Goal: Task Accomplishment & Management: Use online tool/utility

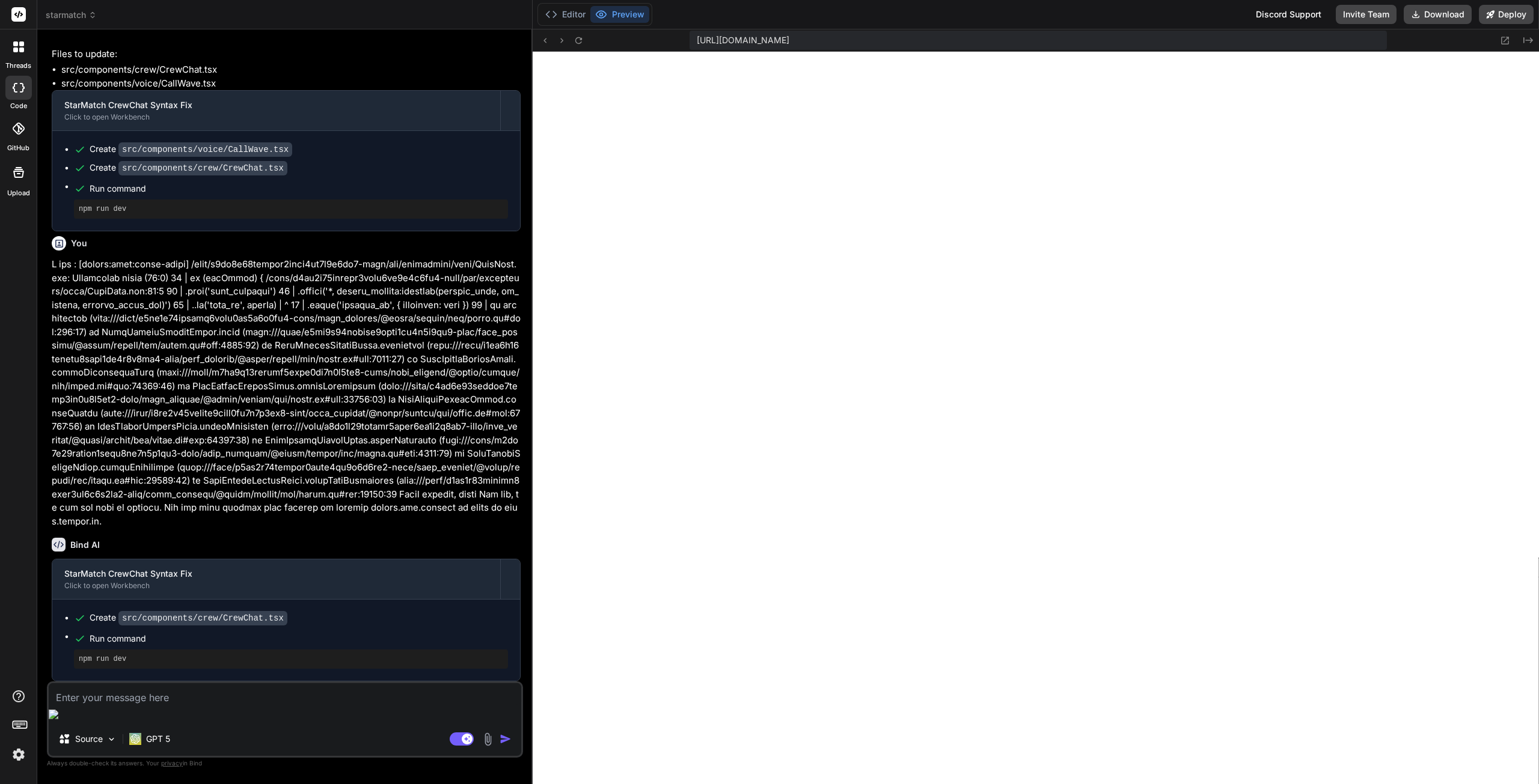
click at [174, 705] on textarea at bounding box center [285, 693] width 472 height 21
type textarea "A"
type textarea "x"
type textarea "An"
type textarea "x"
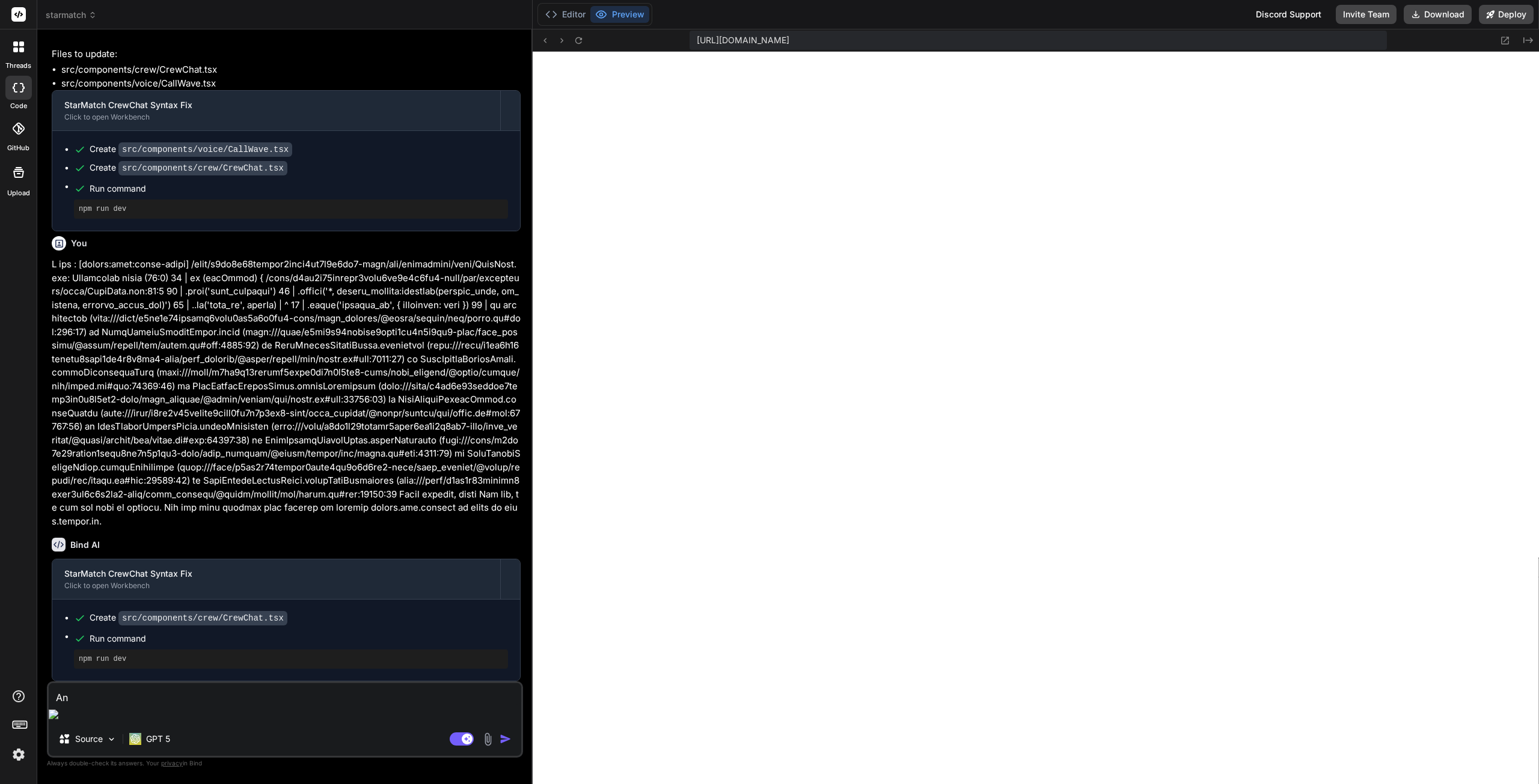
type textarea "Any"
type textarea "x"
type textarea "Any"
type textarea "x"
type textarea "Any c"
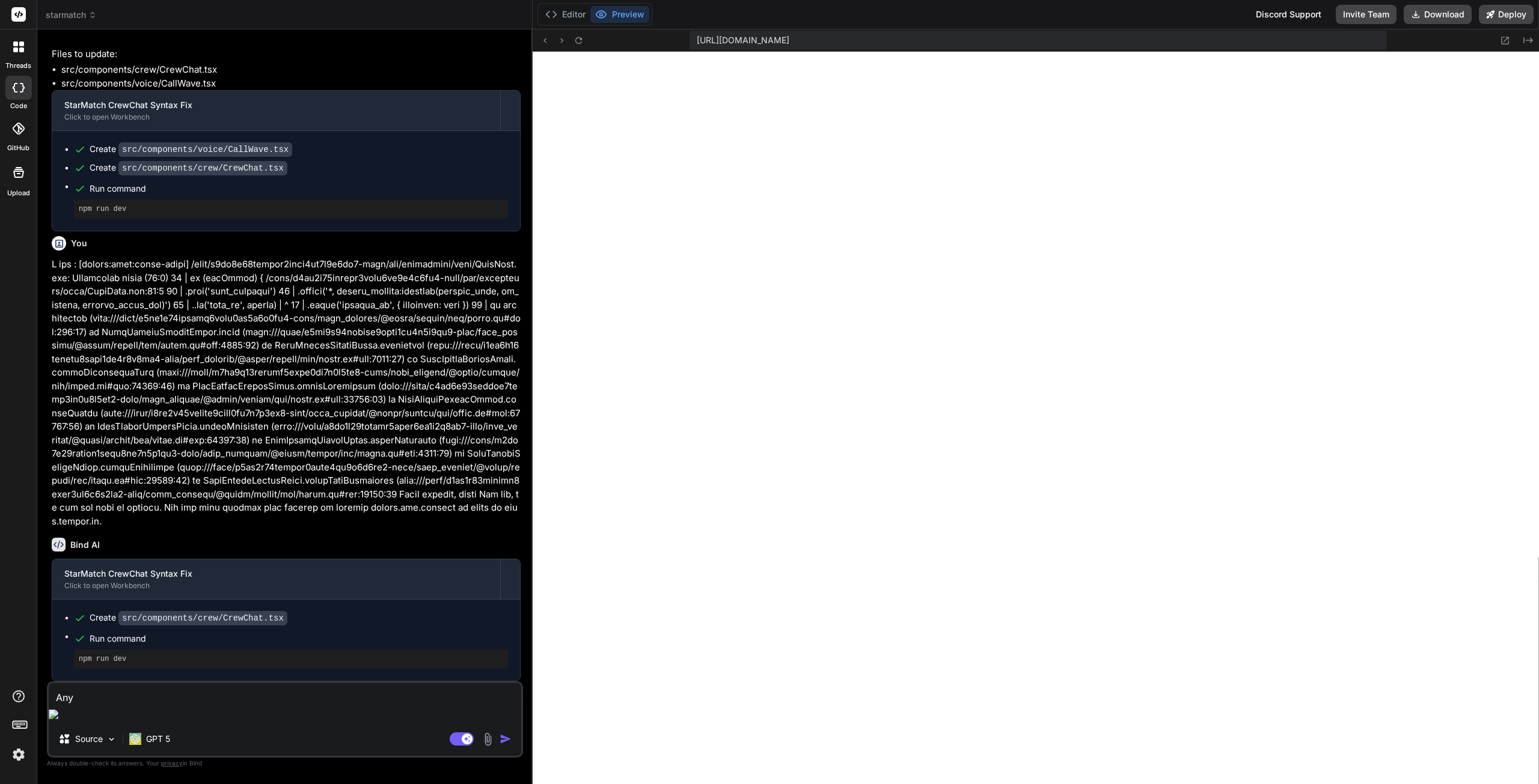
type textarea "x"
type textarea "Any cr"
type textarea "x"
type textarea "Any cre"
type textarea "x"
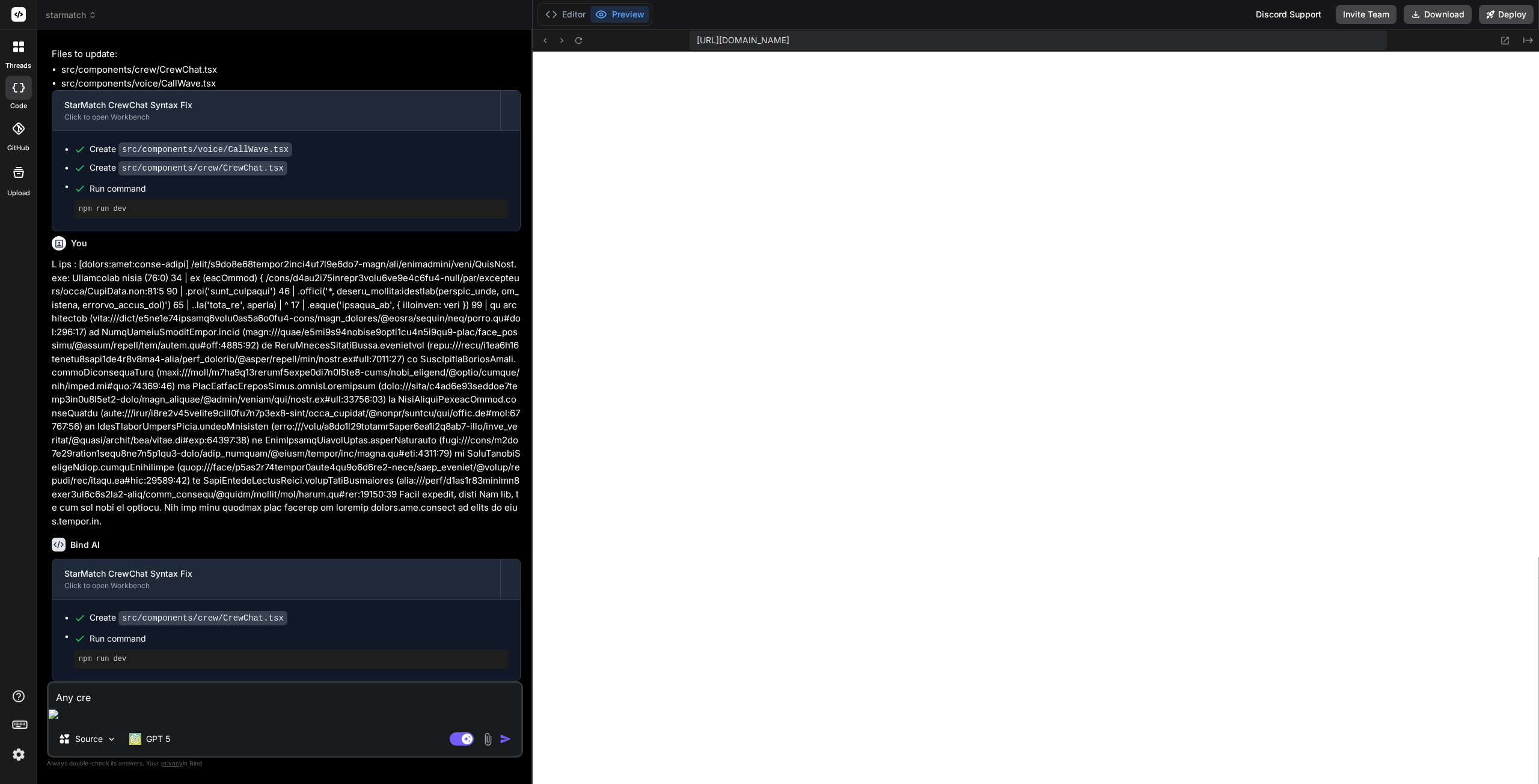
type textarea "Any crew"
type textarea "x"
type textarea "Any crew"
type textarea "x"
type textarea "Any crew m"
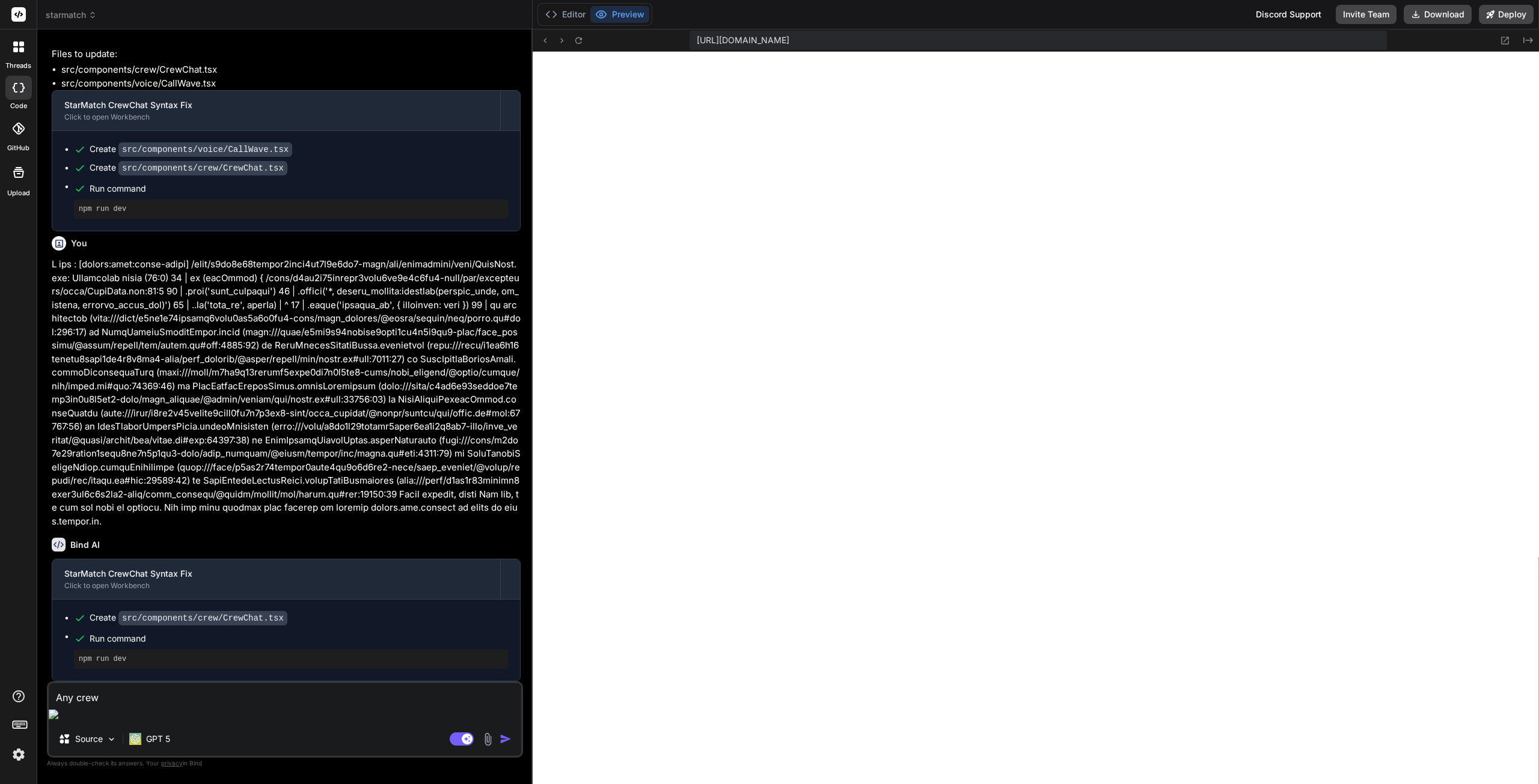
type textarea "x"
type textarea "Any crew me"
type textarea "x"
type textarea "Any crew mem"
type textarea "x"
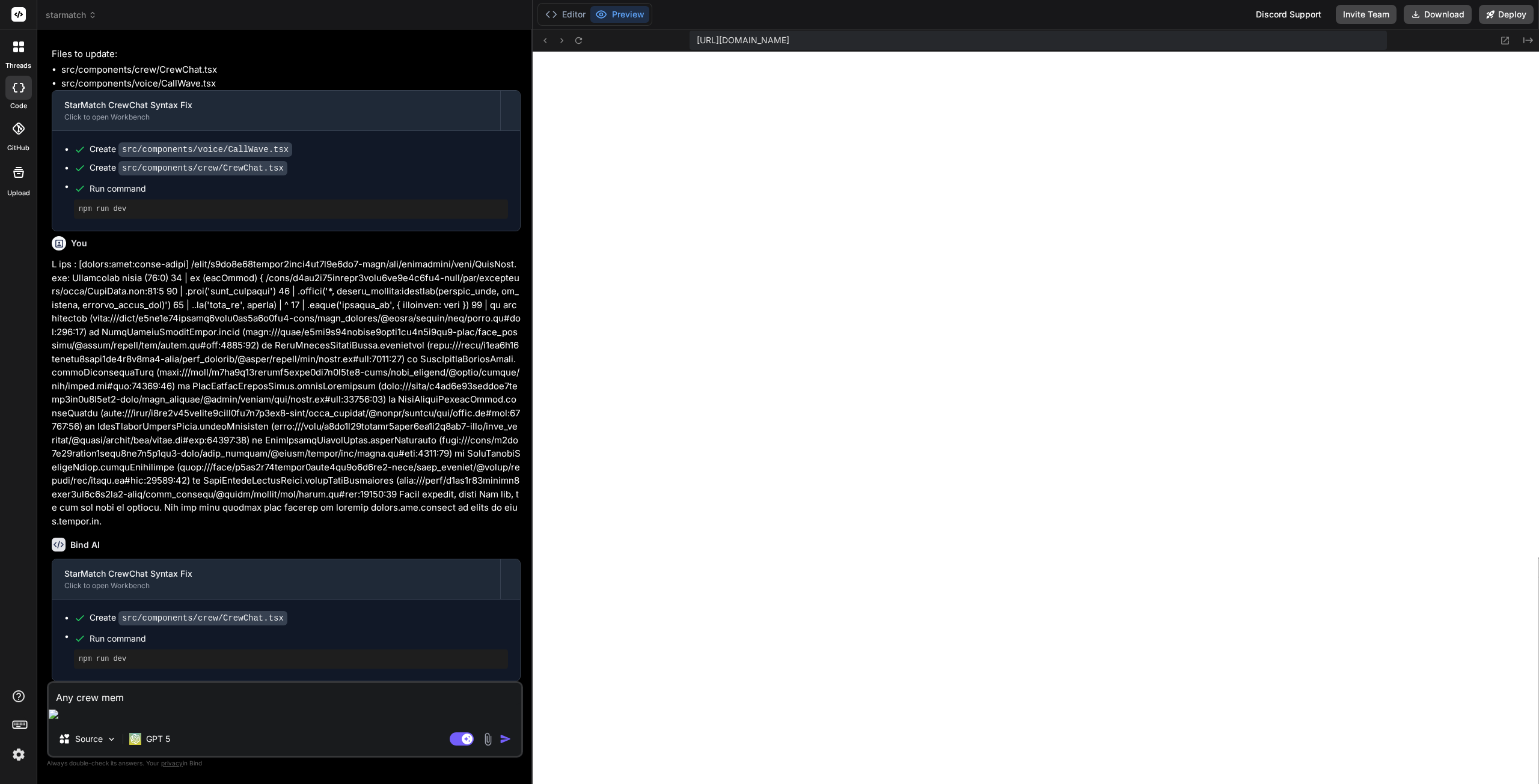
type textarea "Any crew memb"
type textarea "x"
type textarea "Any crew membe"
type textarea "x"
type textarea "Any crew member"
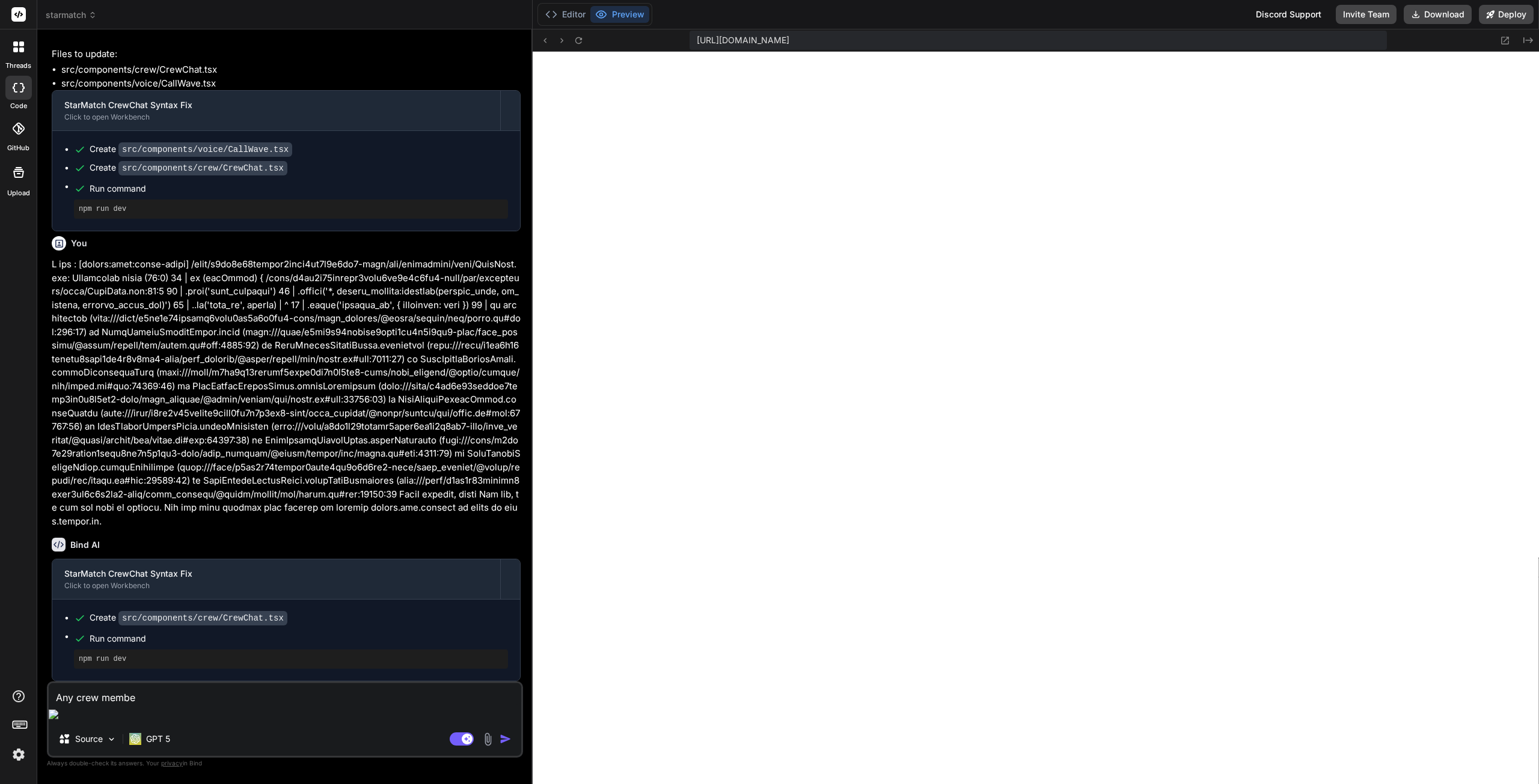
type textarea "x"
type textarea "Any crew member"
type textarea "x"
type textarea "Any crew member s"
type textarea "x"
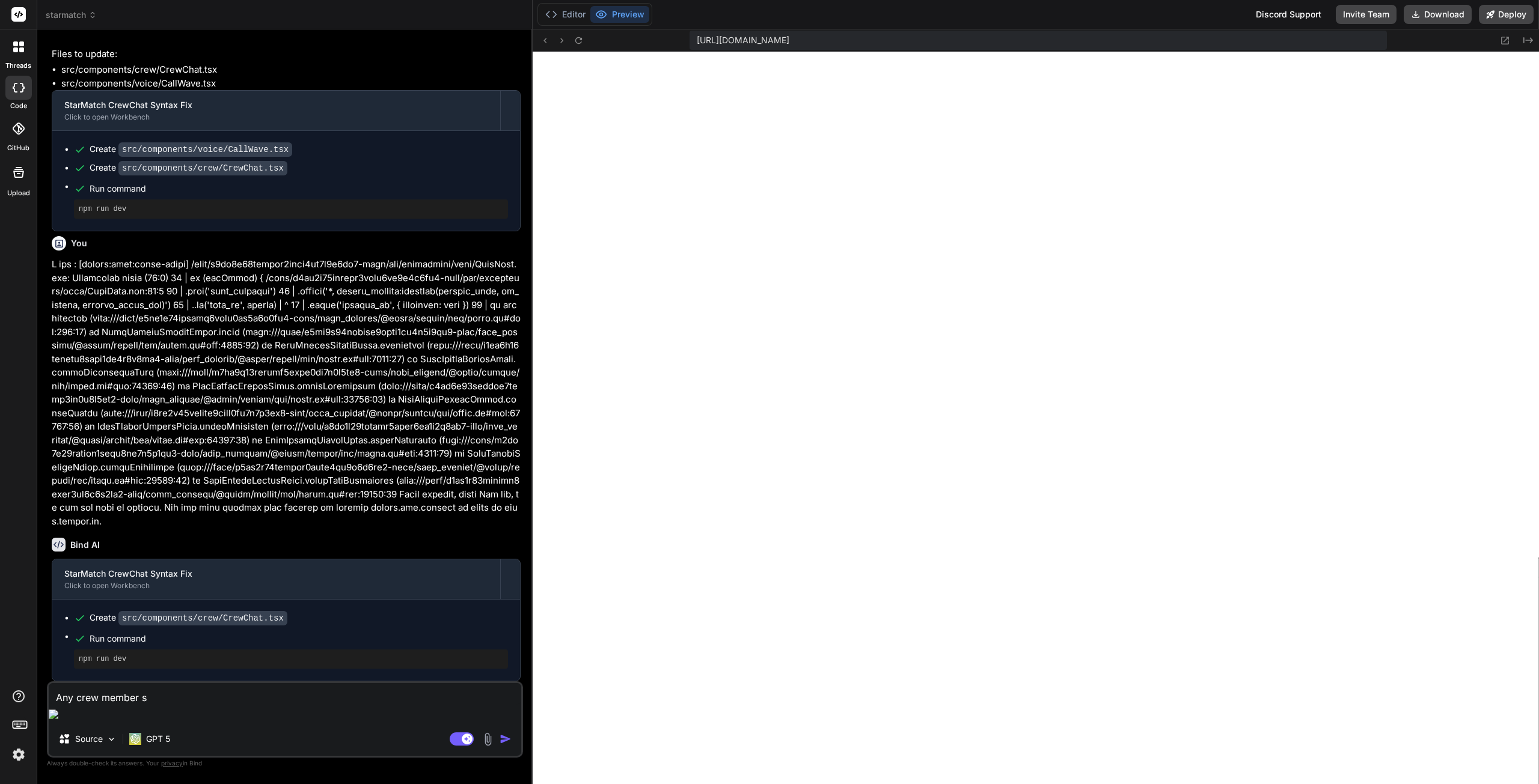
type textarea "Any crew member sh"
type textarea "x"
type textarea "Any crew member sho"
type textarea "x"
type textarea "Any crew member shou"
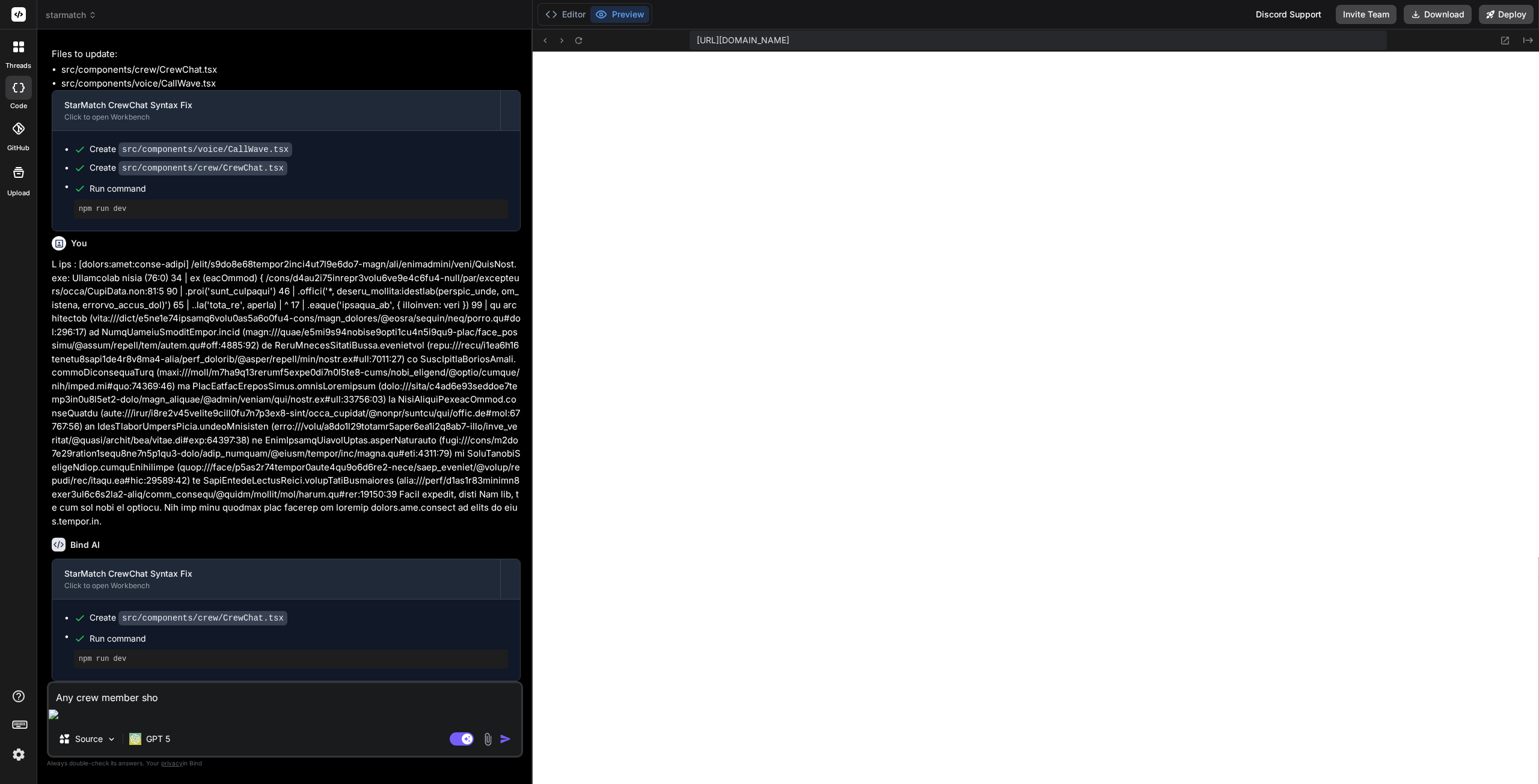
type textarea "x"
type textarea "Any crew member shoul"
type textarea "x"
type textarea "Any crew member should"
type textarea "x"
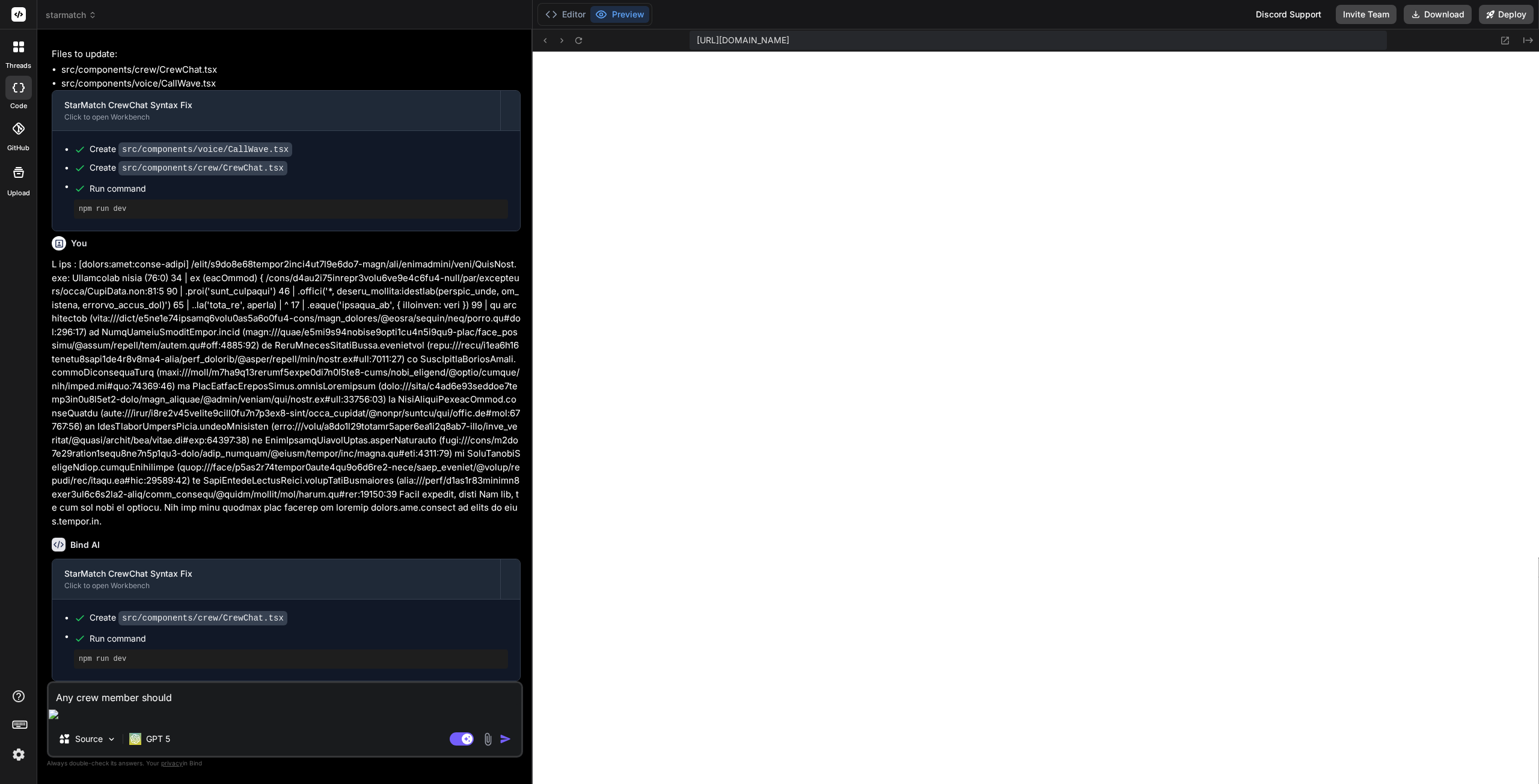
type textarea "Any crew member should"
type textarea "x"
type textarea "Any crew member should a"
type textarea "x"
type textarea "Any crew member should ab"
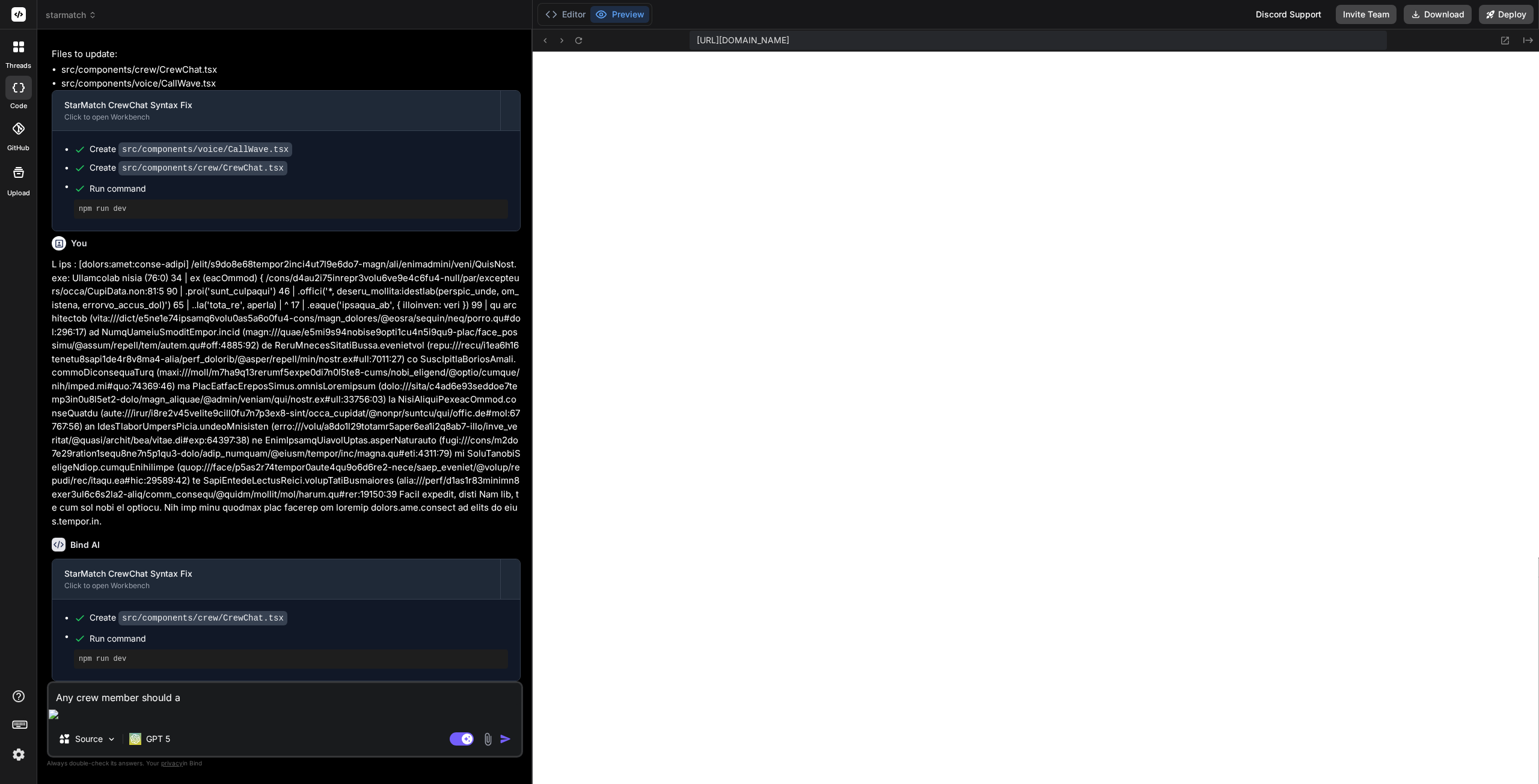
type textarea "x"
type textarea "Any crew member should abl"
type textarea "x"
type textarea "Any crew member should ab"
type textarea "x"
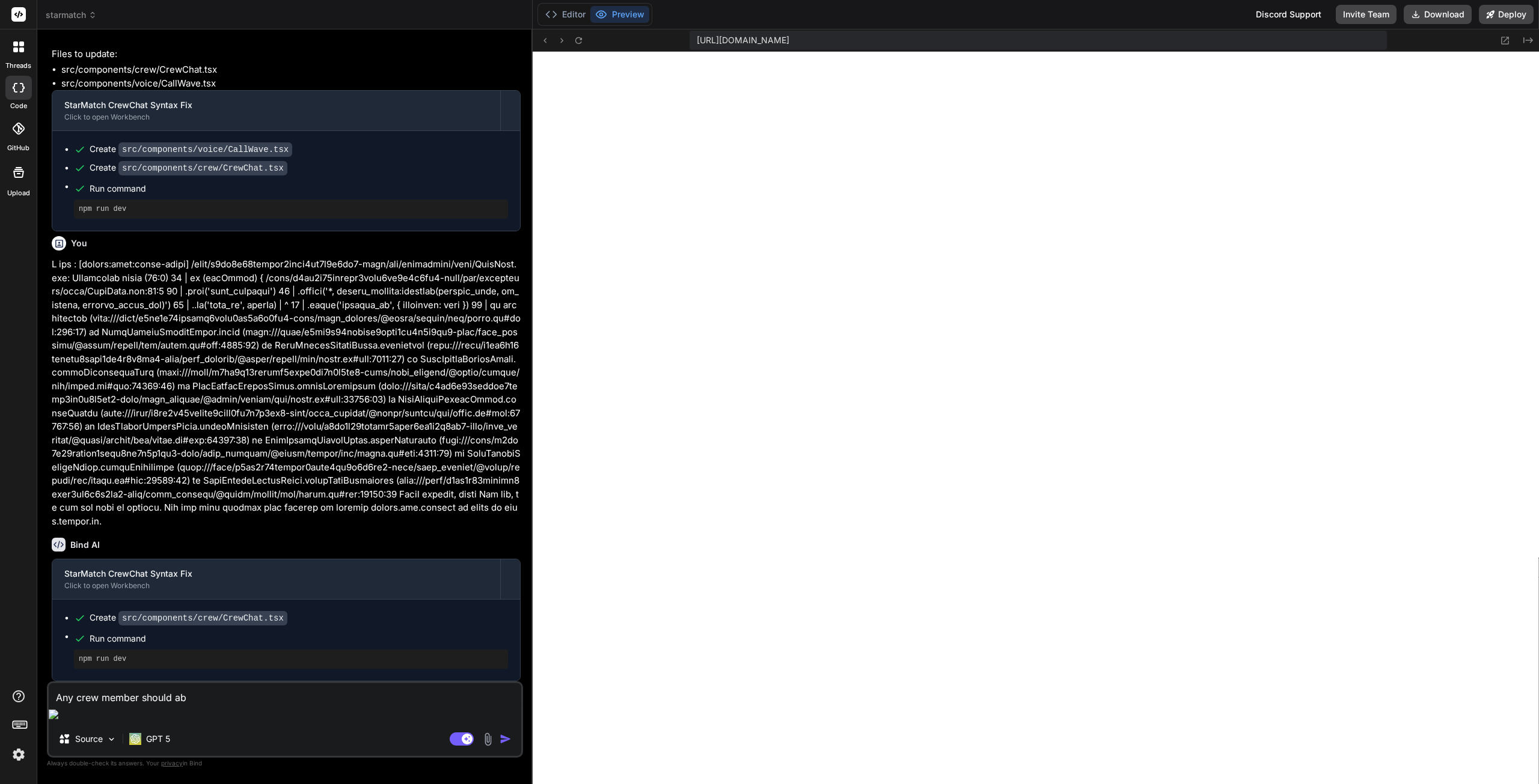
type textarea "Any crew member should a"
type textarea "x"
type textarea "Any crew member should"
type textarea "x"
type textarea "Any crew member should"
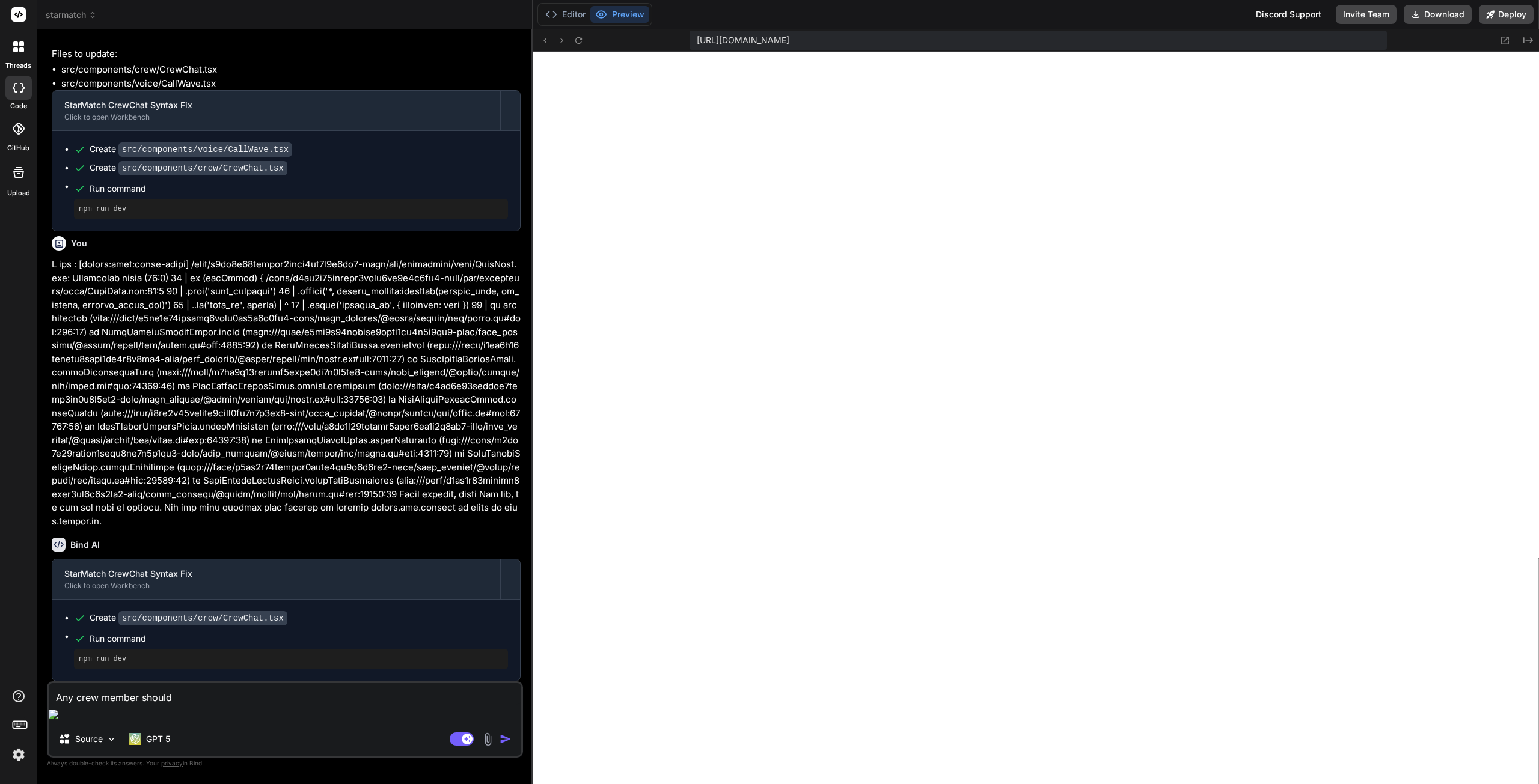
type textarea "x"
type textarea "Any crew member shoul"
type textarea "x"
type textarea "Any crew member shou"
type textarea "x"
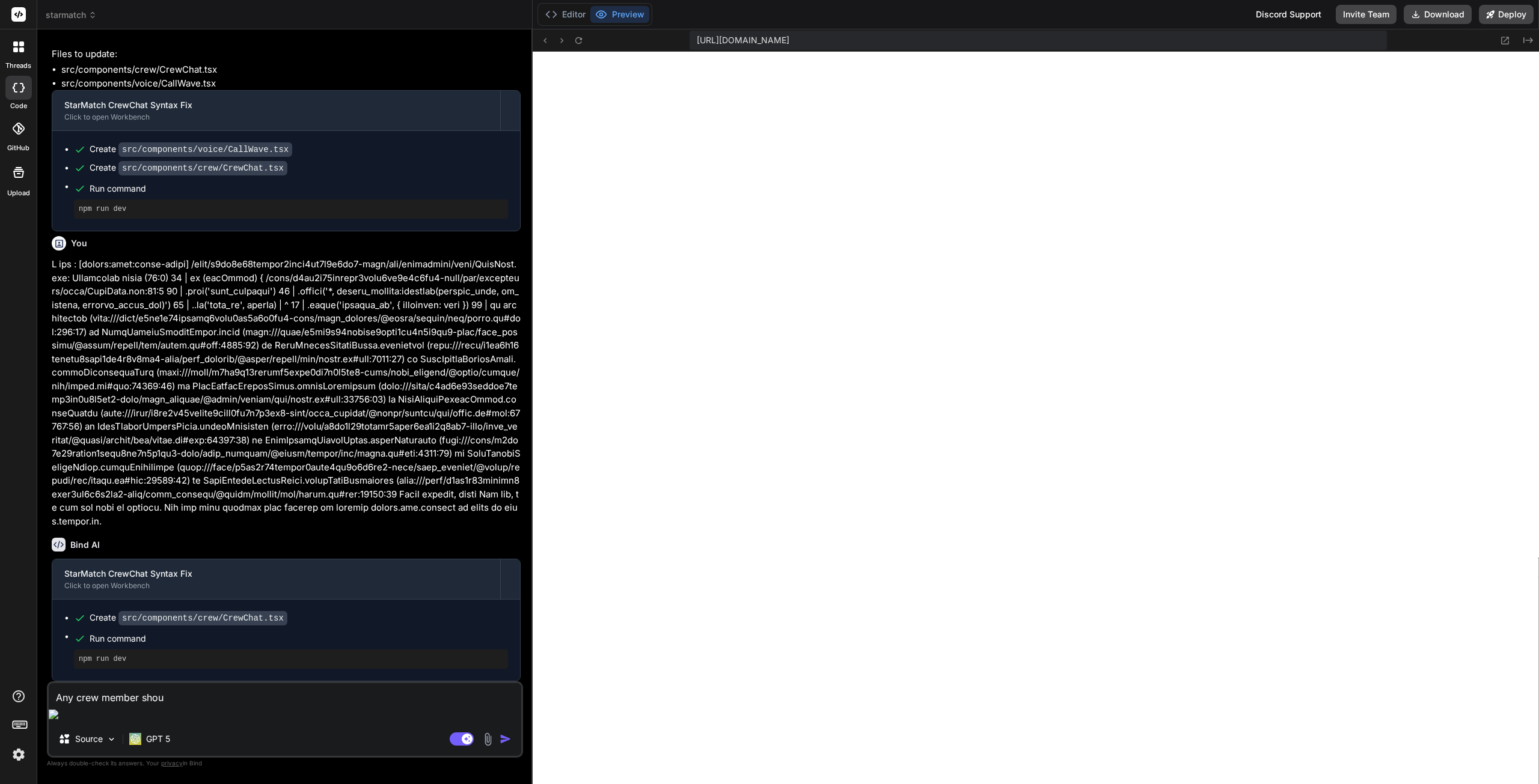
type textarea "Any crew member sho"
type textarea "x"
type textarea "Any crew member sh"
type textarea "x"
type textarea "Any crew member s"
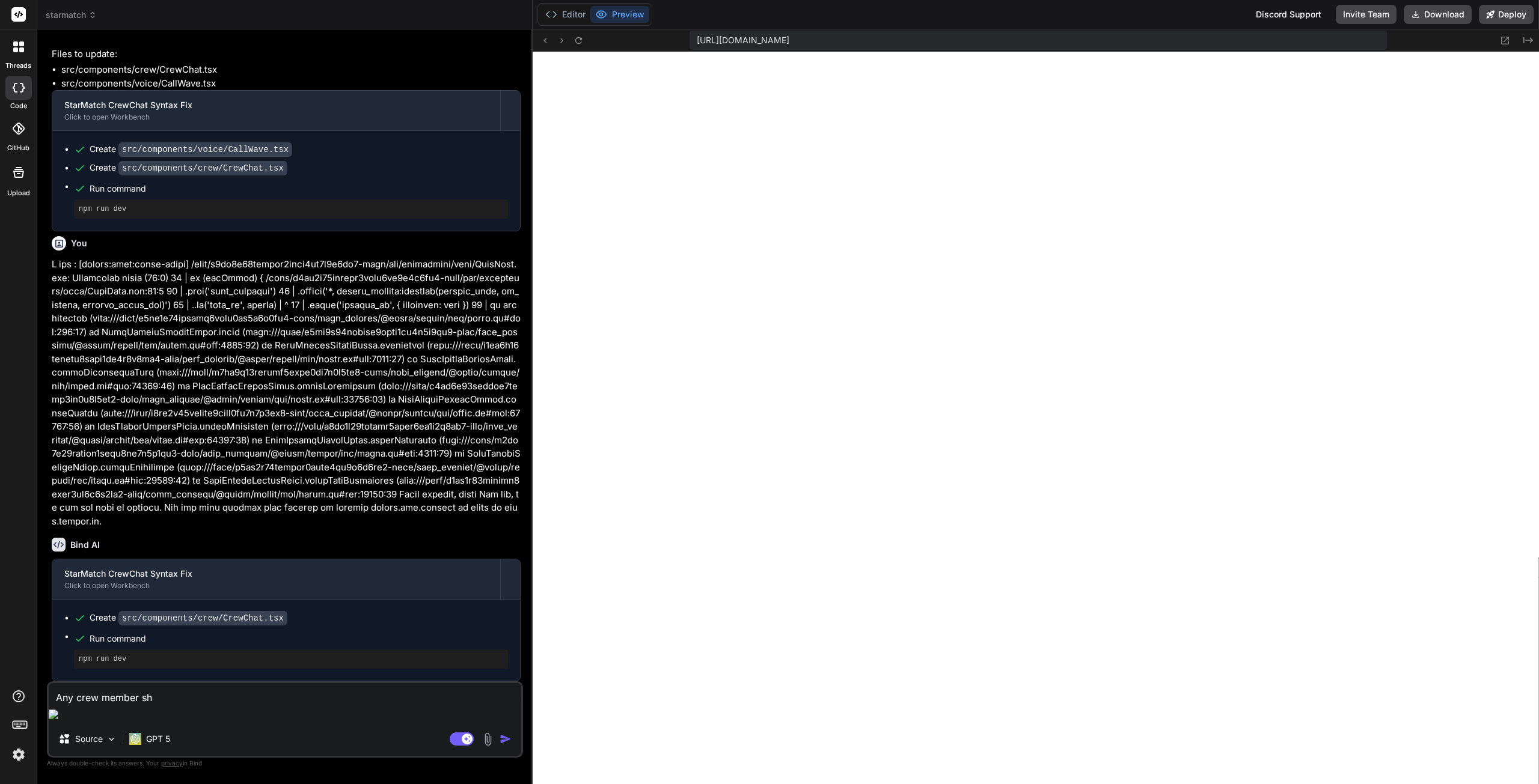
type textarea "x"
type textarea "Any crew member"
type textarea "x"
type textarea "Any crew member c"
type textarea "x"
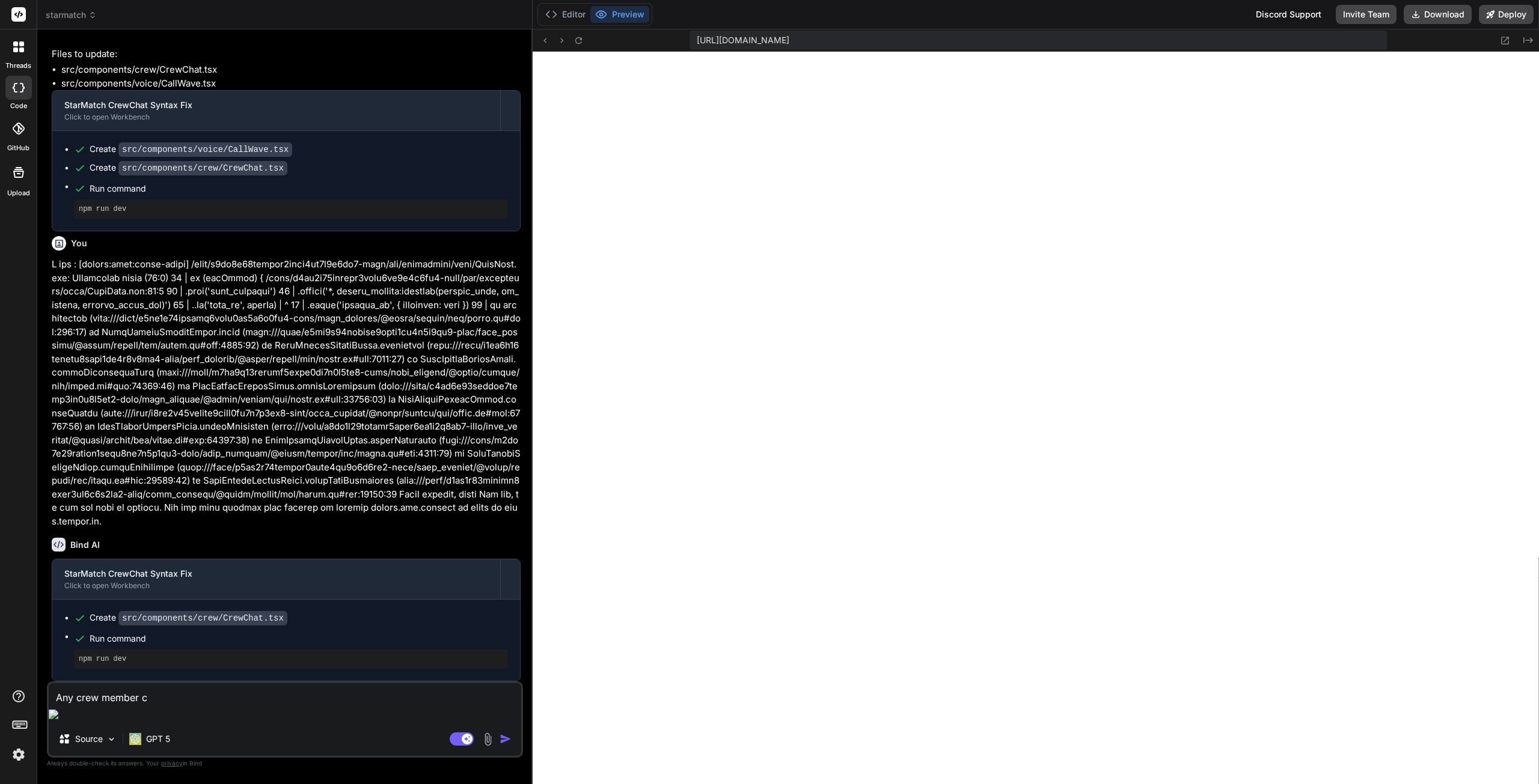
type textarea "Any crew member ca"
type textarea "x"
type textarea "Any crew member can"
type textarea "x"
type textarea "Any crew member can"
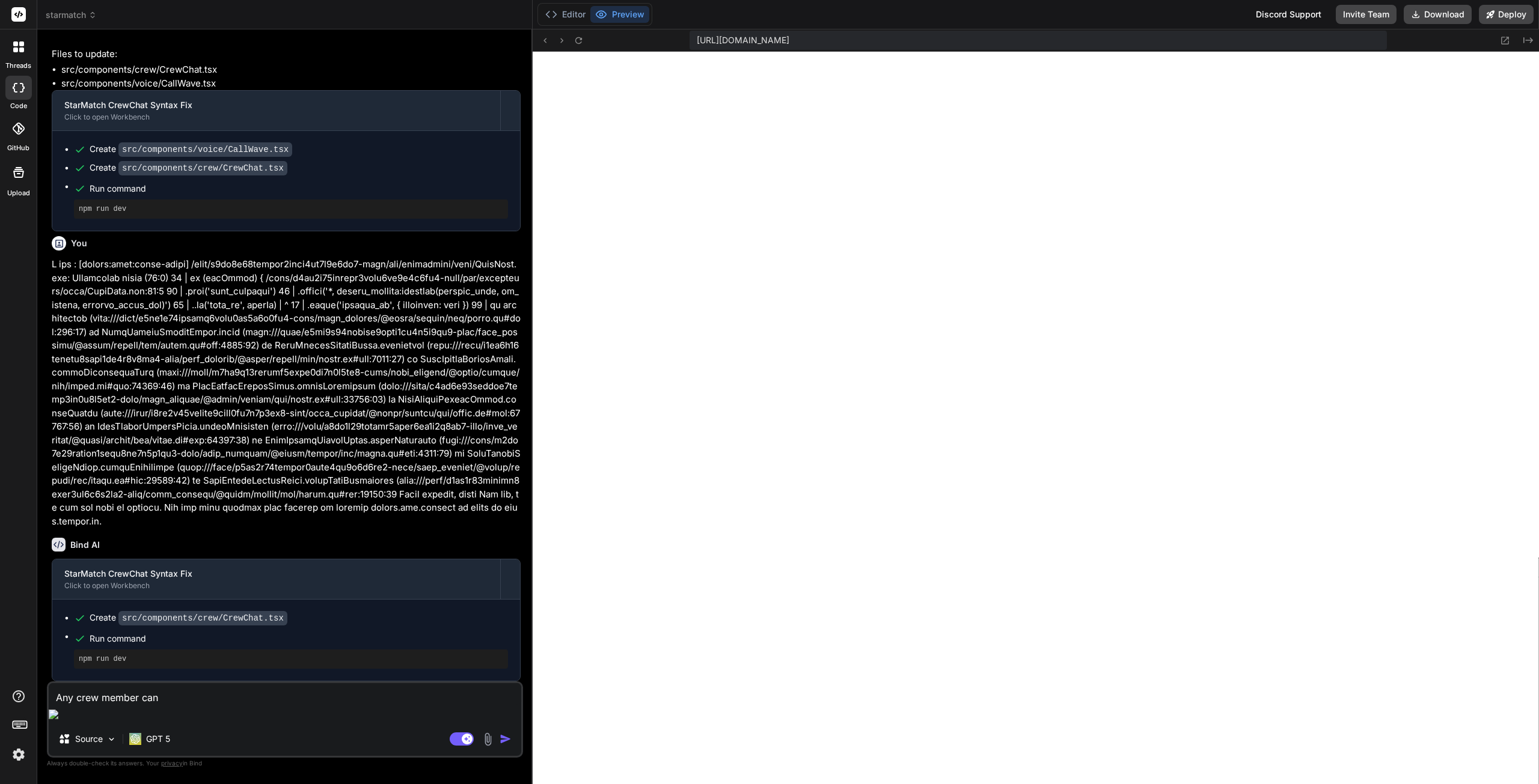
type textarea "x"
type textarea "Any crew member can l"
type textarea "x"
type textarea "Any crew member can le"
type textarea "x"
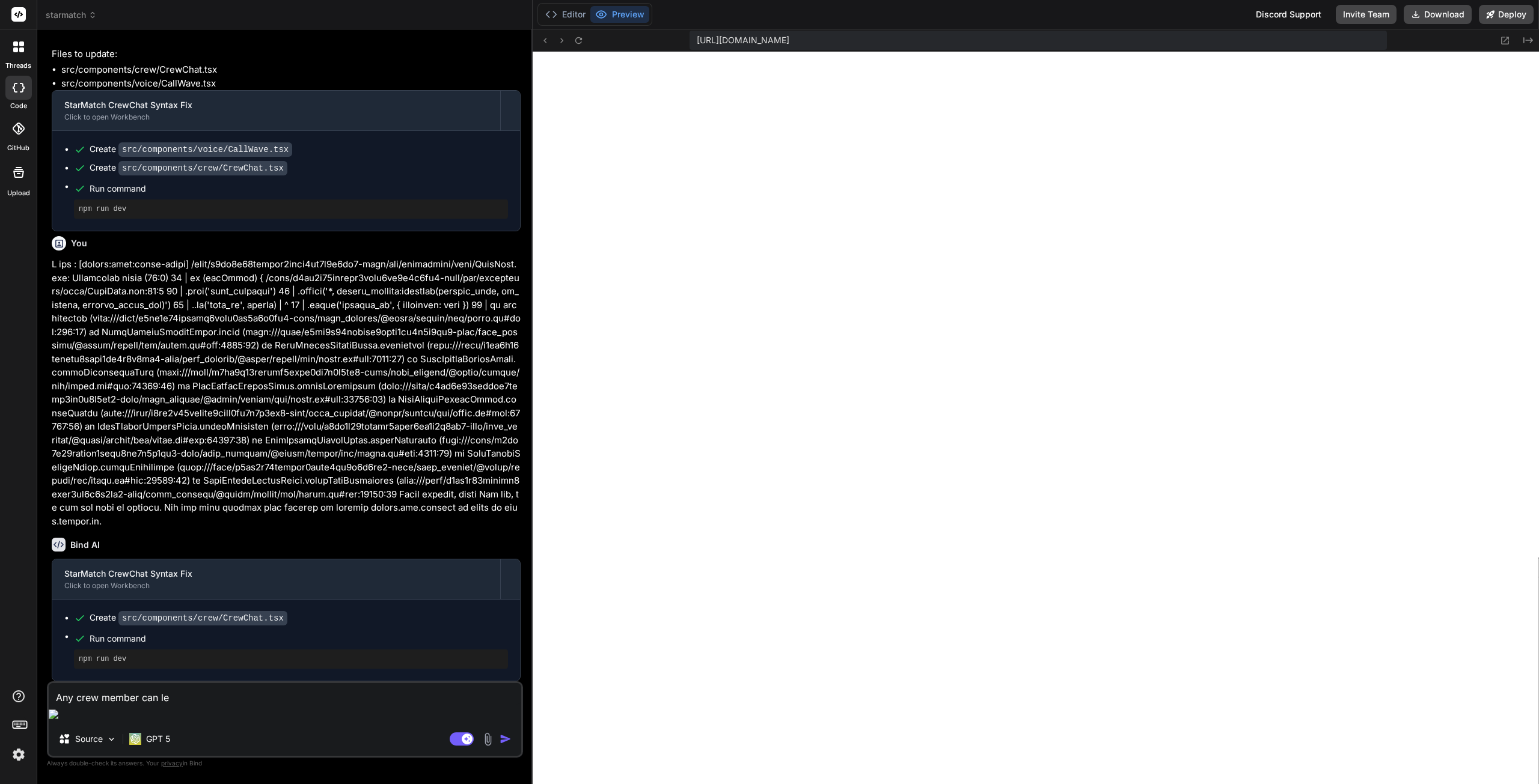
type textarea "Any crew member can lea"
type textarea "x"
type textarea "Any crew member can leav"
type textarea "x"
type textarea "Any crew member can leave"
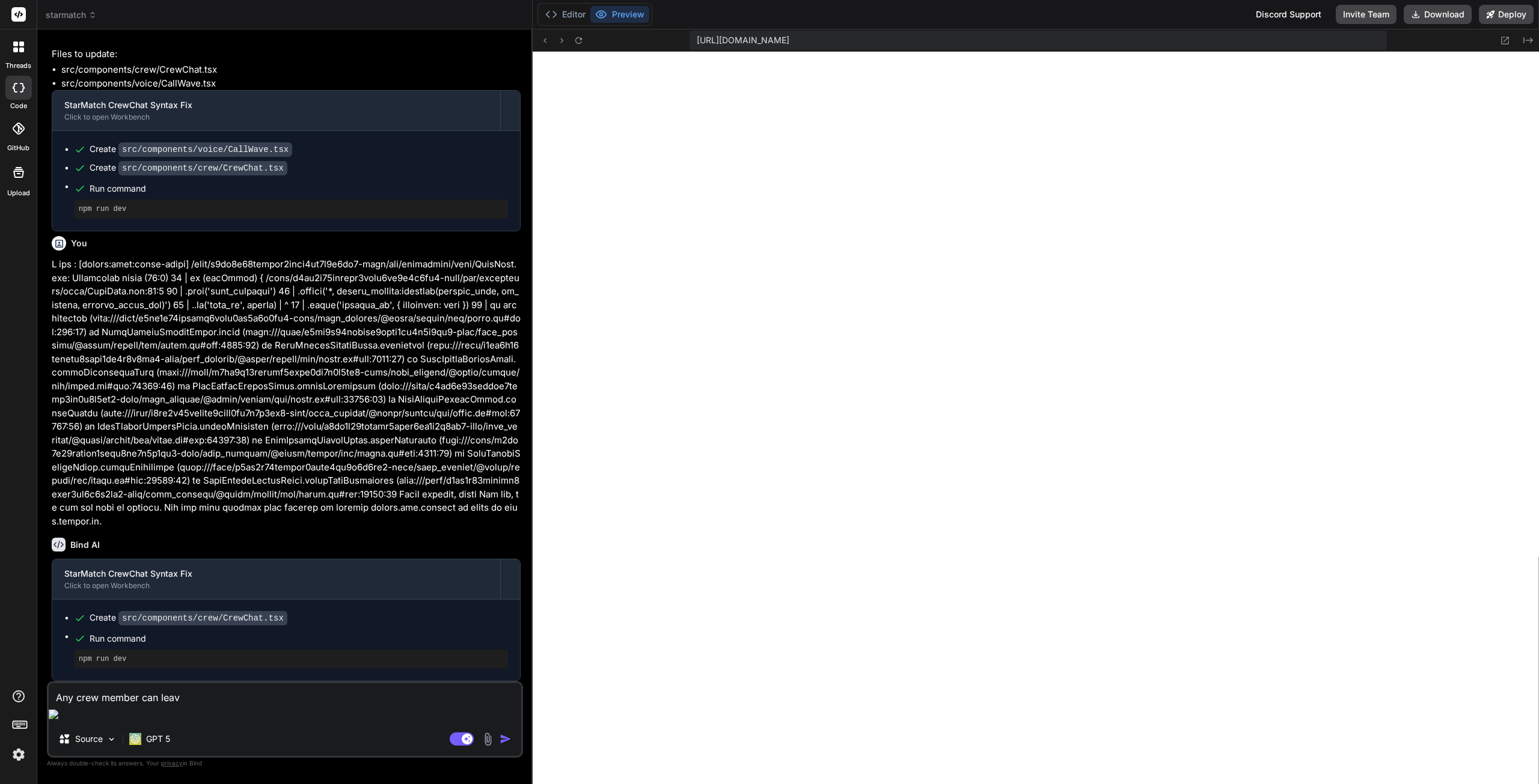
type textarea "x"
type textarea "Any crew member can leave"
type textarea "x"
type textarea "Any crew member can leave a"
type textarea "x"
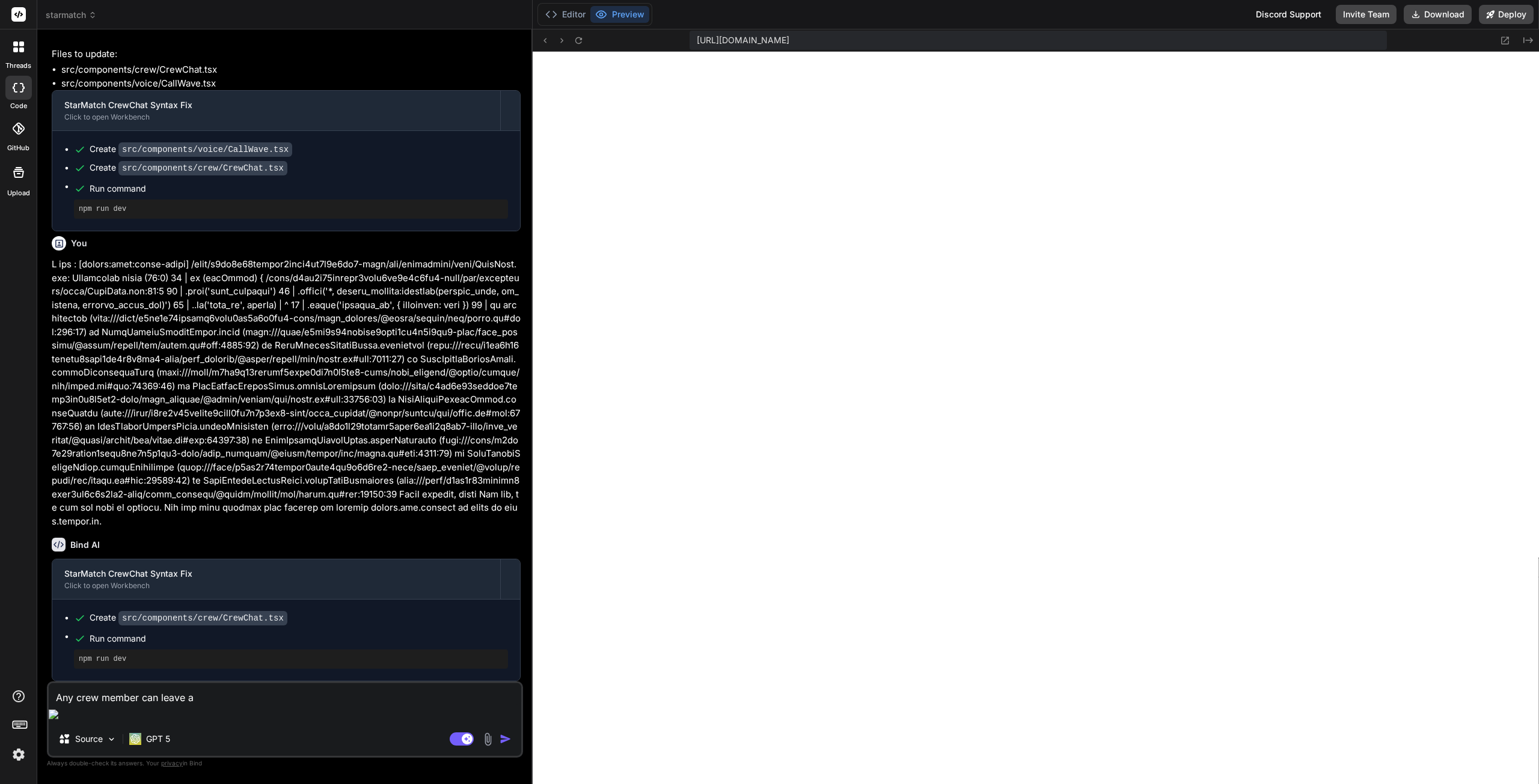
type textarea "Any crew member can leave a"
type textarea "x"
type textarea "Any crew member can leave a c"
type textarea "x"
type textarea "Any crew member can leave a cr"
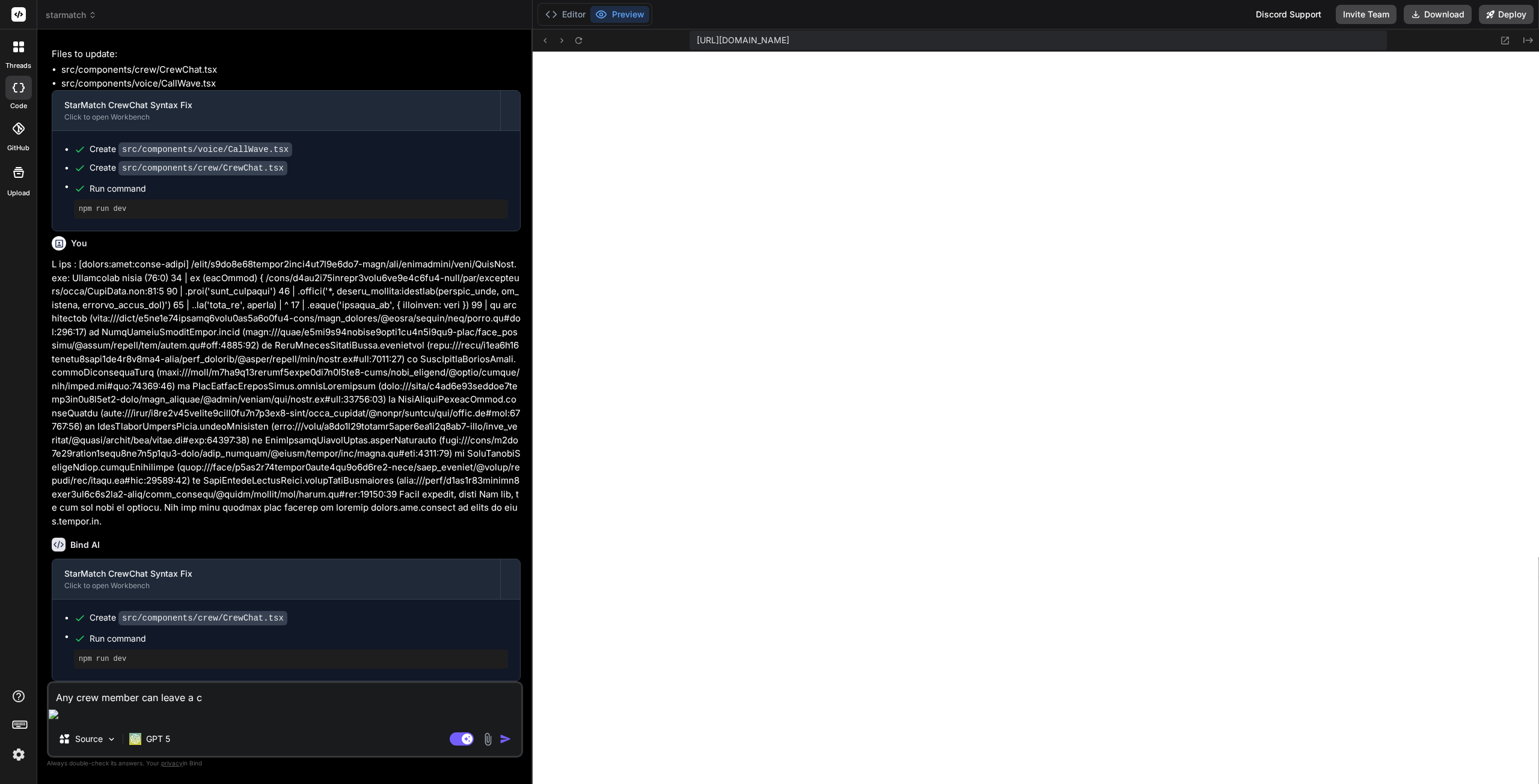
type textarea "x"
type textarea "Any crew member can leave a cre"
type textarea "x"
type textarea "Any crew member can leave a crew"
type textarea "x"
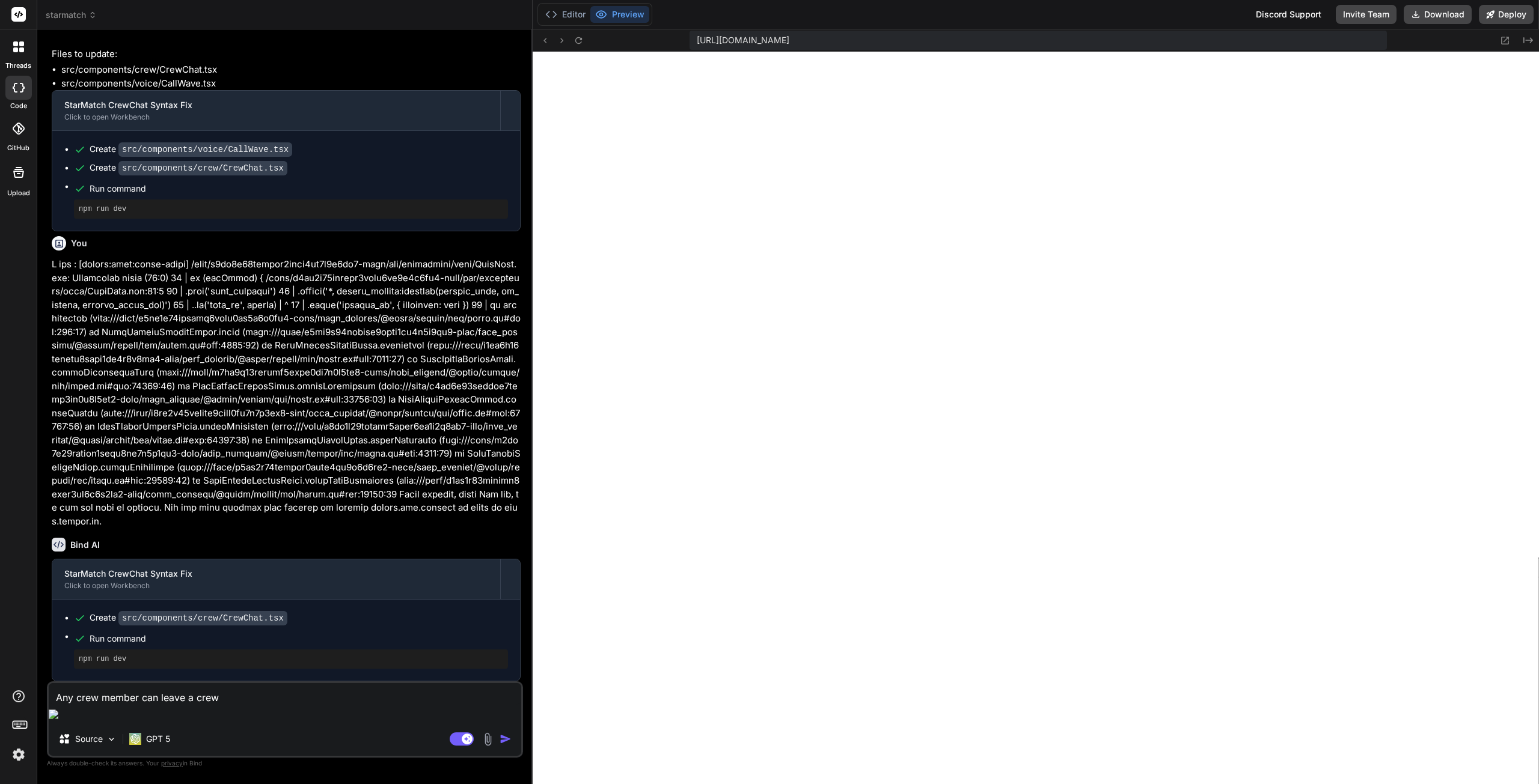
type textarea "Any crew member can leave a crew"
type textarea "x"
type textarea "Any crew member can leave a crew h"
type textarea "x"
type textarea "Any crew member can leave a crew he"
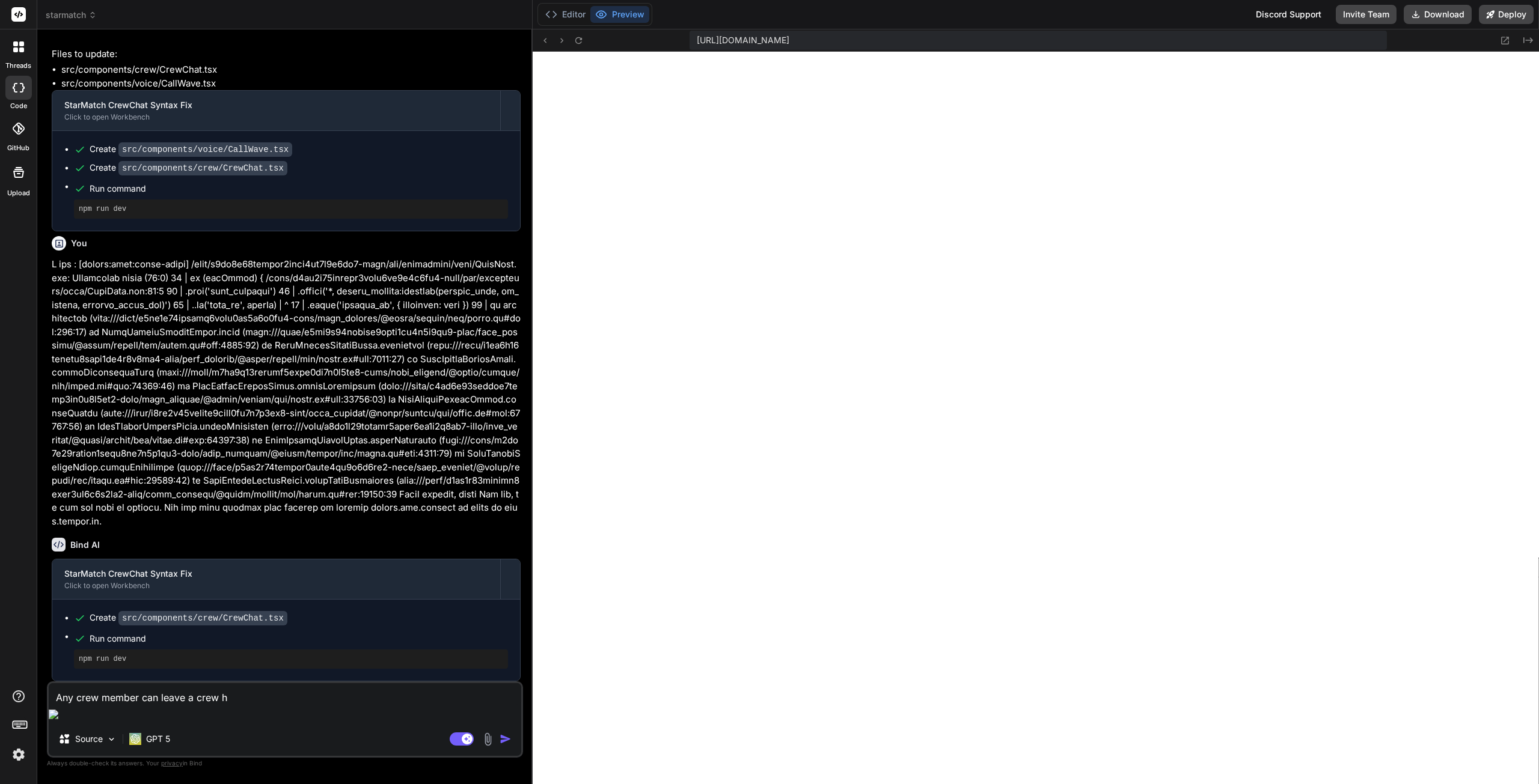
type textarea "x"
type textarea "Any crew member can leave a crew he"
type textarea "x"
type textarea "Any crew member can leave a crew he i"
type textarea "x"
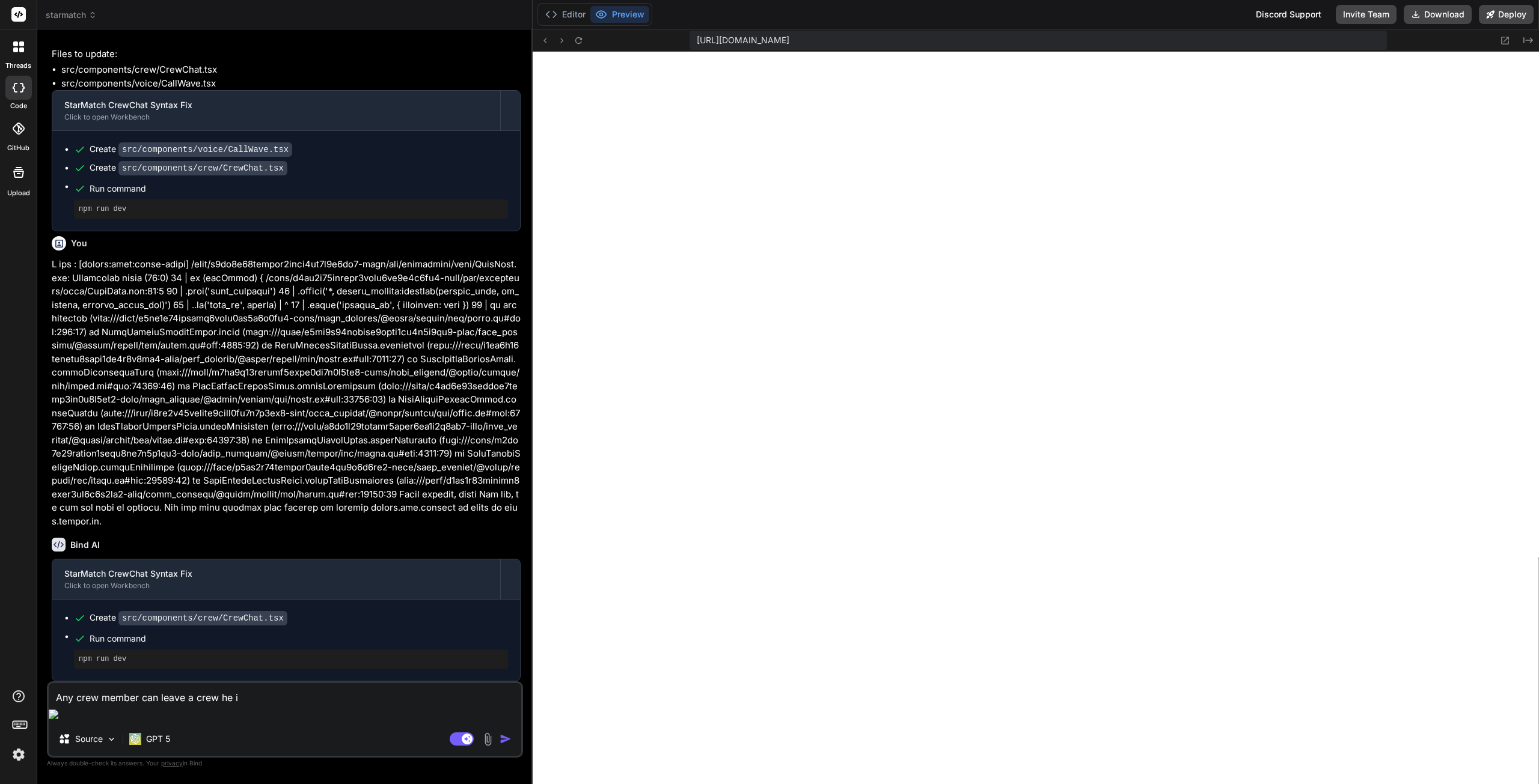
type textarea "Any crew member can leave a crew he is"
type textarea "x"
type textarea "Any crew member can leave a crew he is"
type textarea "x"
type textarea "Any crew member can leave a crew he is p"
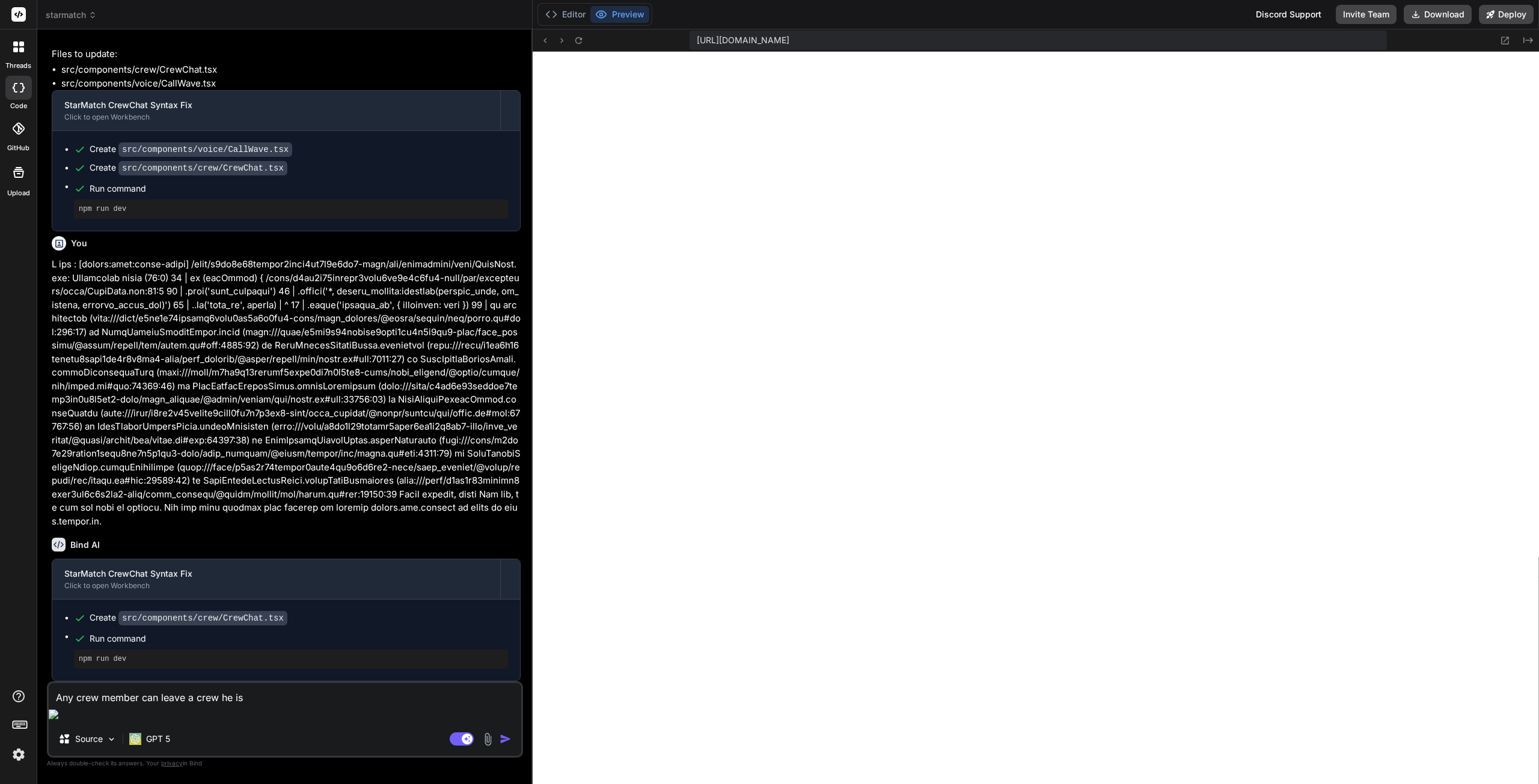
type textarea "x"
type textarea "Any crew member can leave a crew he is pa"
type textarea "x"
type textarea "Any crew member can leave a crew he is par"
type textarea "x"
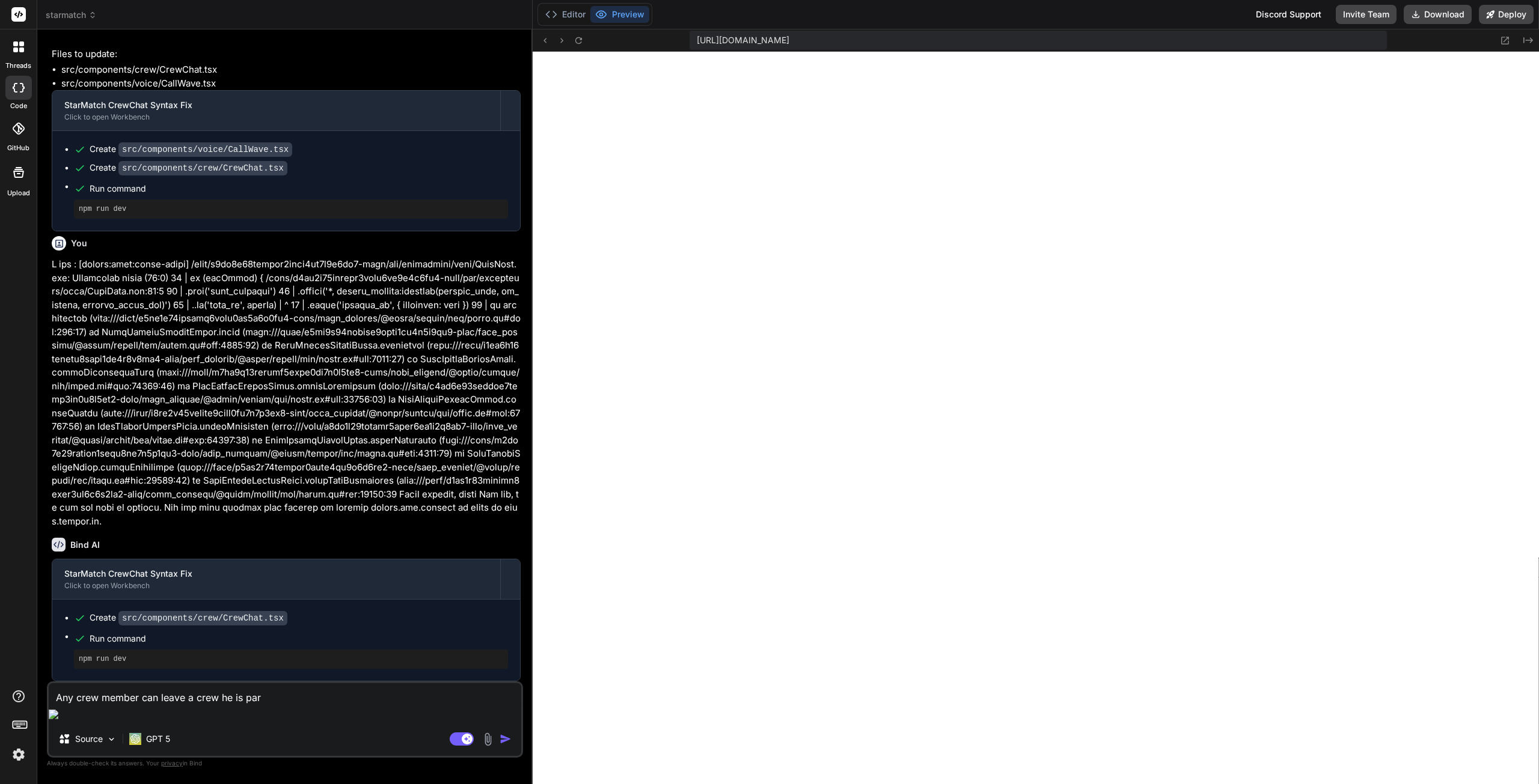
type textarea "Any crew member can leave a crew he is part"
type textarea "x"
type textarea "Any crew member can leave a crew he is part"
type textarea "x"
type textarea "Any crew member can leave a crew he is part o"
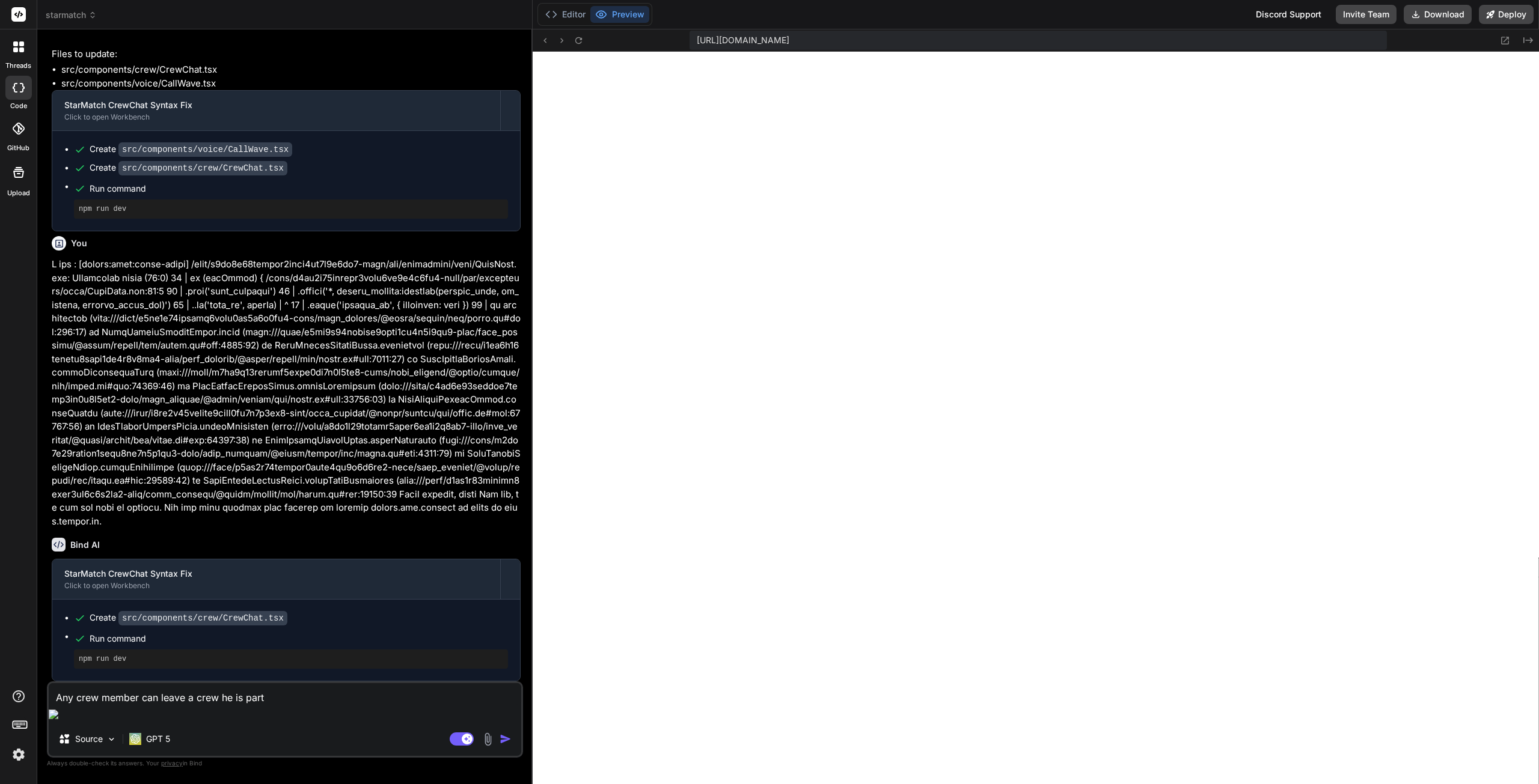
type textarea "x"
type textarea "Any crew member can leave a crew he is part of"
type textarea "x"
type textarea "Any crew member can leave a crew he is part of."
type textarea "x"
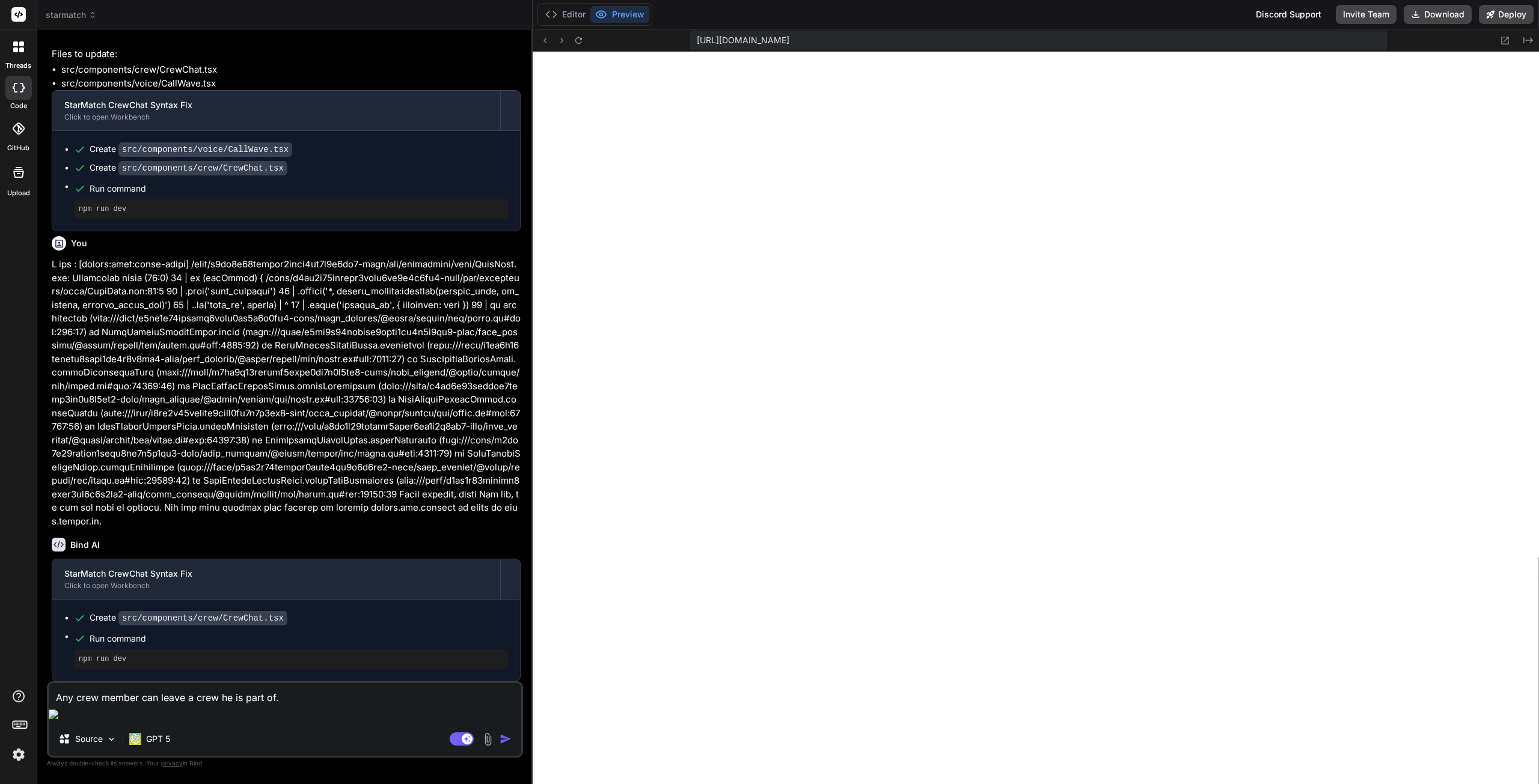
type textarea "Any crew member can leave a crew he is part of."
type textarea "x"
type textarea "Any crew member can leave a crew he is part of. T"
type textarea "x"
type textarea "Any crew member can leave a crew he is part of. Th"
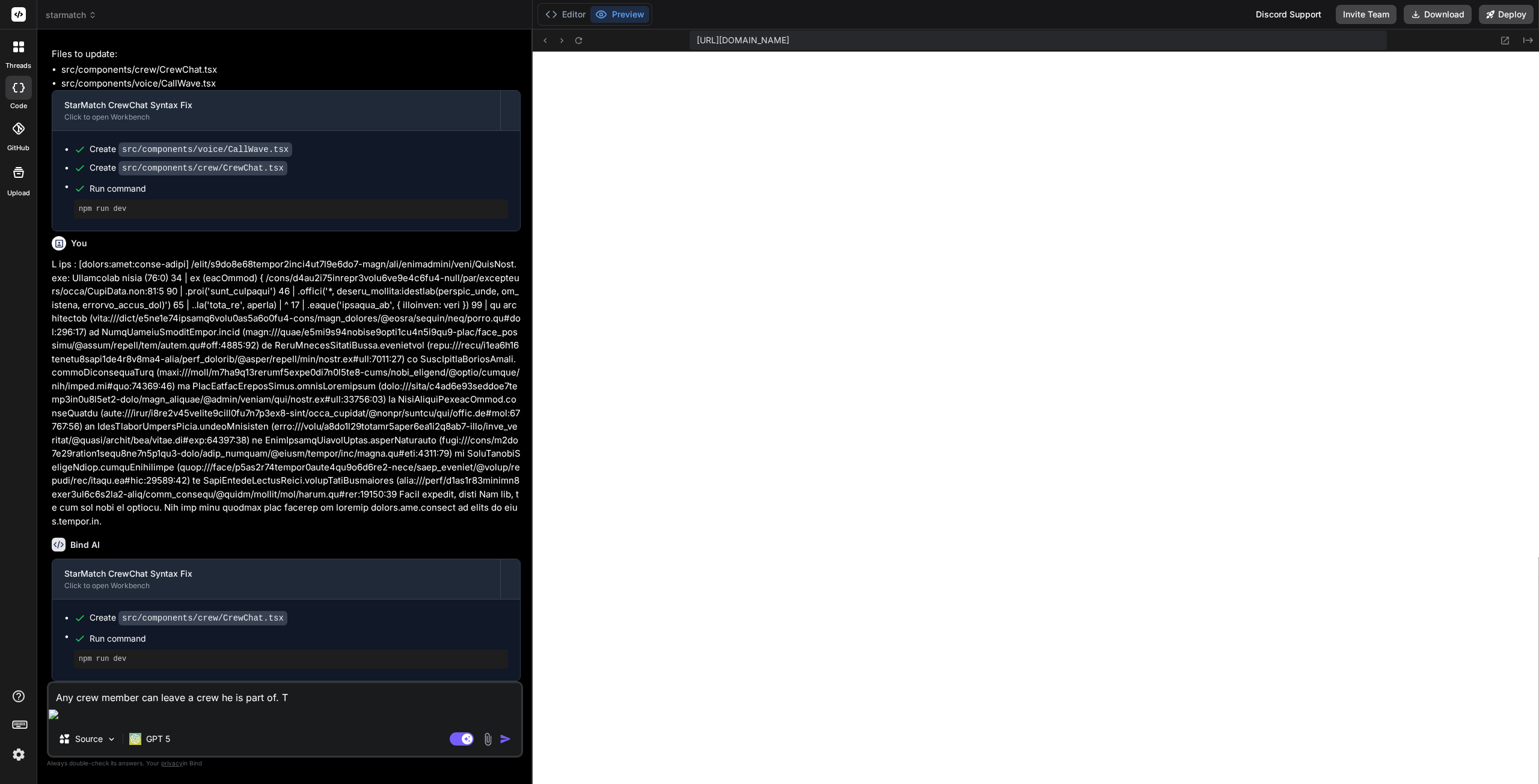
type textarea "x"
type textarea "Any crew member can leave a crew he is part of. The"
type textarea "x"
type textarea "Any crew member can leave a crew he is part of. Ther"
type textarea "x"
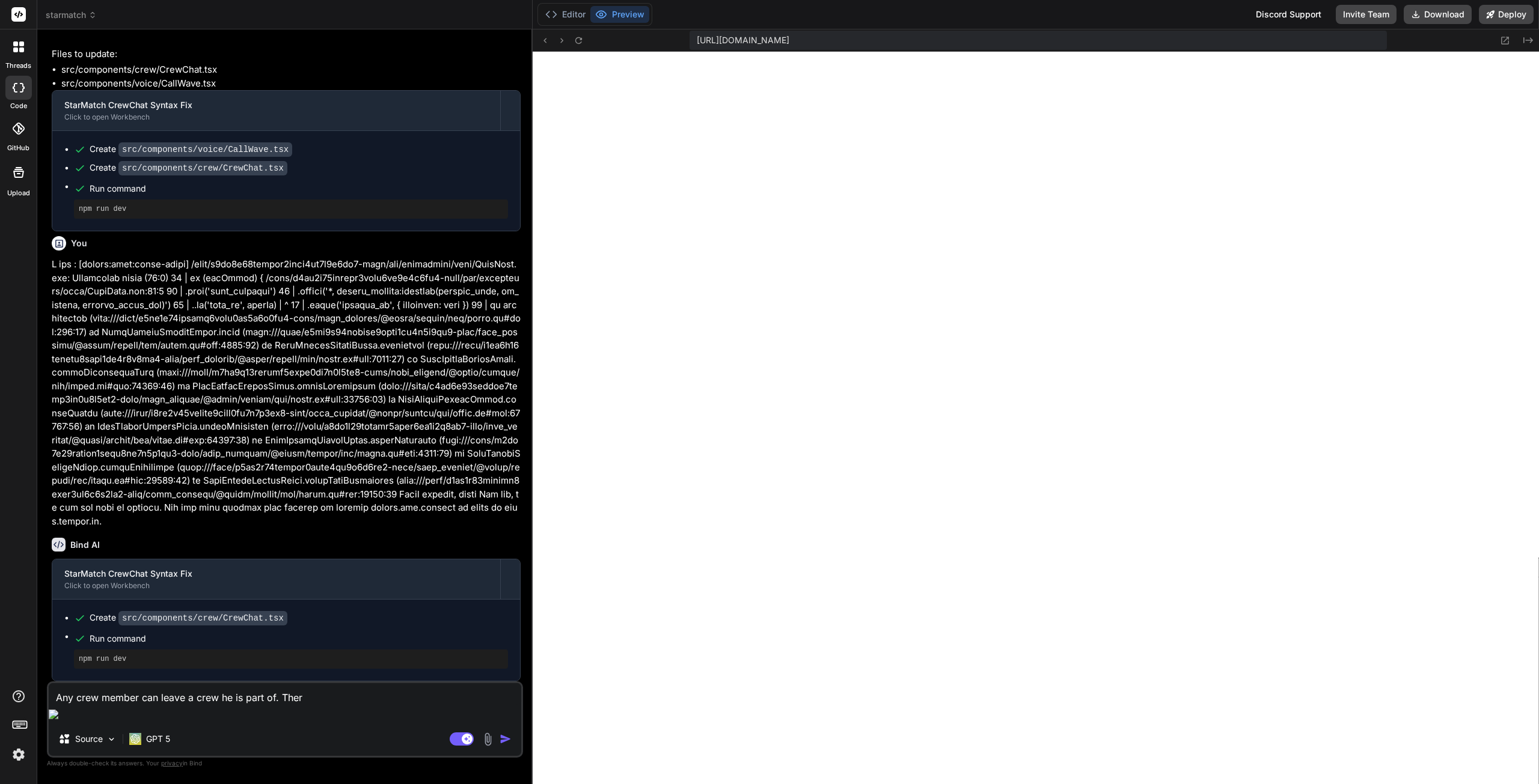
type textarea "Any crew member can leave a crew he is part of. There"
type textarea "x"
type textarea "Any crew member can leave a crew he is part of. Ther"
type textarea "x"
type textarea "Any crew member can leave a crew he is part of. The"
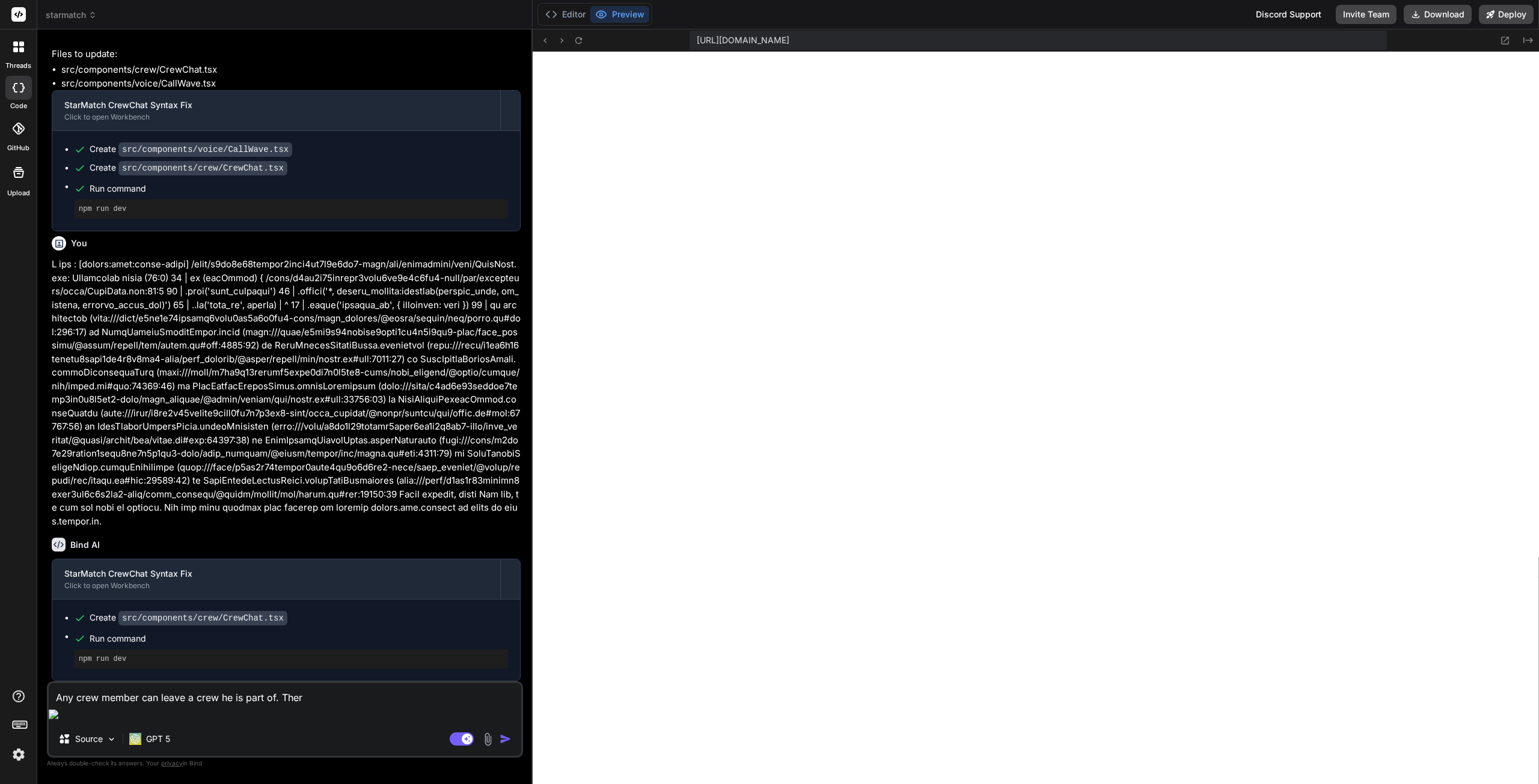
type textarea "x"
type textarea "Any crew member can leave a crew he is part of. Th"
type textarea "x"
type textarea "Any crew member can leave a crew he is part of. T"
type textarea "x"
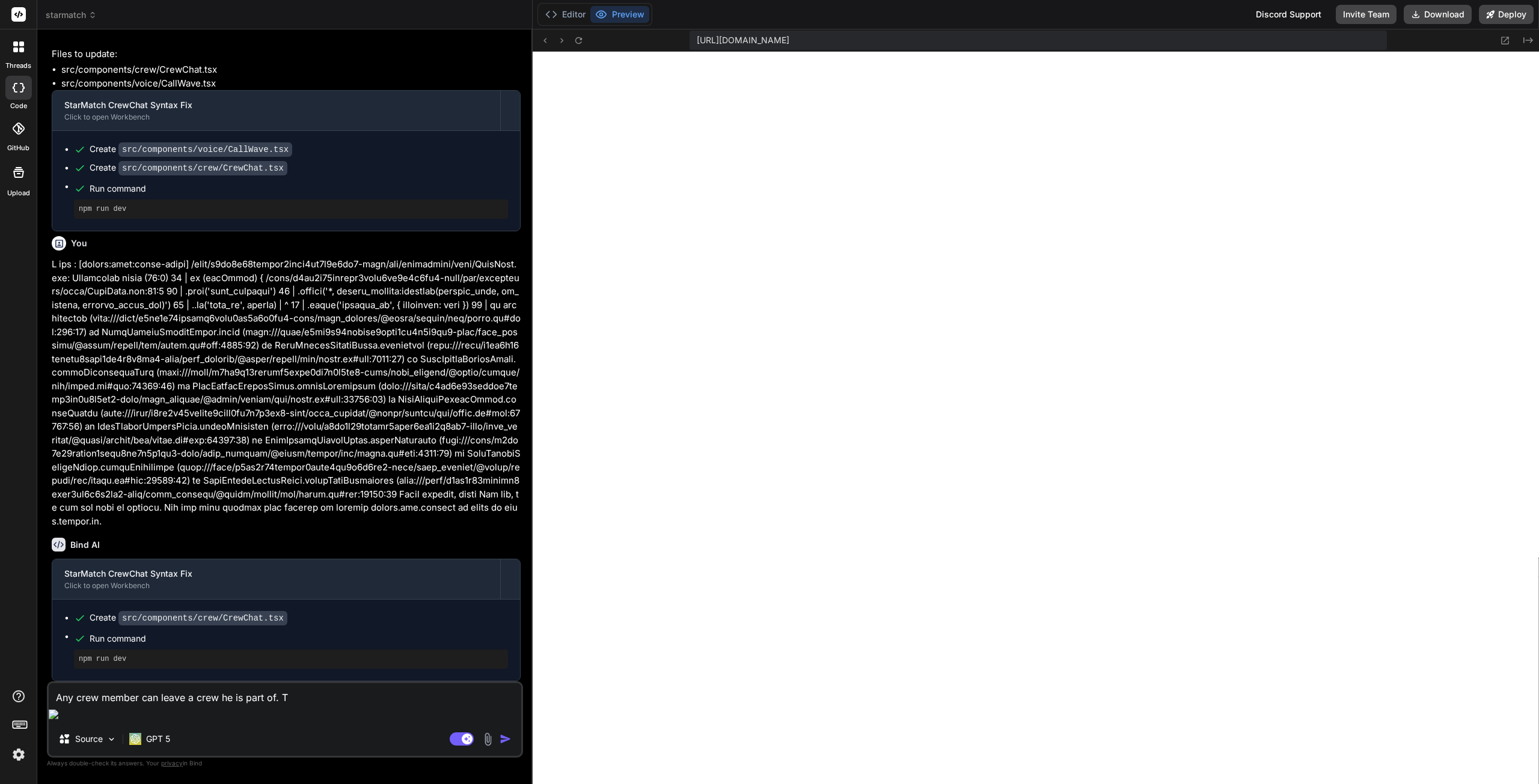
type textarea "Any crew member can leave a crew he is part of."
type textarea "x"
type textarea "Any crew member can leave a crew he is part of."
type textarea "x"
type textarea "Any crew member can leave a crew he is part of."
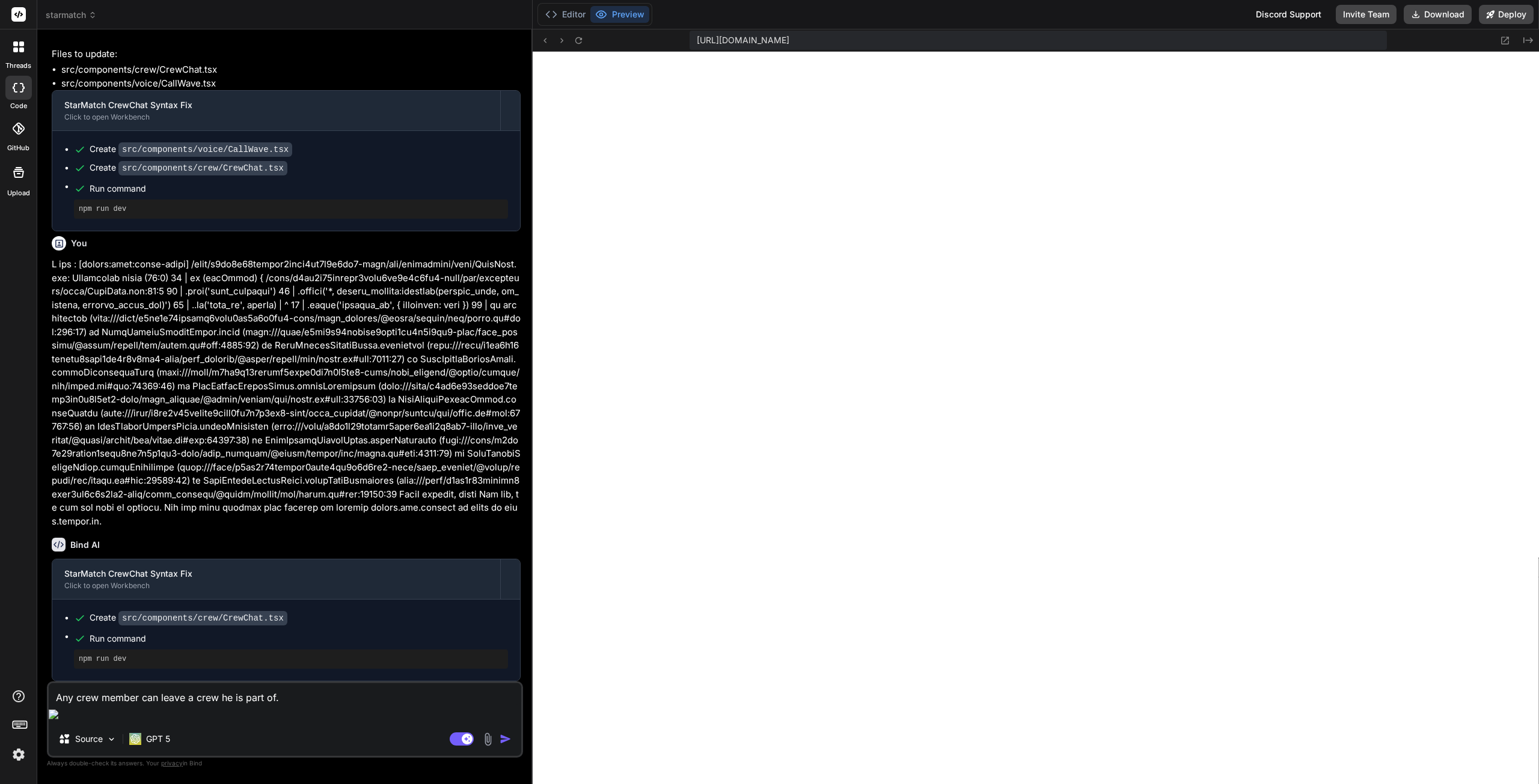
type textarea "x"
type textarea "Any crew member can leave a crew he is part of. C"
type textarea "x"
type textarea "Any crew member can leave a crew he is part of. Cr"
type textarea "x"
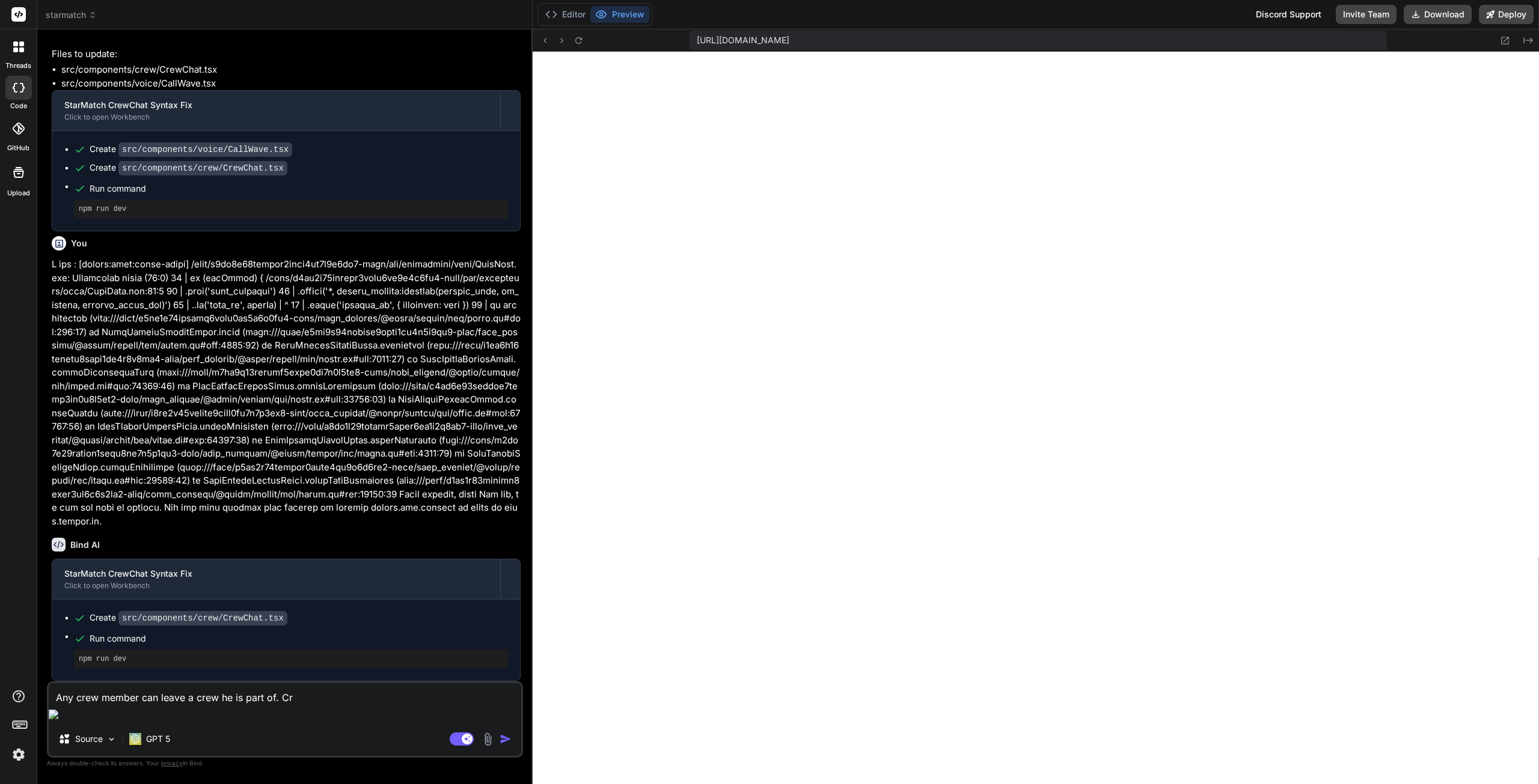
type textarea "Any crew member can leave a crew he is part of. Cre"
type textarea "x"
type textarea "Any crew member can leave a crew he is part of. Crea"
type textarea "x"
type textarea "Any crew member can leave a crew he is part of. Creat"
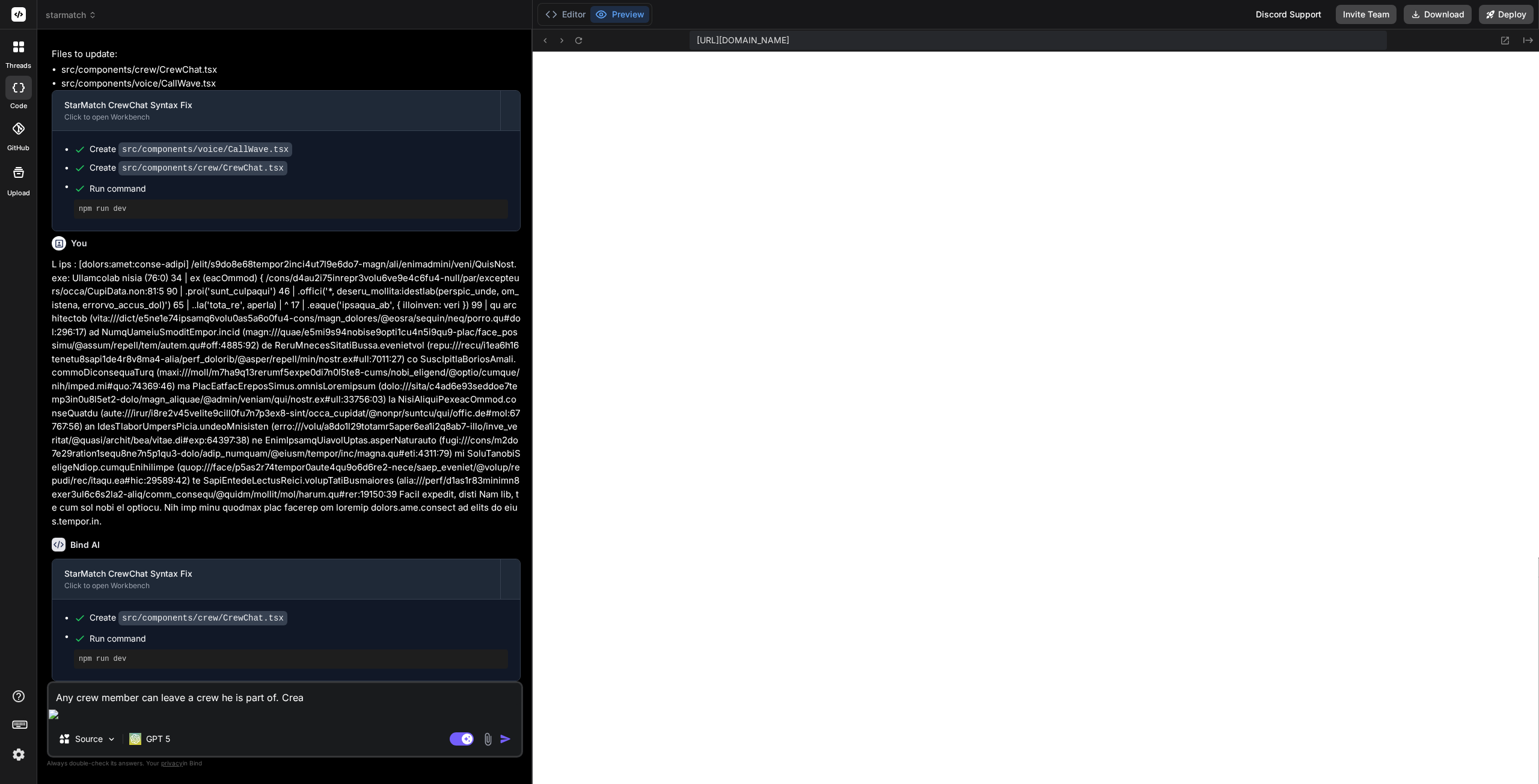
type textarea "x"
type textarea "Any crew member can leave a crew he is part of. Create"
type textarea "x"
type textarea "Any crew member can leave a crew he is part of. Create"
type textarea "x"
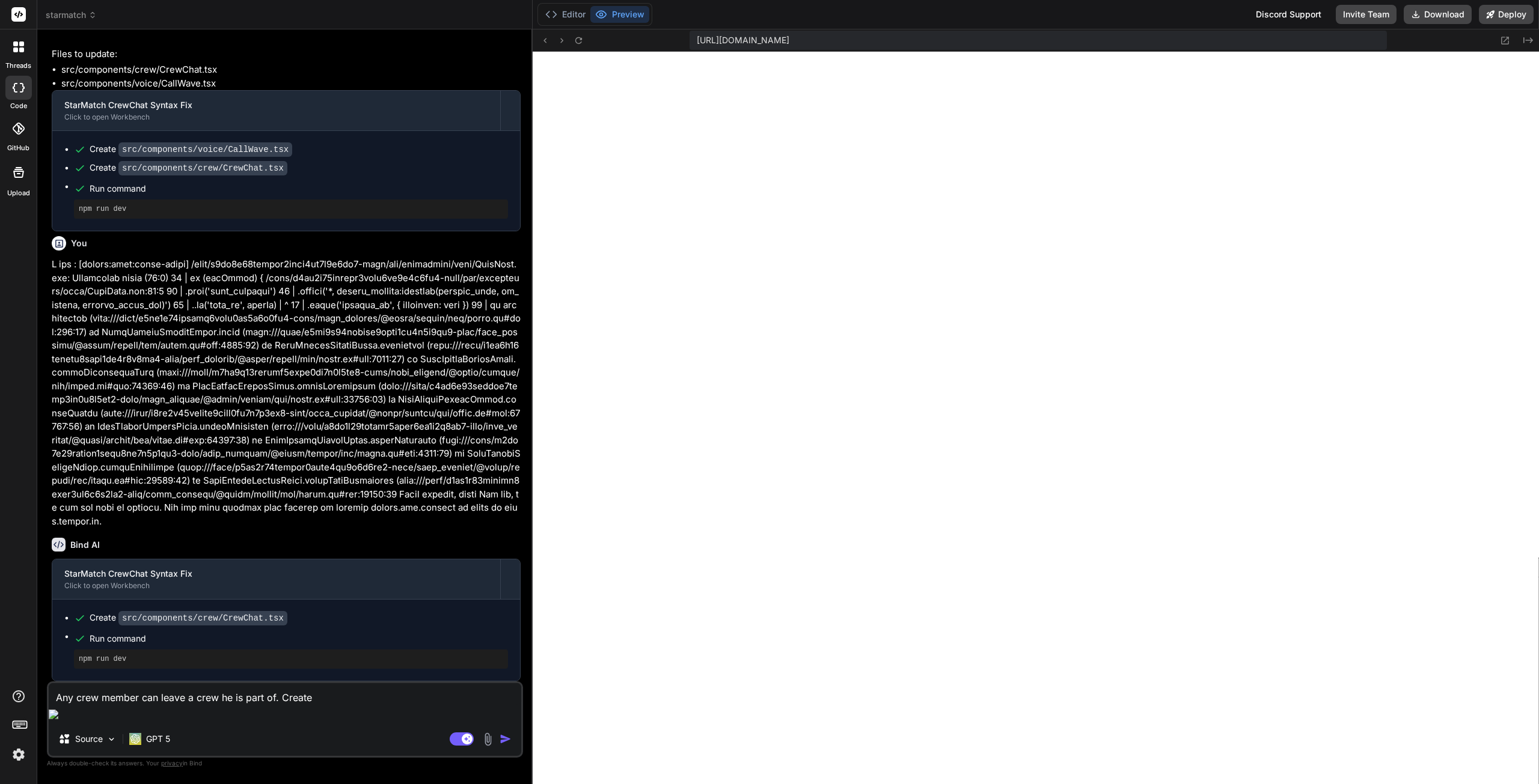
drag, startPoint x: 326, startPoint y: 714, endPoint x: 286, endPoint y: 716, distance: 40.0
click at [326, 705] on textarea "Any crew member can leave a crew he is part of. Create" at bounding box center [285, 693] width 472 height 21
drag, startPoint x: 282, startPoint y: 713, endPoint x: 322, endPoint y: 716, distance: 40.1
click at [322, 705] on textarea "Any crew member can leave a crew he is part of. Create" at bounding box center [285, 693] width 472 height 21
click at [316, 705] on textarea "Any crew member can leave a crew he is part of. Create" at bounding box center [285, 693] width 472 height 21
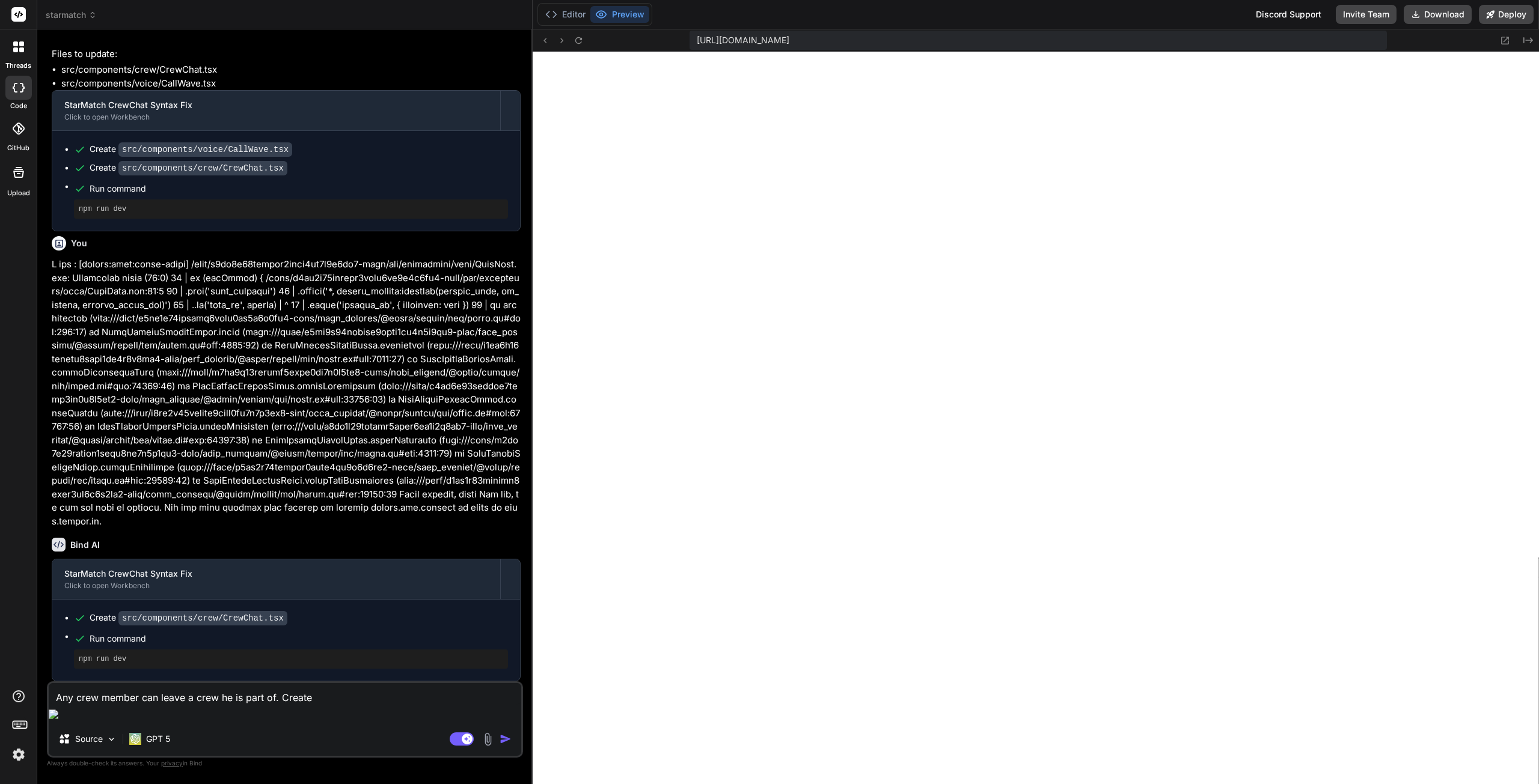
click at [316, 705] on textarea "Any crew member can leave a crew he is part of. Create" at bounding box center [285, 693] width 472 height 21
click at [307, 705] on textarea "Any crew member can leave a crew he is part of. Create" at bounding box center [285, 693] width 472 height 21
click at [317, 705] on textarea "Any crew member can leave a crew he is part of. Create" at bounding box center [285, 693] width 472 height 21
click at [329, 705] on textarea "Any crew member can leave a crew he is part of. Create" at bounding box center [285, 693] width 472 height 21
drag, startPoint x: 282, startPoint y: 713, endPoint x: 305, endPoint y: 716, distance: 23.2
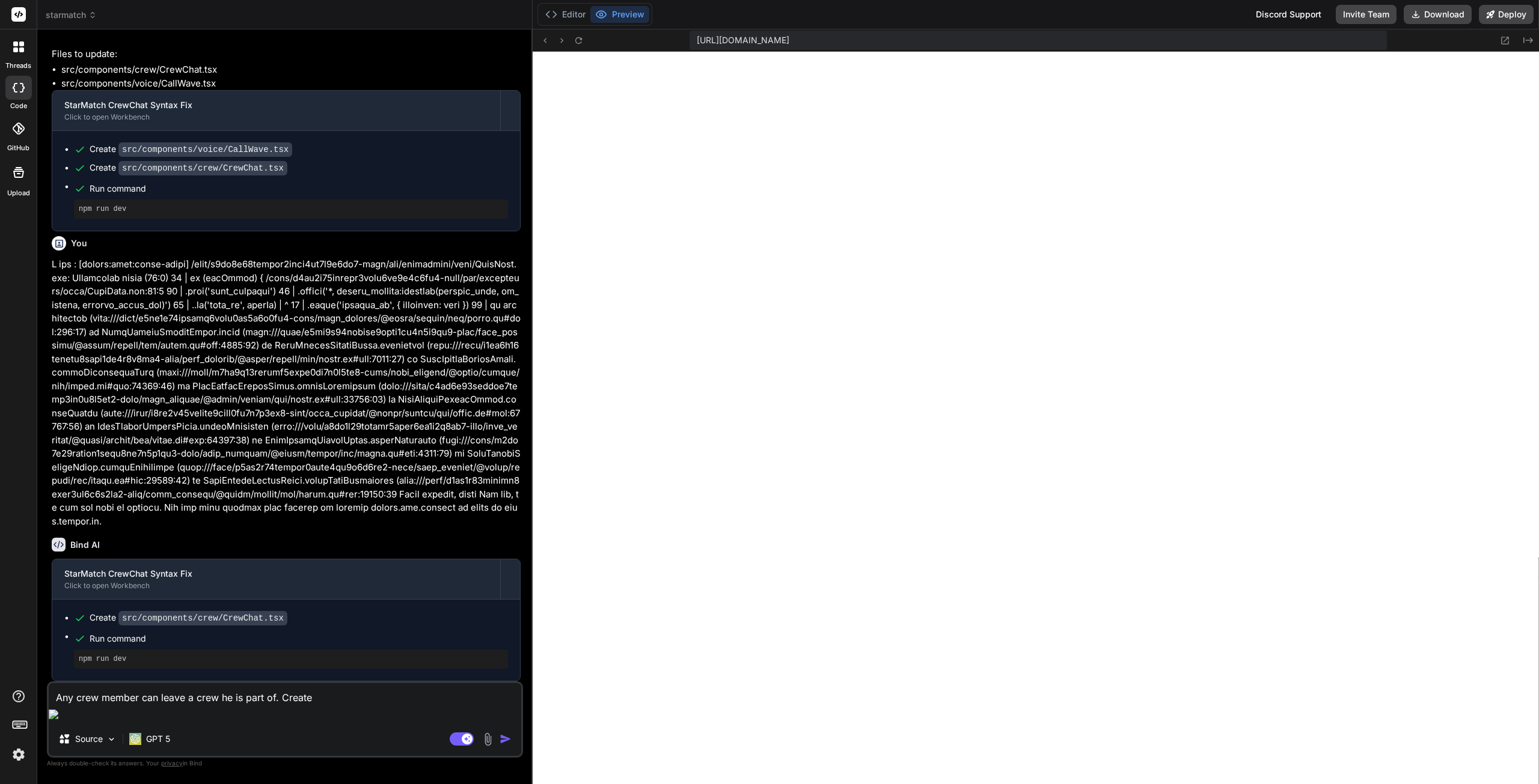
click at [293, 705] on textarea "Any crew member can leave a crew he is part of. Create" at bounding box center [285, 693] width 472 height 21
click at [325, 705] on textarea "Any crew member can leave a crew he is part of. Create" at bounding box center [285, 693] width 472 height 21
click at [305, 705] on textarea "Any crew member can leave a crew he is part of. Create" at bounding box center [285, 693] width 472 height 21
click at [288, 705] on textarea "Any crew member can leave a crew he is part of. Create" at bounding box center [285, 693] width 472 height 21
click at [280, 705] on textarea "Any crew member can leave a crew he is part of. Create" at bounding box center [285, 693] width 472 height 21
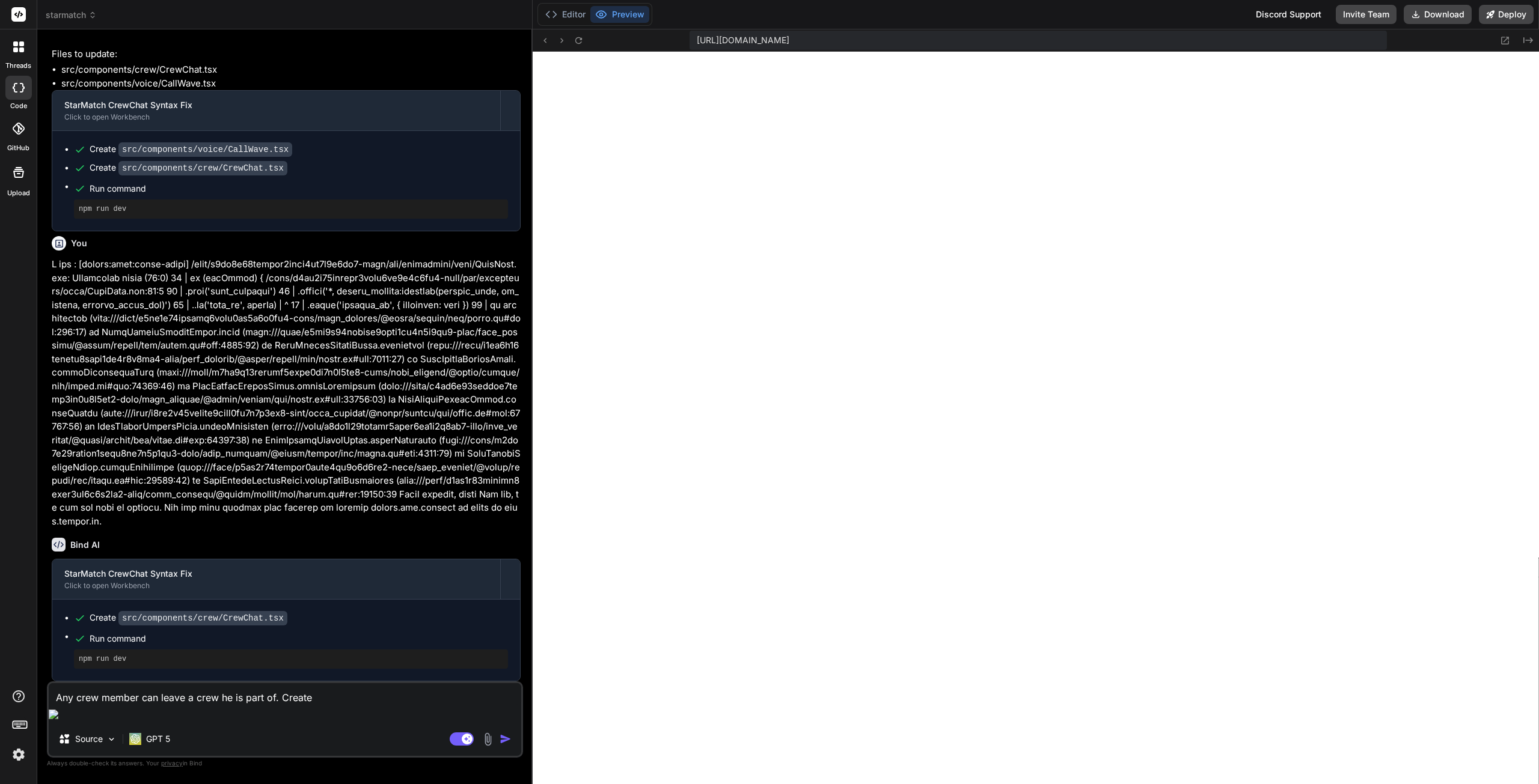
click at [280, 705] on textarea "Any crew member can leave a crew he is part of. Create" at bounding box center [285, 693] width 472 height 21
click at [311, 705] on textarea "Any crew member can leave a crew he is part of. Create" at bounding box center [285, 693] width 472 height 21
type textarea "Any crew member can leave a crew he is part of. C"
type textarea "x"
type textarea "Any crew member can leave a crew he is part of. Cr"
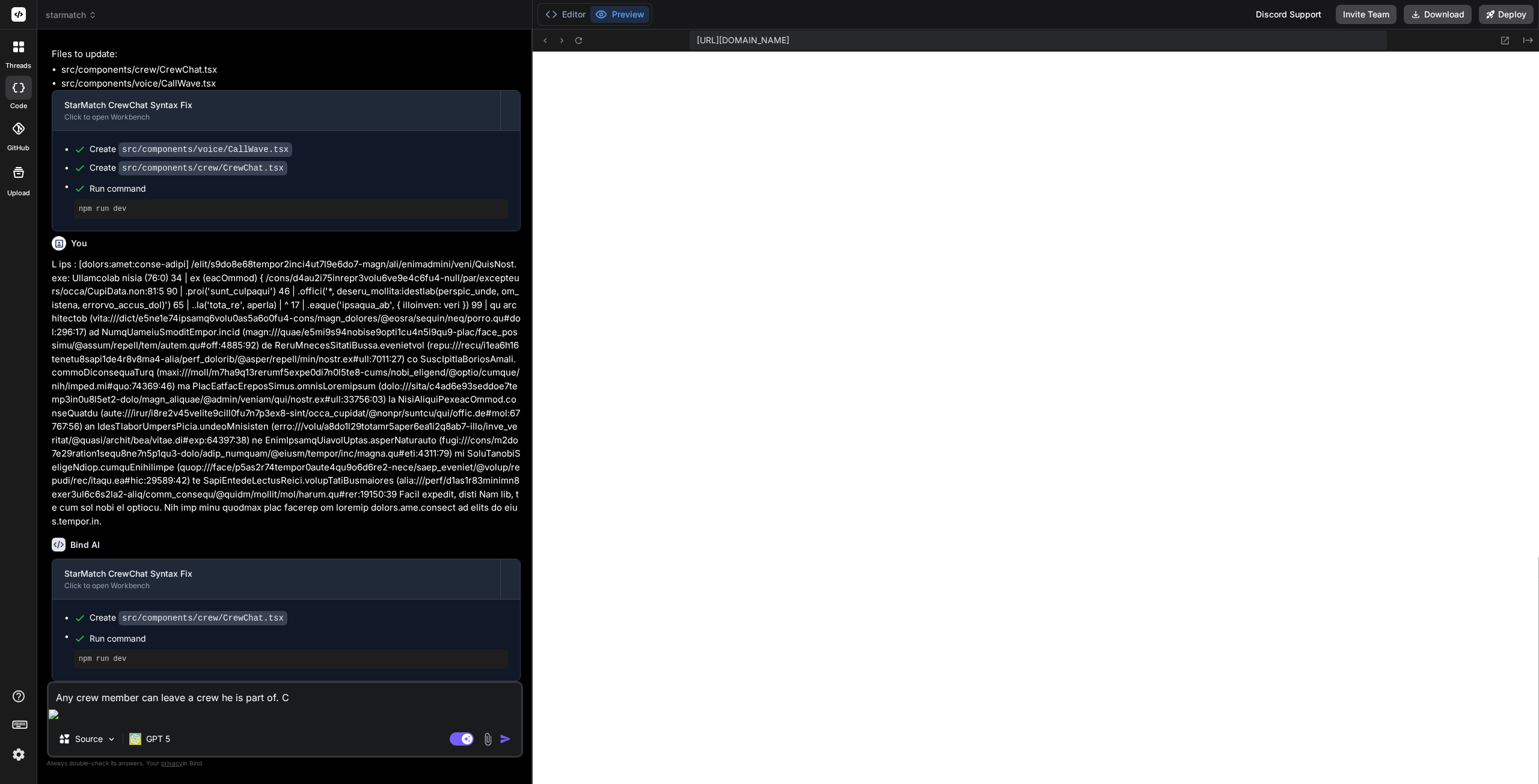
type textarea "x"
type textarea "Any crew member can leave a crew he is part of. Cre"
type textarea "x"
type textarea "Any crew member can leave a crew he is part of. Crea"
type textarea "x"
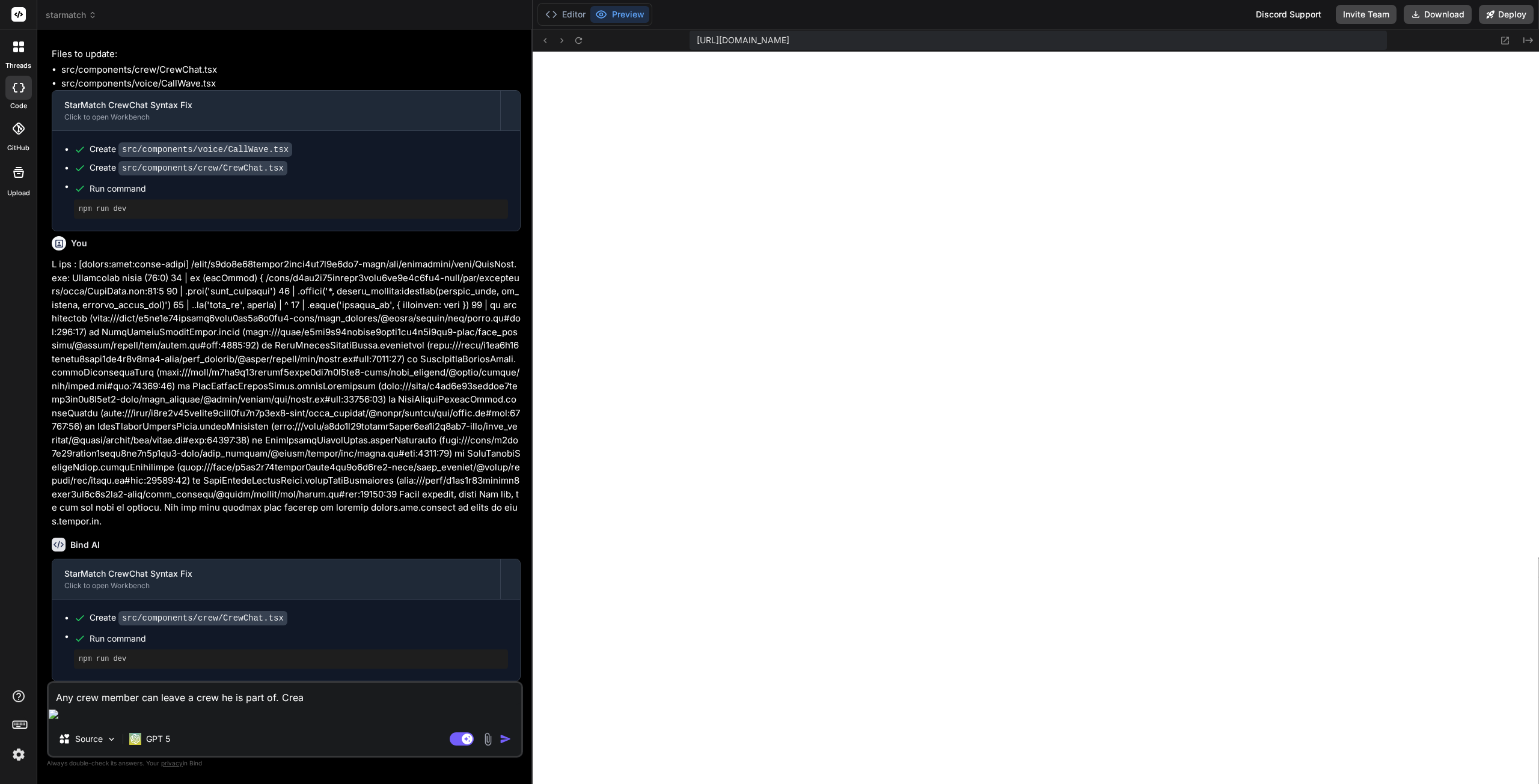
type textarea "Any crew member can leave a crew he is part of. Creat"
type textarea "x"
type textarea "Any crew member can leave a crew he is part of. Create"
type textarea "x"
type textarea "Any crew member can leave a crew he is part of. Create"
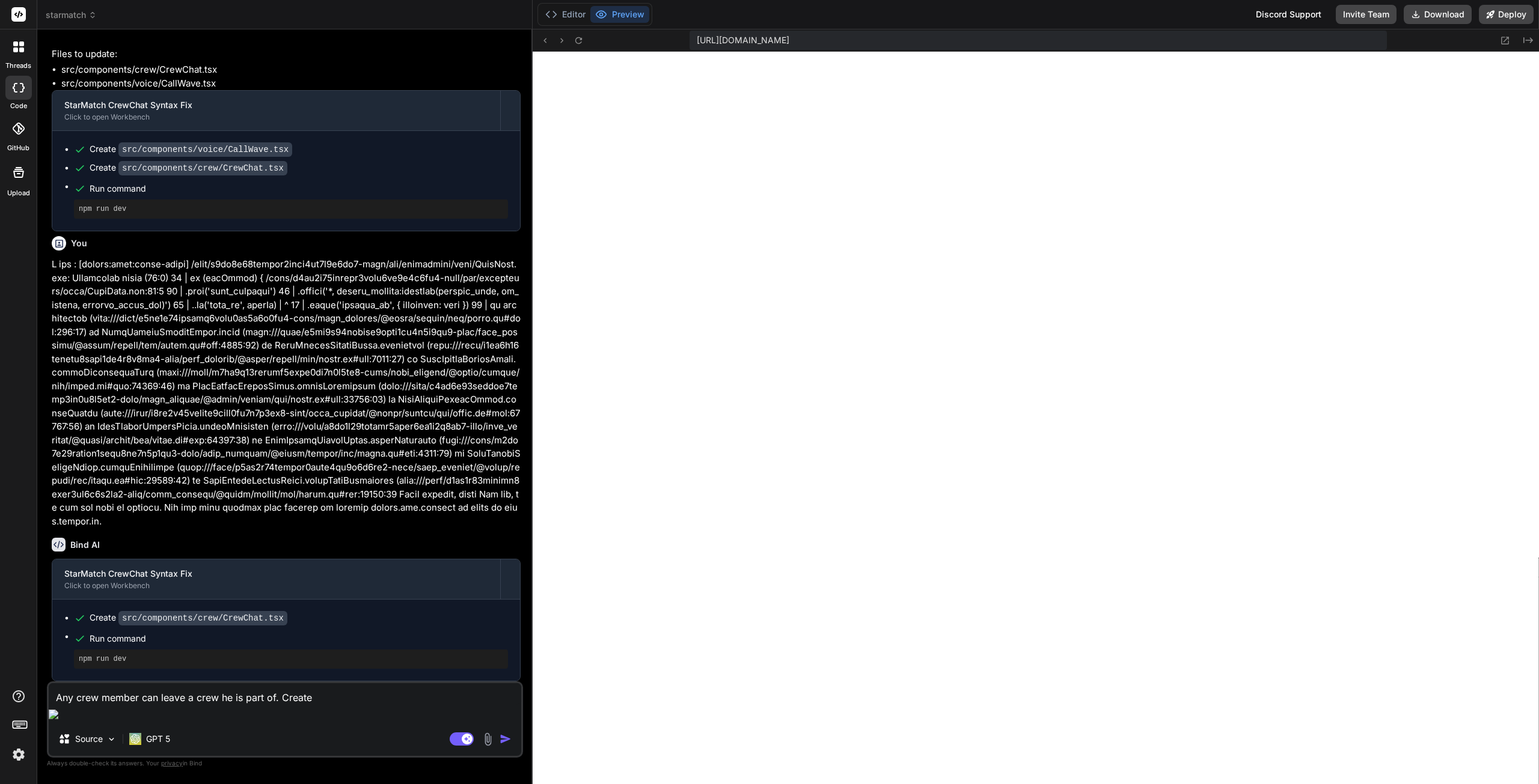
type textarea "x"
type textarea "Any crew member can leave a crew he is part of. Create a"
type textarea "x"
type textarea "Any crew member can leave a crew he is part of. Create a"
type textarea "x"
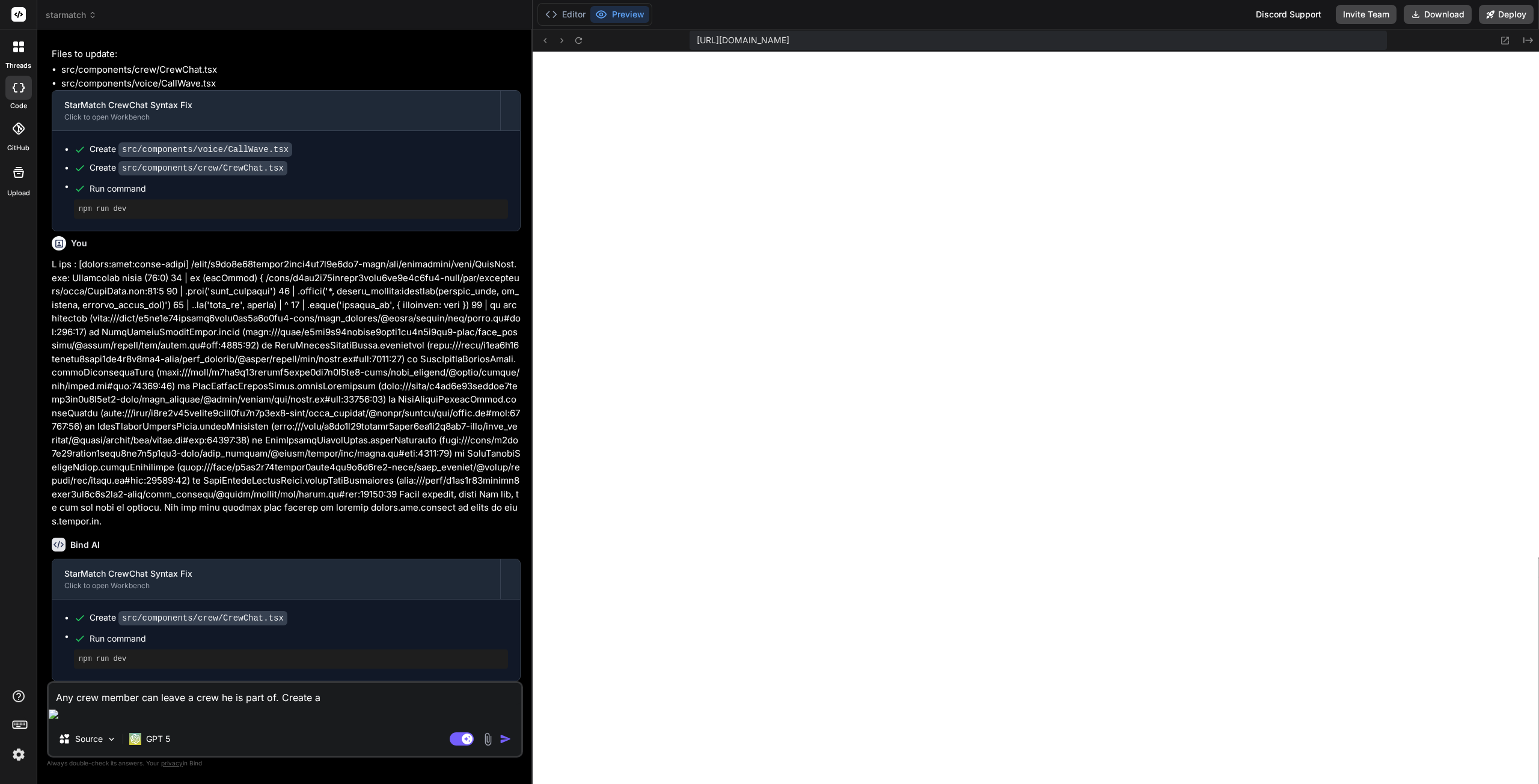
type textarea "Any crew member can leave a crew he is part of. Create a b"
type textarea "x"
type textarea "Any crew member can leave a crew he is part of. Create a bu"
type textarea "x"
type textarea "Any crew member can leave a crew he is part of. Create a but"
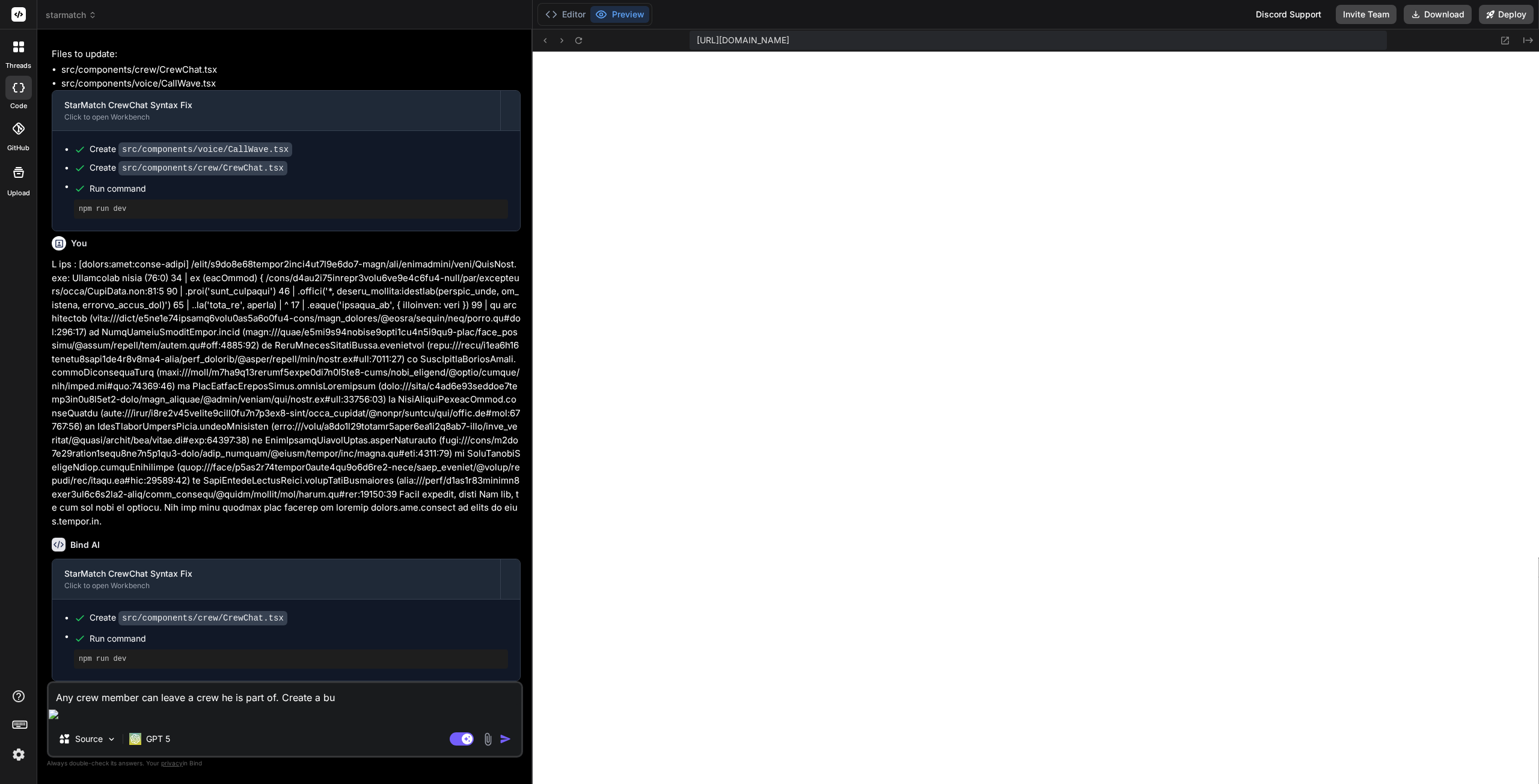
type textarea "x"
type textarea "Any crew member can leave a crew he is part of. Create a butt"
type textarea "x"
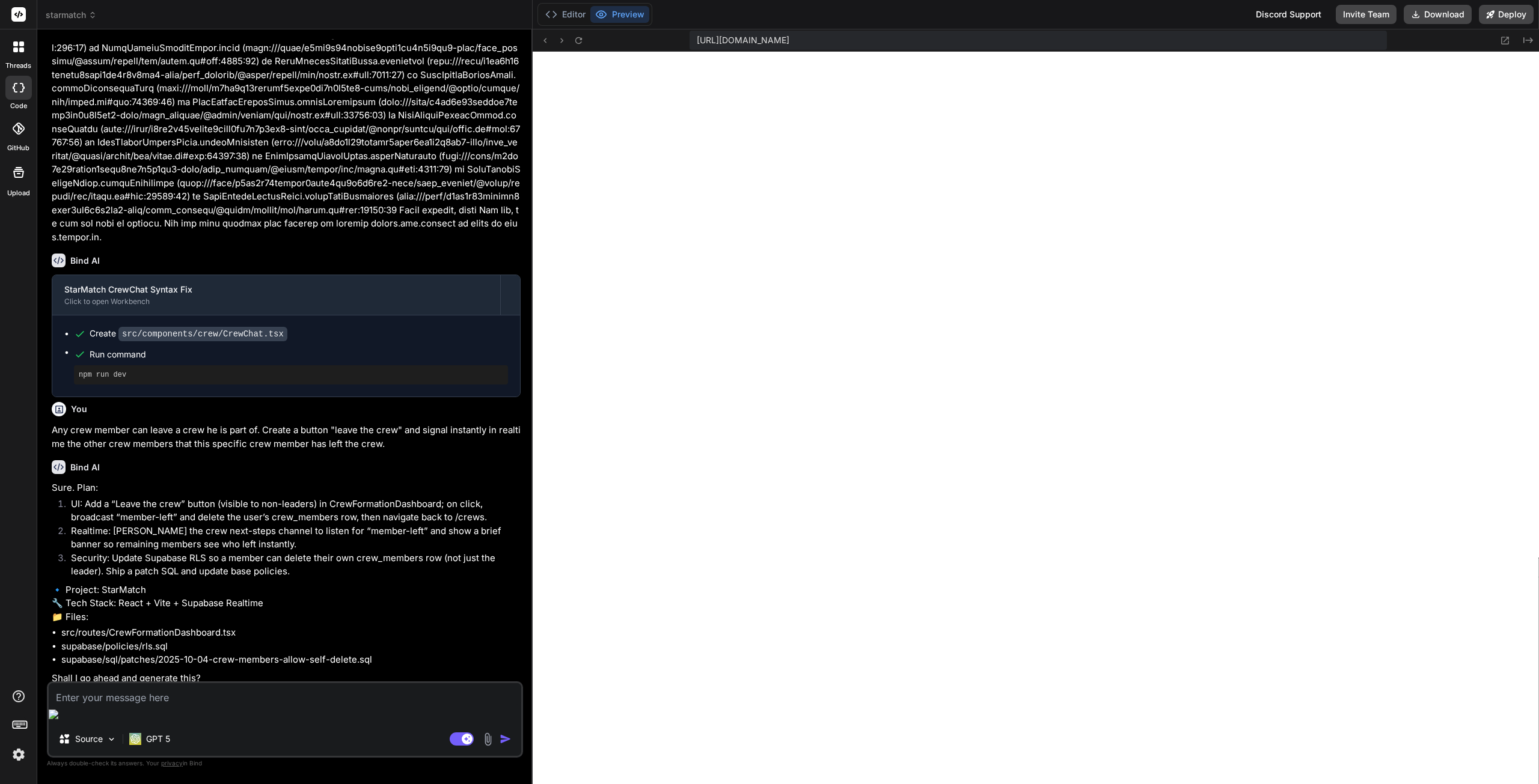
scroll to position [7245, 0]
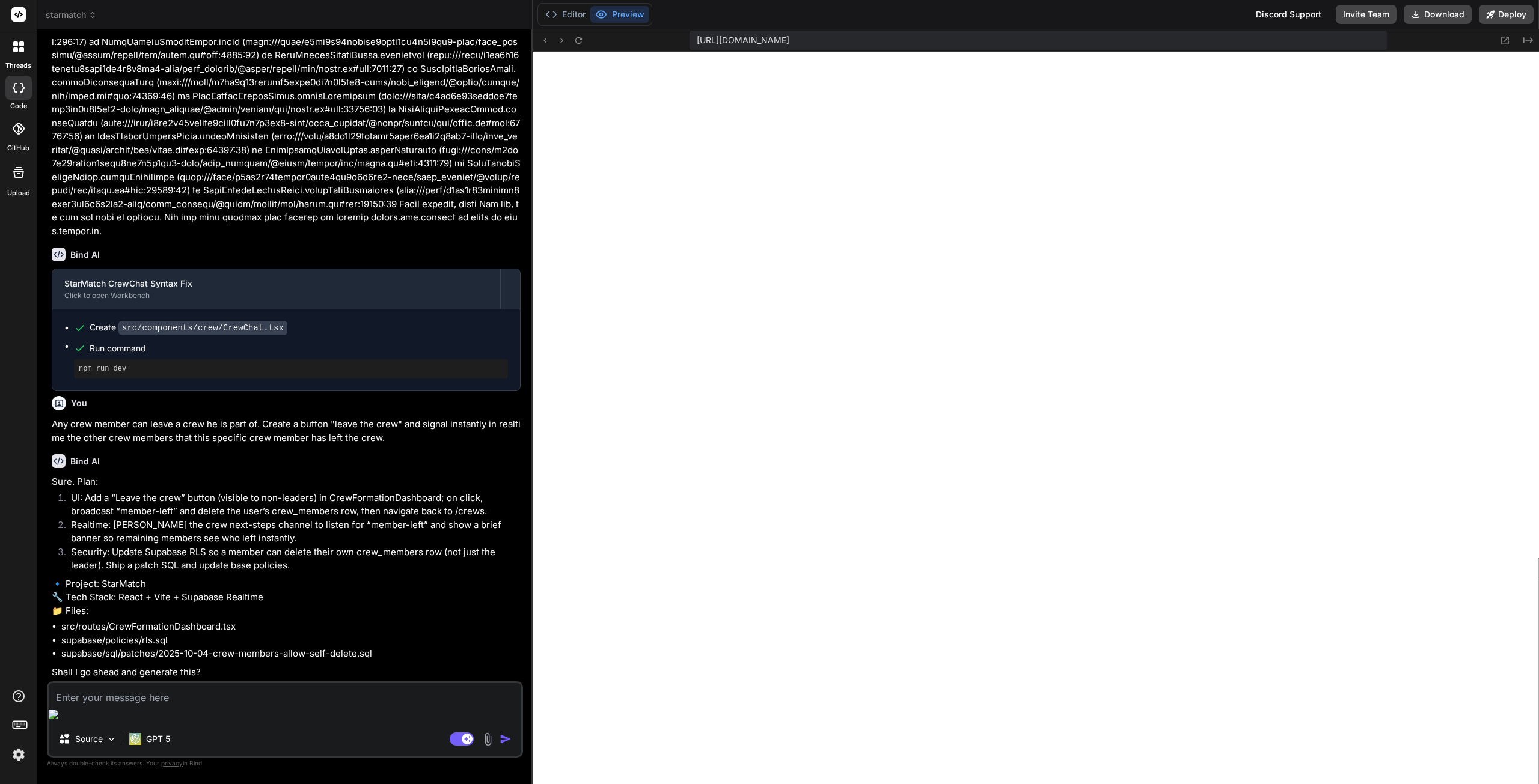
click at [162, 705] on textarea at bounding box center [285, 693] width 472 height 21
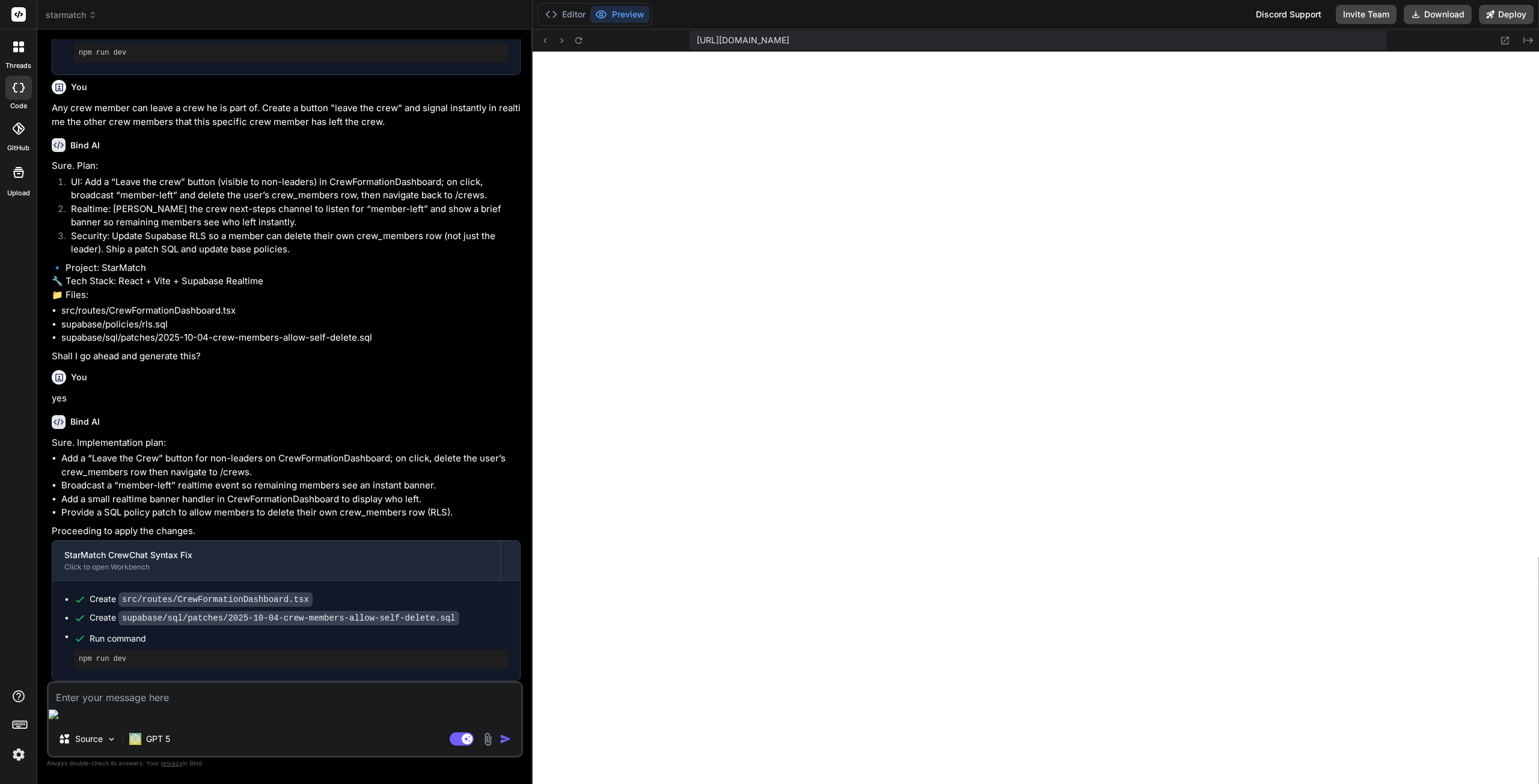
scroll to position [7561, 0]
click at [561, 15] on button "Editor" at bounding box center [565, 14] width 50 height 17
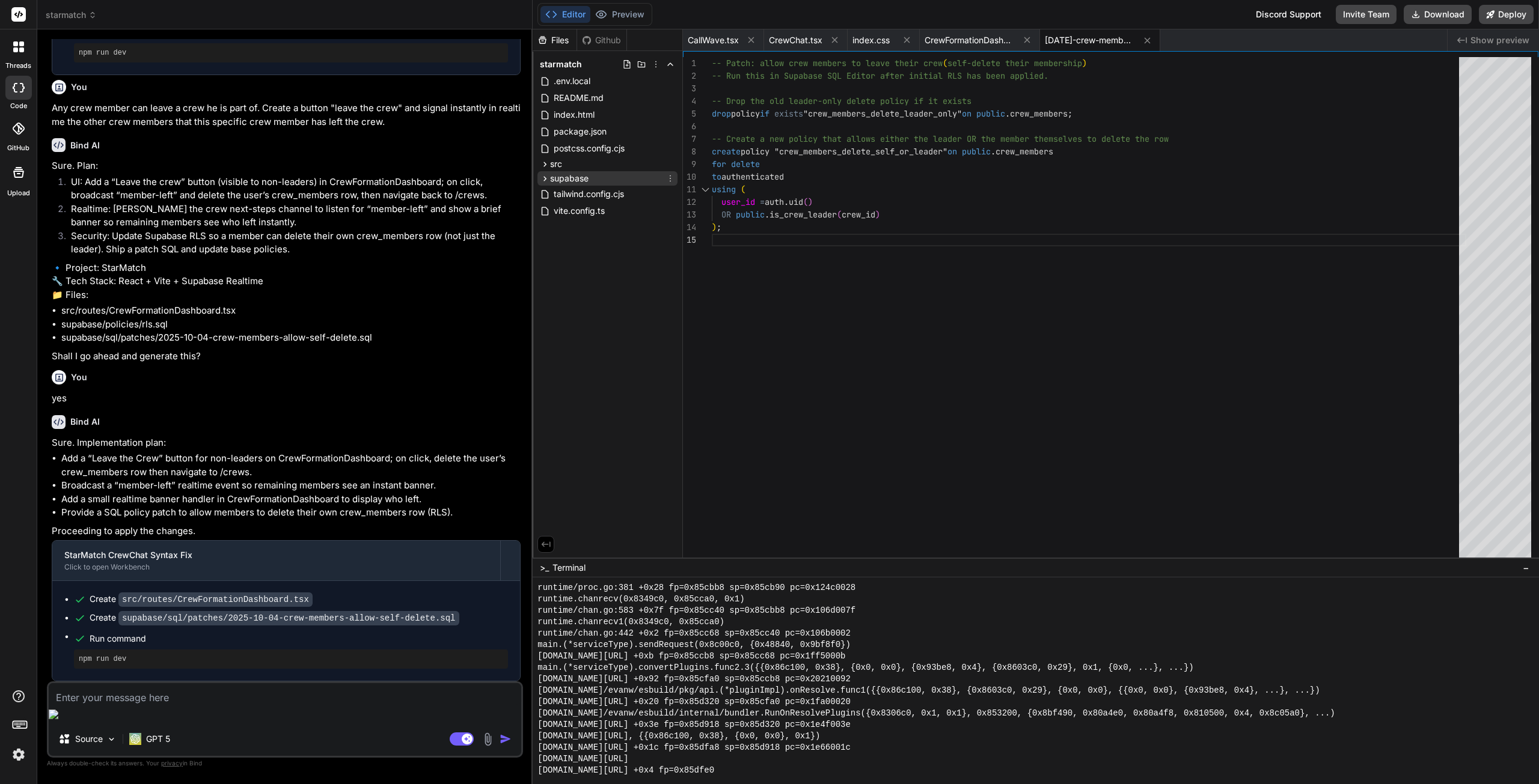
click at [586, 179] on span "supabase" at bounding box center [569, 178] width 38 height 12
click at [591, 223] on div "sql" at bounding box center [613, 223] width 130 height 14
click at [607, 279] on div "patches" at bounding box center [618, 284] width 120 height 14
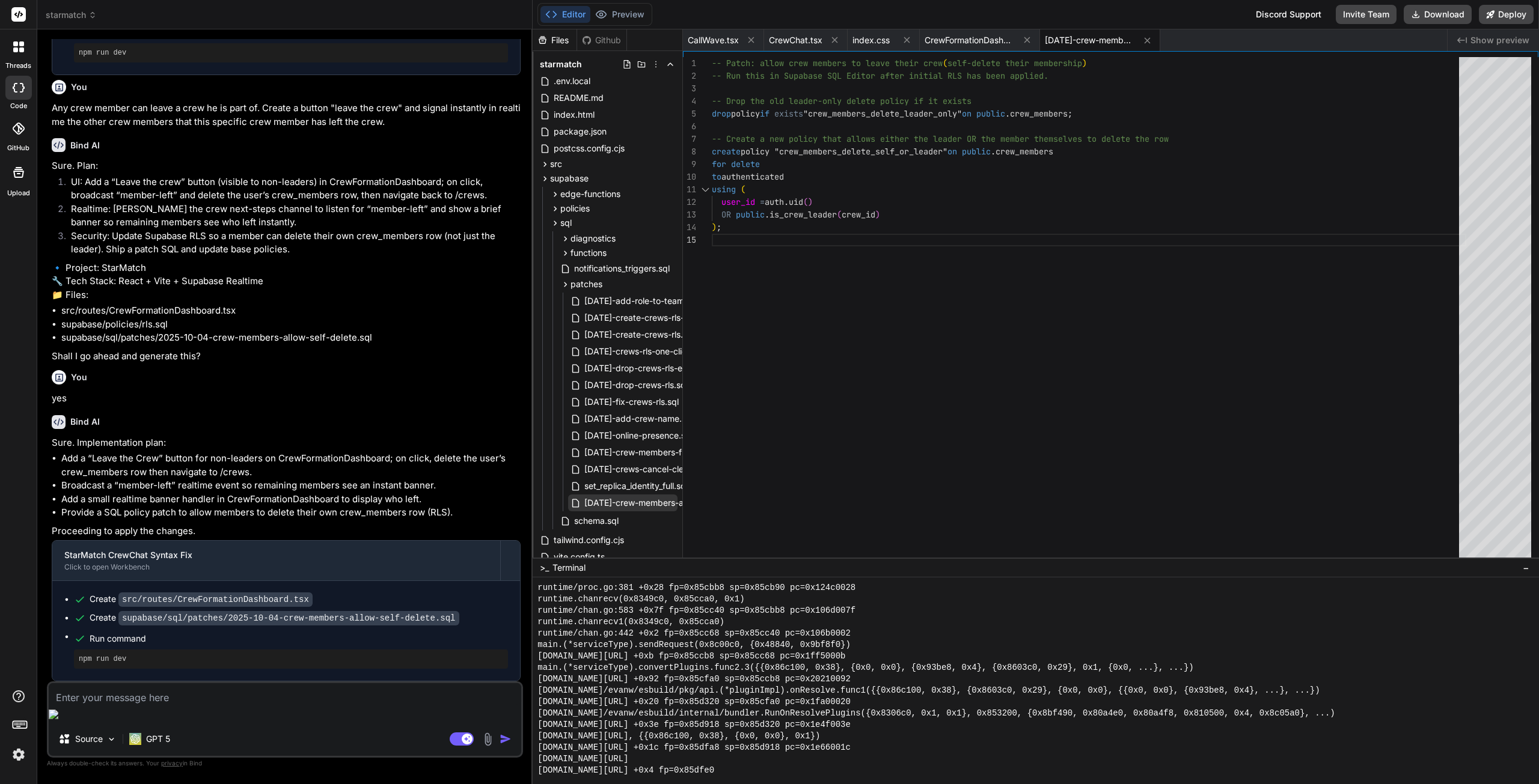
click at [617, 505] on span "[DATE]-crew-members-allow-self-delete.sql" at bounding box center [670, 503] width 176 height 14
click at [622, 503] on span "[DATE]-crew-members-allow-self-delete.sql" at bounding box center [670, 503] width 176 height 14
click at [818, 205] on div "-- Patch: allow crew members to leave their crew ( self-delete their membership…" at bounding box center [1089, 310] width 755 height 506
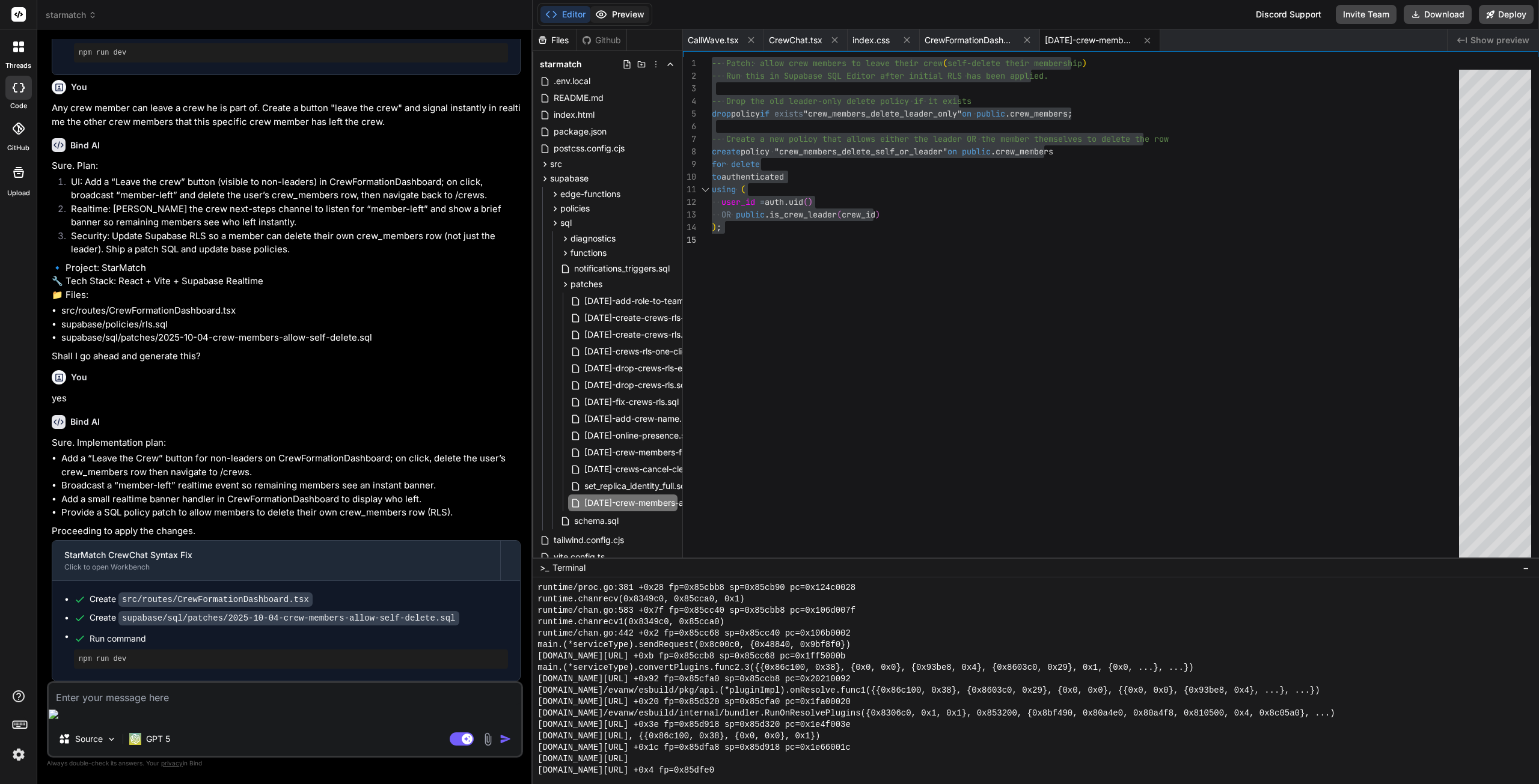
click at [634, 14] on button "Preview" at bounding box center [620, 14] width 59 height 17
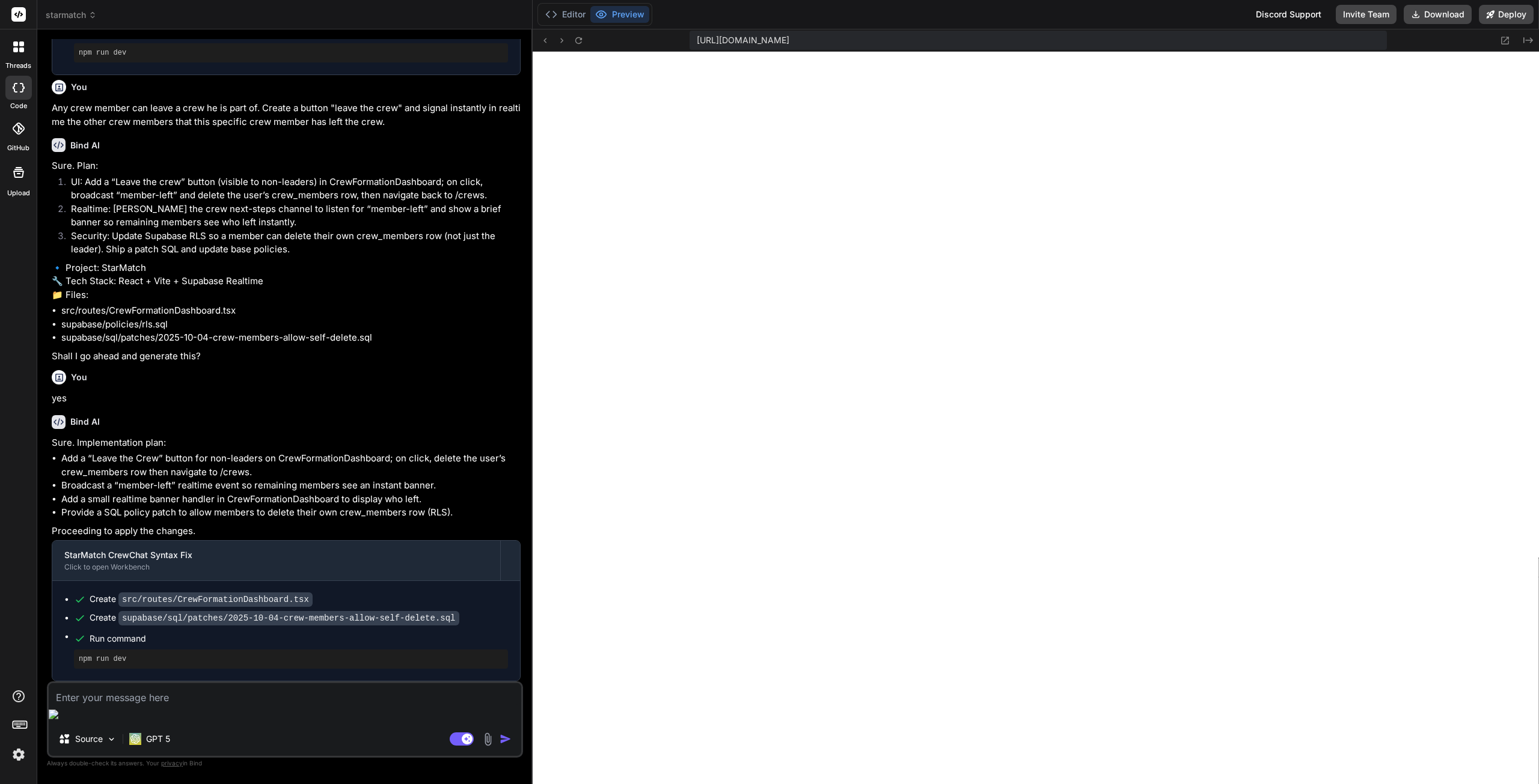
click at [188, 705] on textarea at bounding box center [285, 693] width 472 height 21
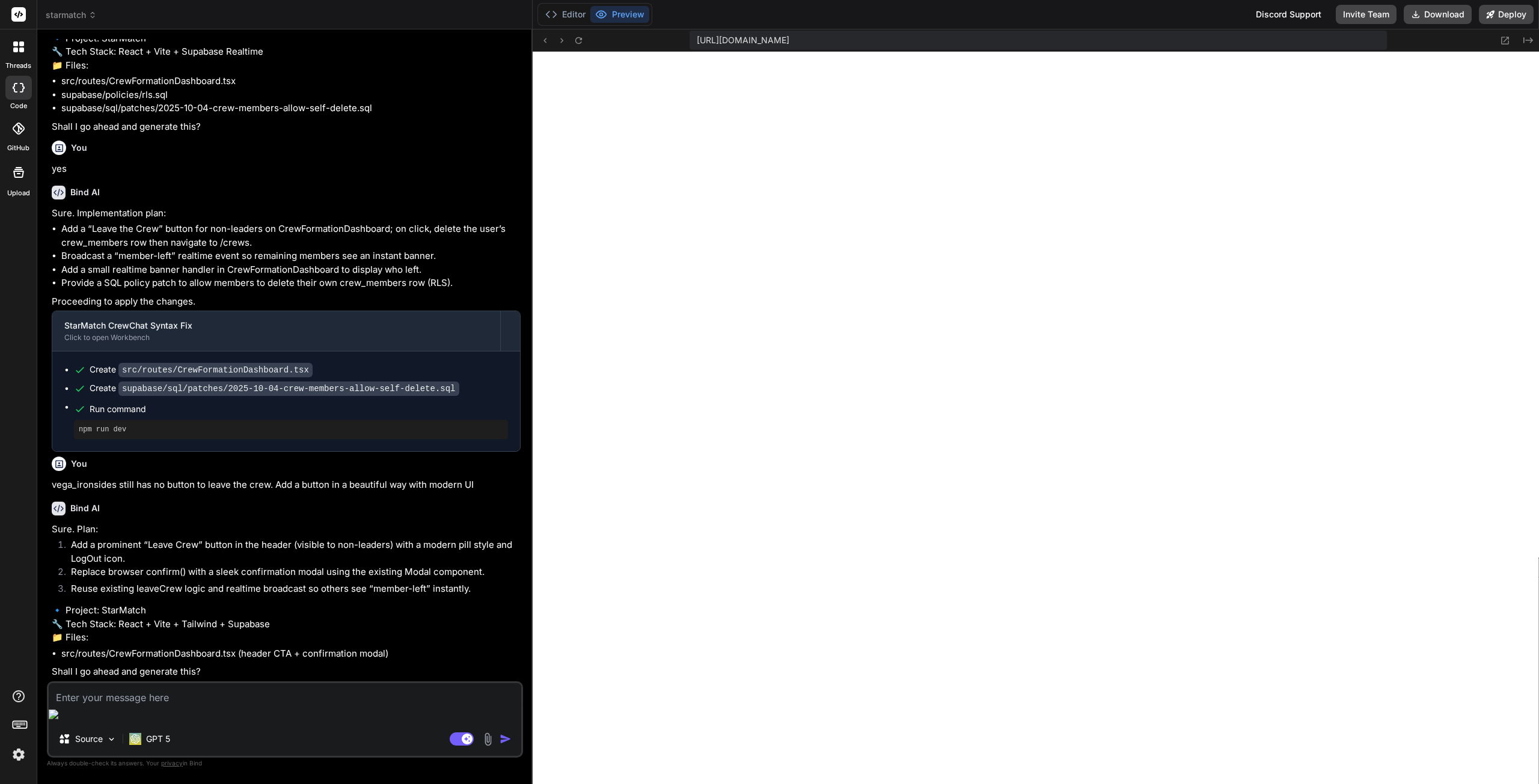
scroll to position [7817, 0]
click at [140, 705] on textarea at bounding box center [285, 693] width 472 height 21
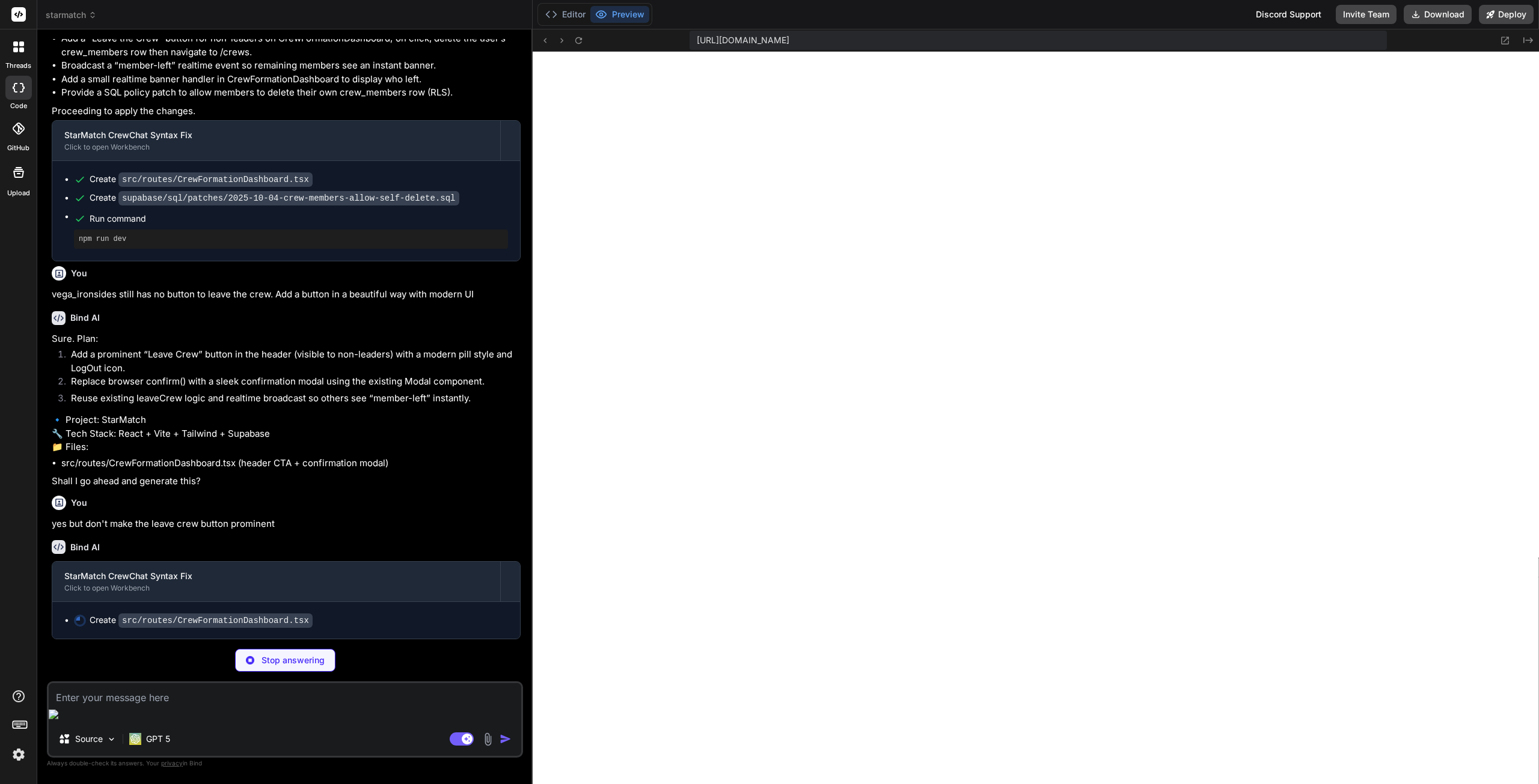
scroll to position [8008, 0]
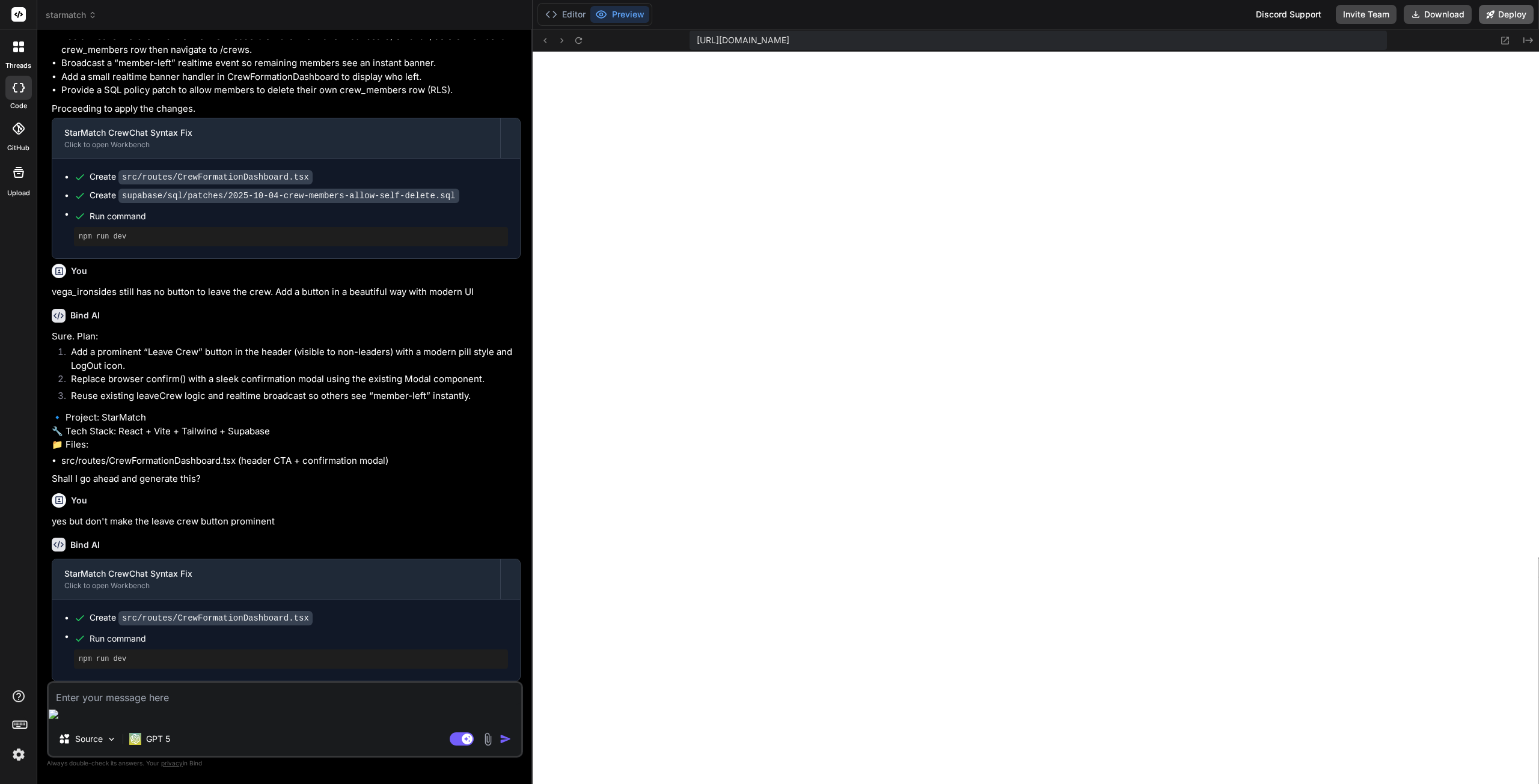
click at [1523, 20] on button "Deploy" at bounding box center [1507, 14] width 54 height 20
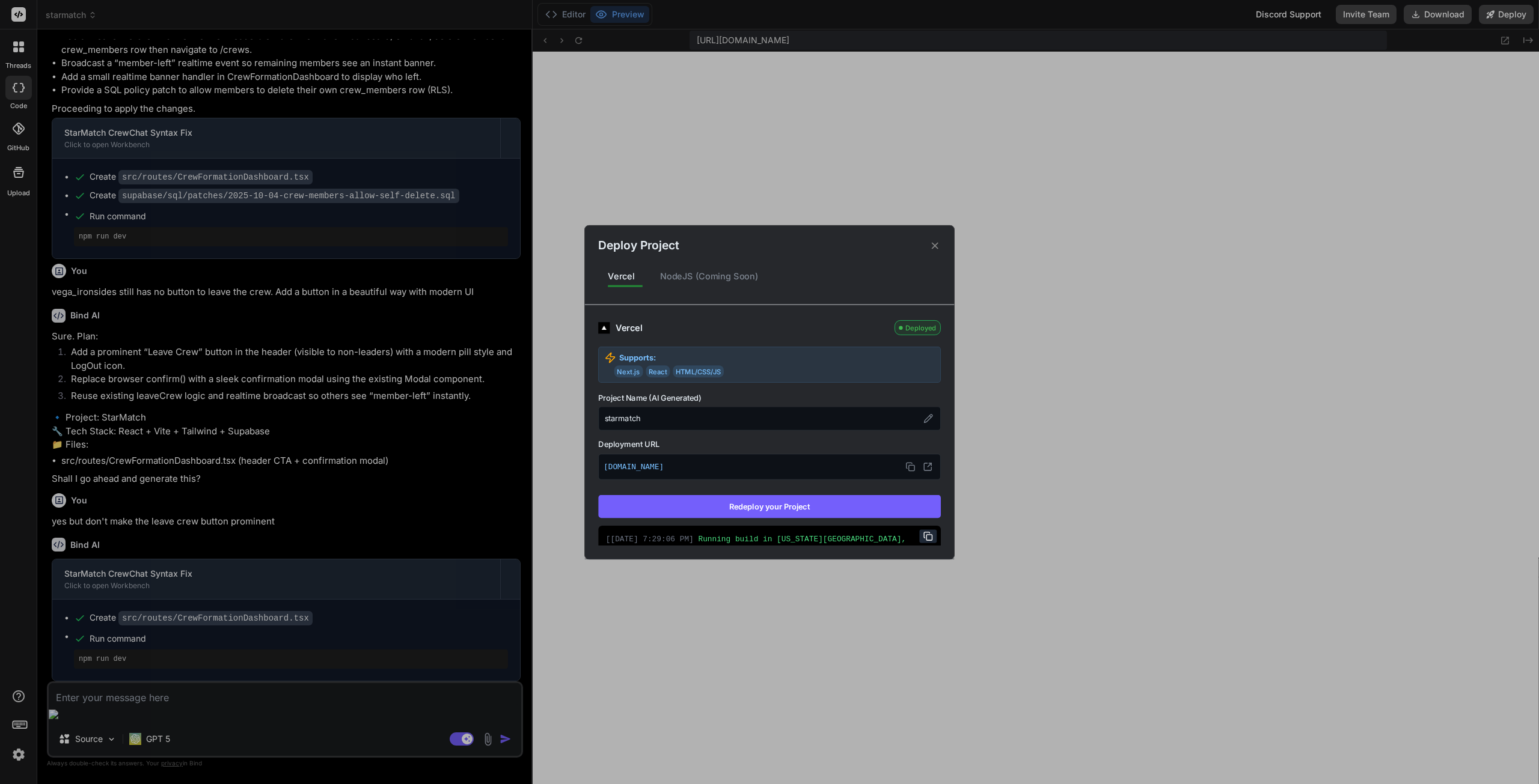
click at [722, 510] on button "Redeploy your Project" at bounding box center [769, 506] width 342 height 23
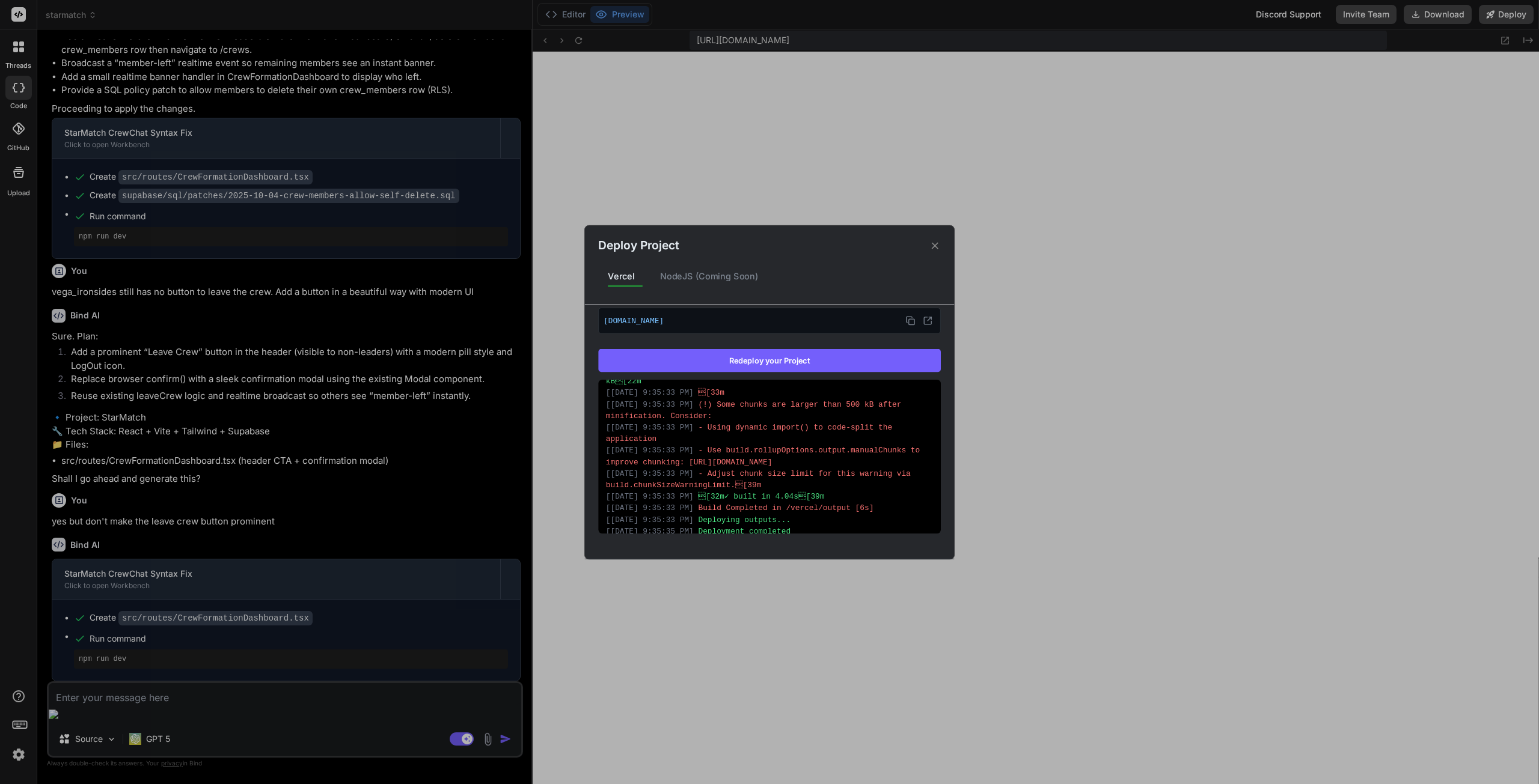
scroll to position [533, 0]
click at [933, 246] on icon at bounding box center [935, 245] width 11 height 11
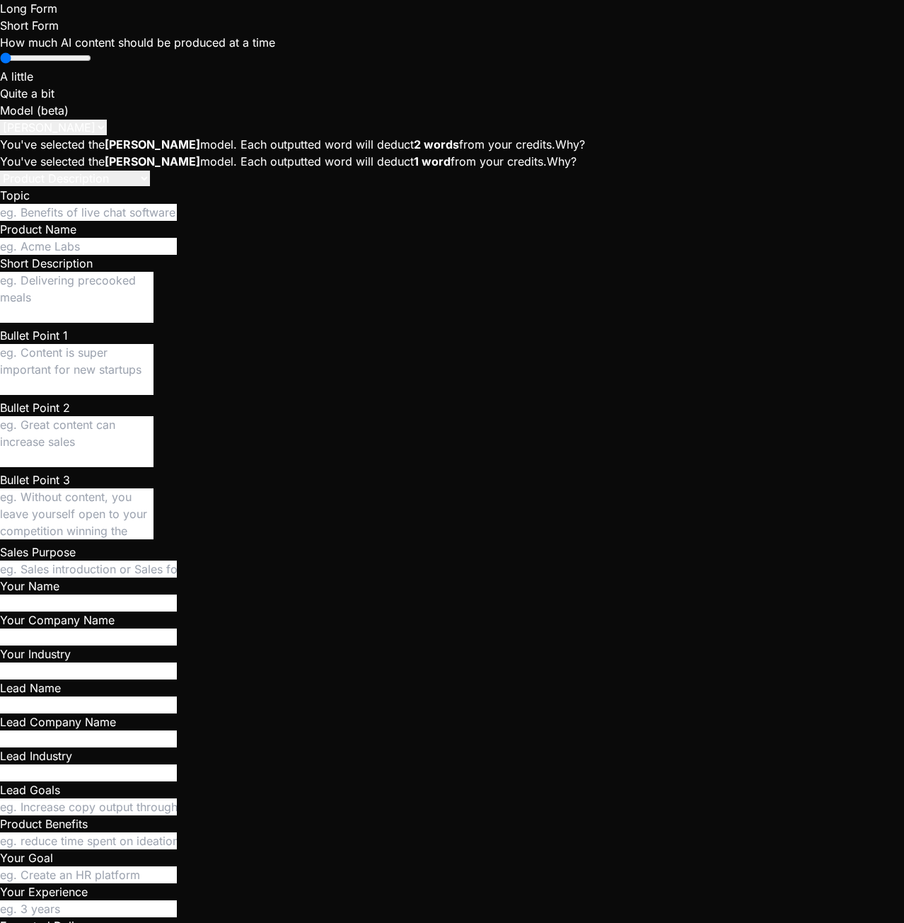
scroll to position [269, 0]
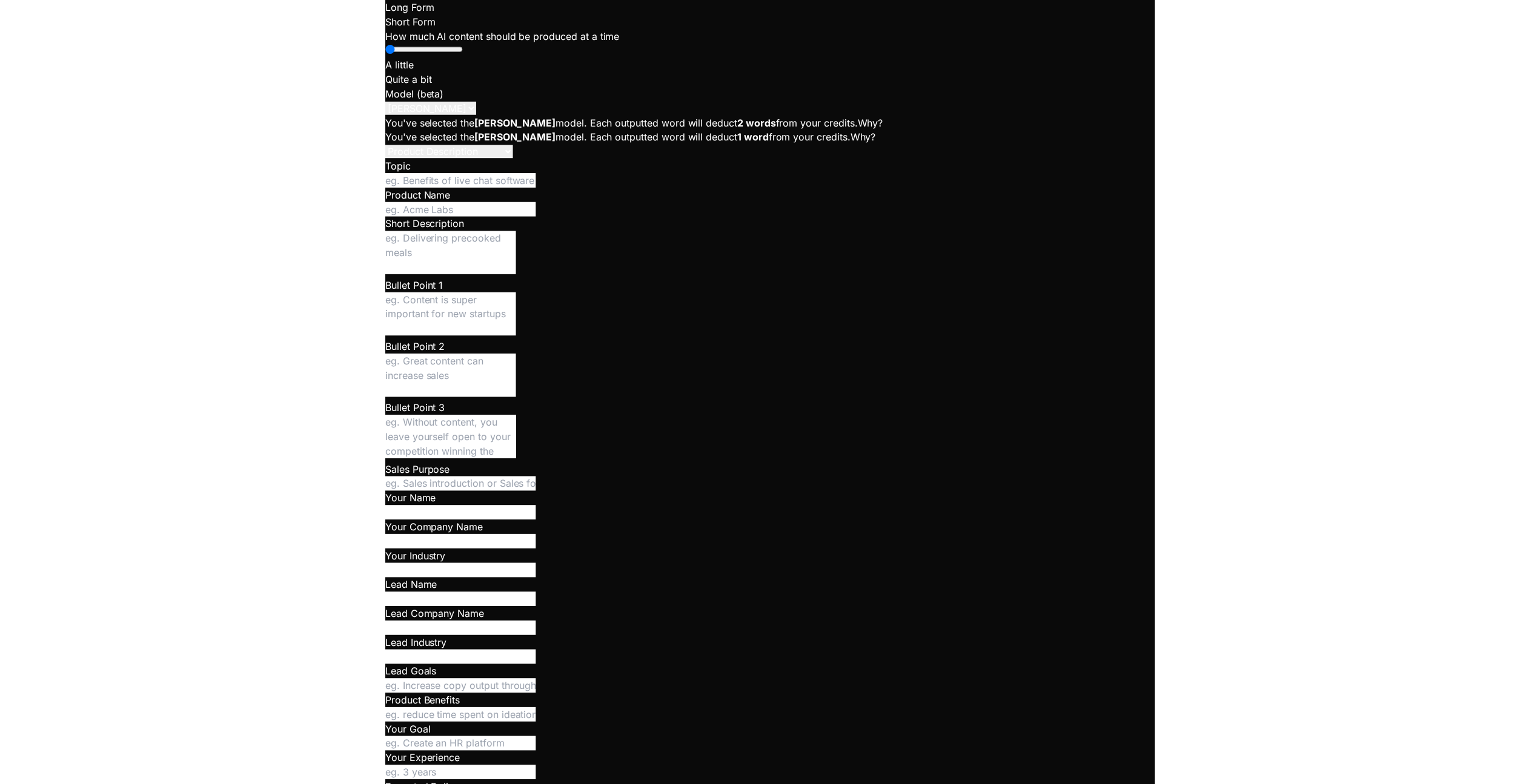
scroll to position [230, 0]
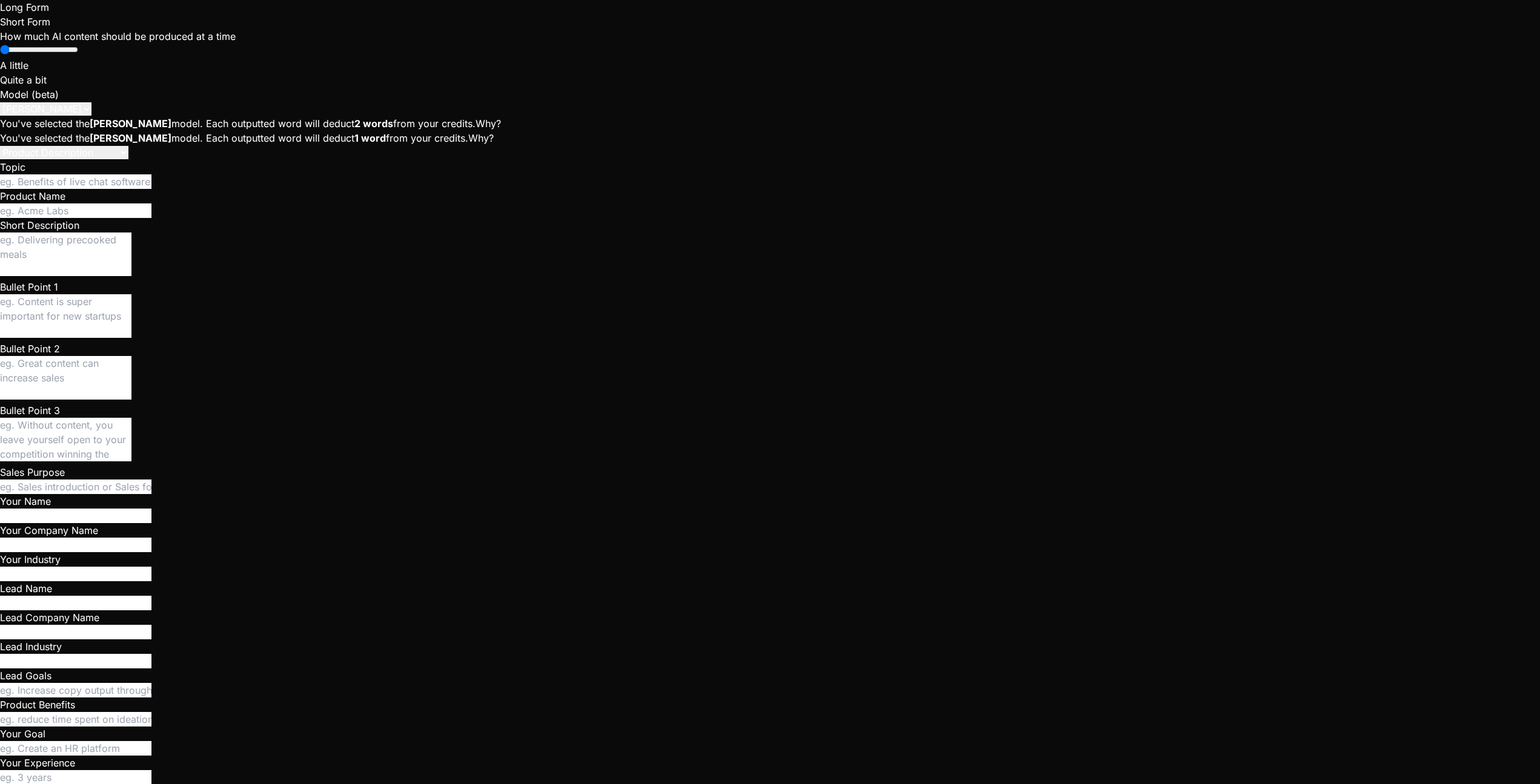
type textarea "x"
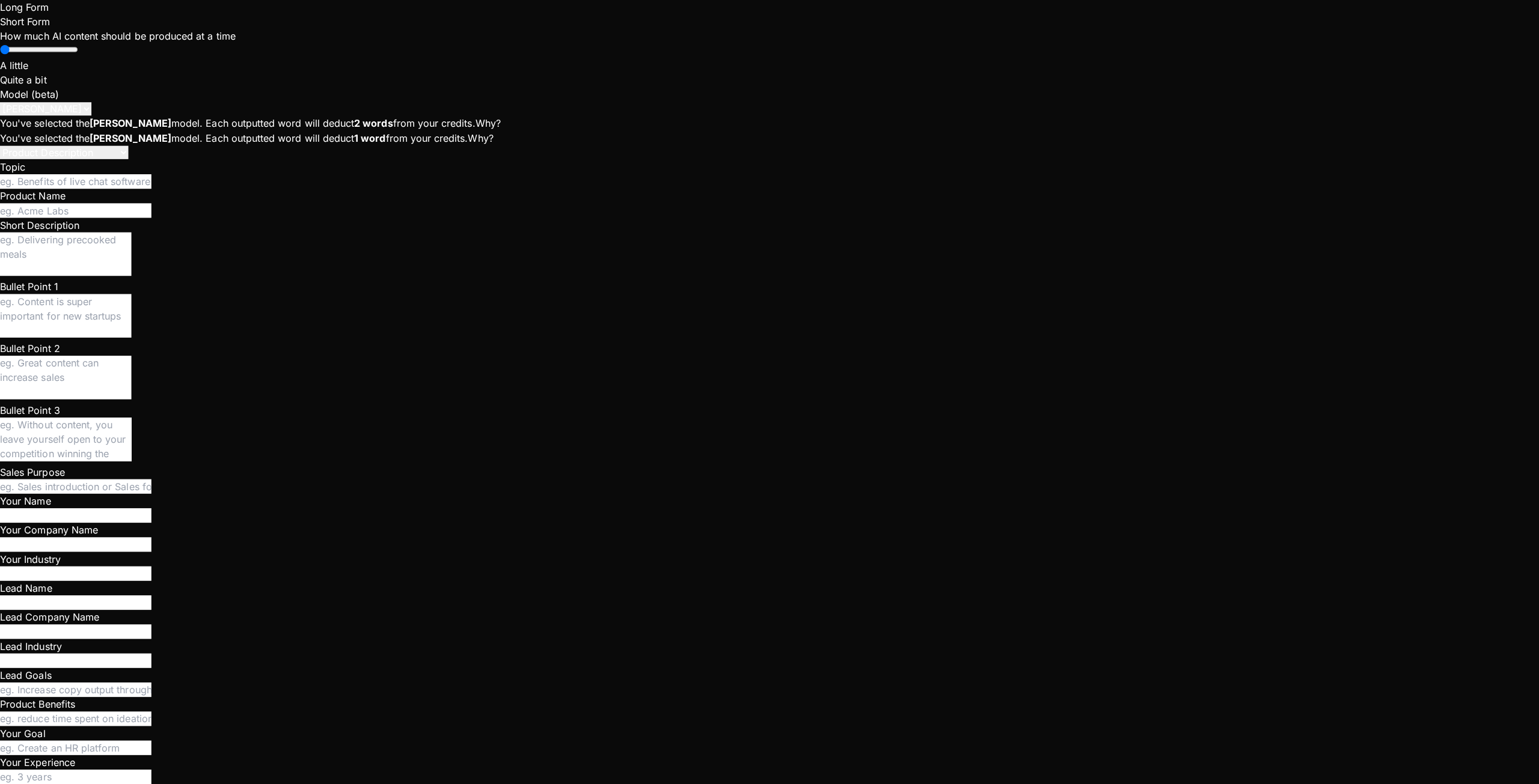
scroll to position [851, 0]
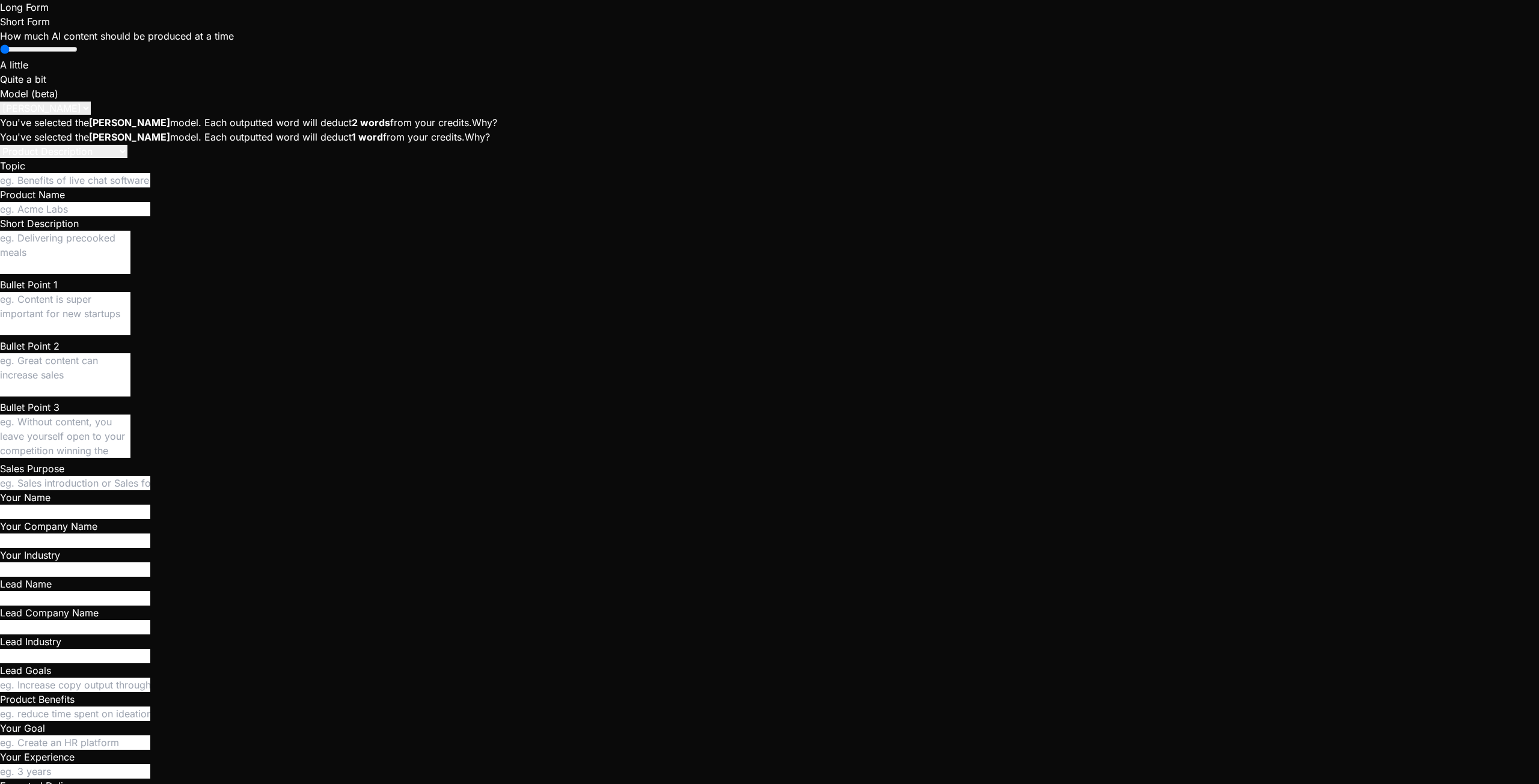
type textarea "x"
